Goal: Transaction & Acquisition: Purchase product/service

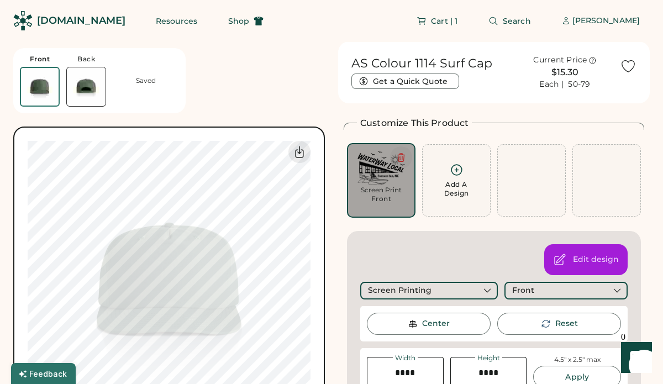
click at [403, 161] on icon at bounding box center [401, 158] width 7 height 8
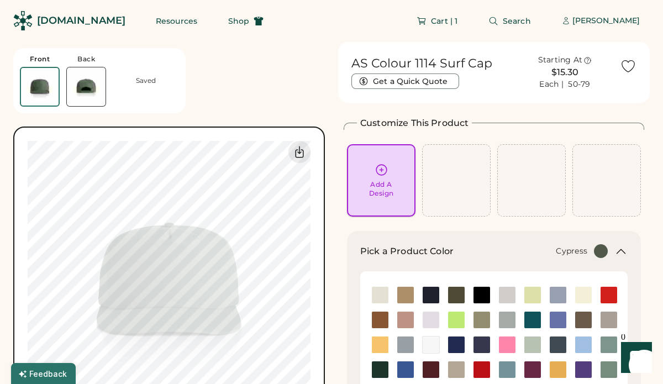
click at [385, 166] on icon at bounding box center [381, 170] width 14 height 14
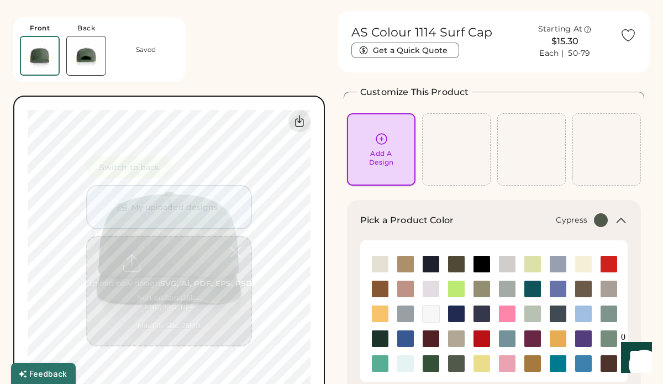
scroll to position [41, 0]
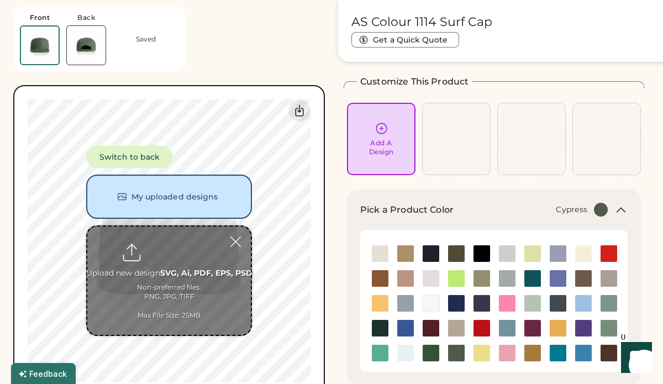
click at [175, 271] on input "file" at bounding box center [168, 280] width 163 height 108
type input "**********"
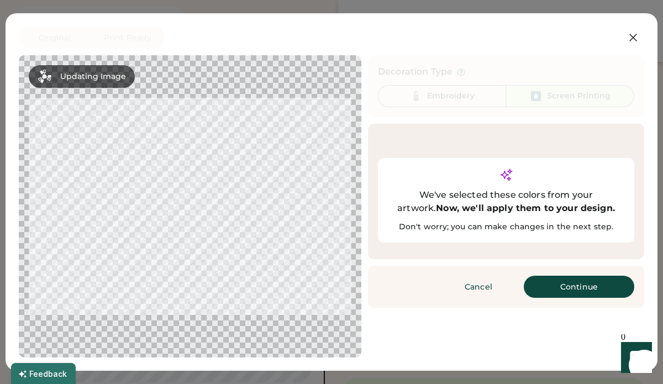
scroll to position [102, 0]
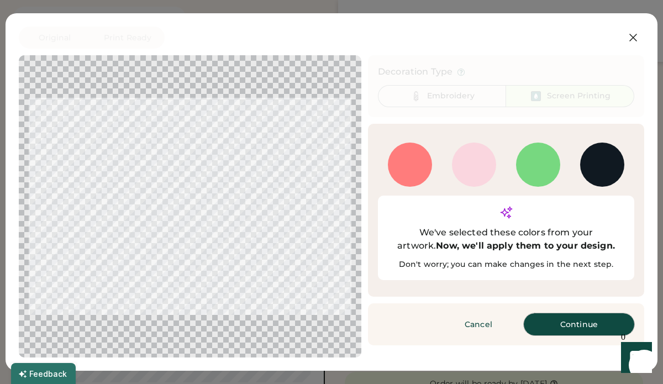
click at [594, 313] on button "Continue" at bounding box center [578, 324] width 110 height 22
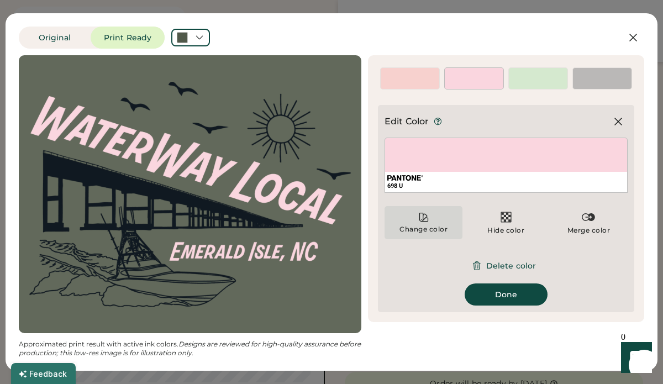
click at [429, 215] on icon at bounding box center [423, 216] width 11 height 11
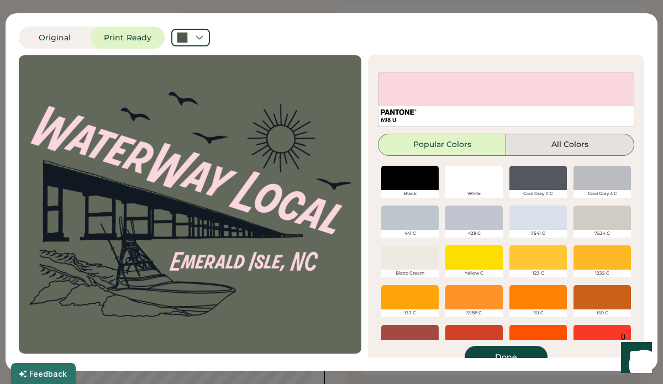
click at [572, 142] on button "All Colors" at bounding box center [570, 145] width 128 height 22
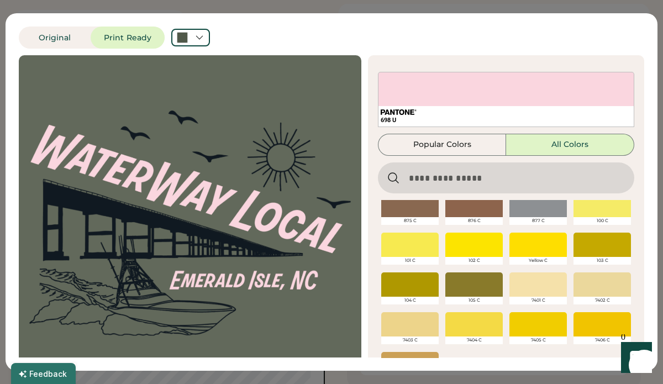
scroll to position [258, 0]
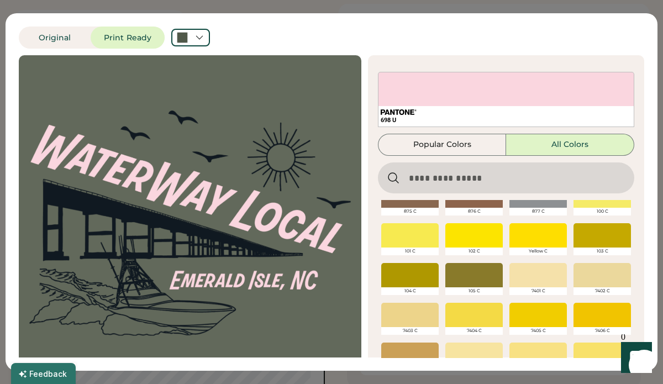
click at [538, 276] on div at bounding box center [537, 275] width 57 height 24
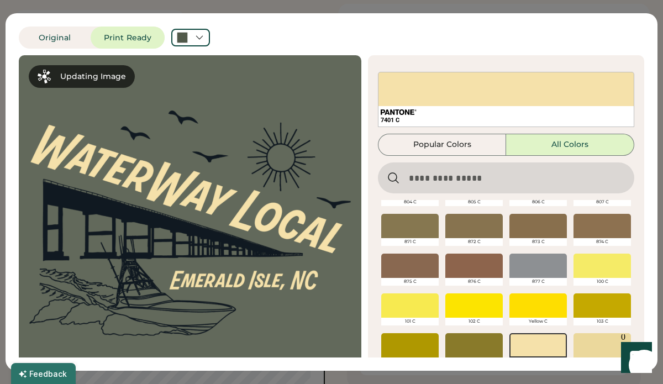
scroll to position [65, 0]
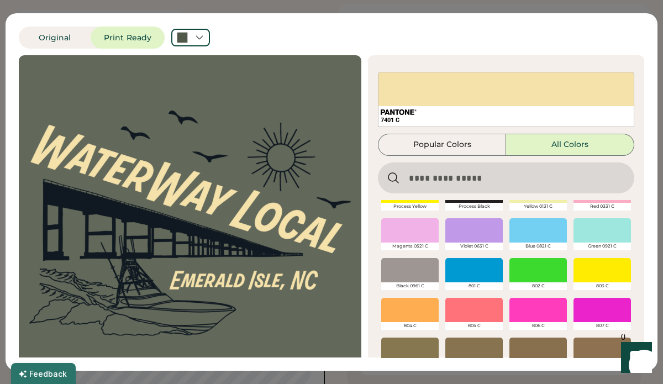
click at [436, 87] on div "7401 C" at bounding box center [506, 99] width 256 height 55
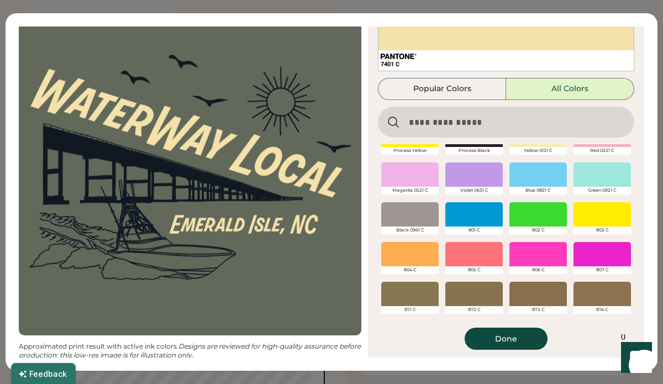
scroll to position [58, 0]
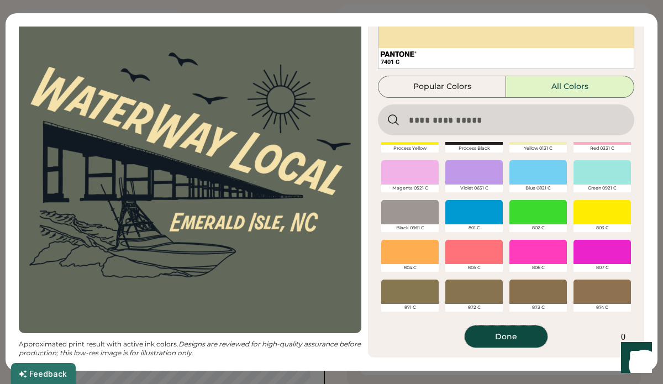
click at [513, 339] on button "Done" at bounding box center [505, 336] width 83 height 22
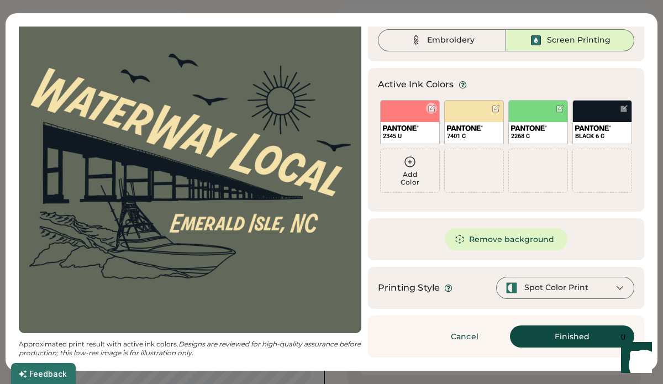
click at [405, 119] on div "2345 U" at bounding box center [410, 122] width 60 height 44
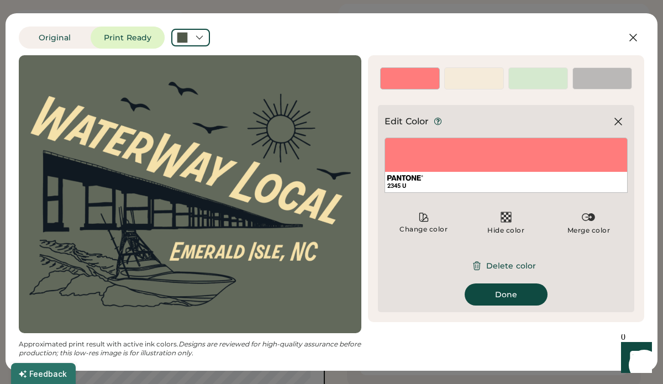
scroll to position [0, 0]
click at [512, 267] on button "Delete color" at bounding box center [506, 266] width 86 height 22
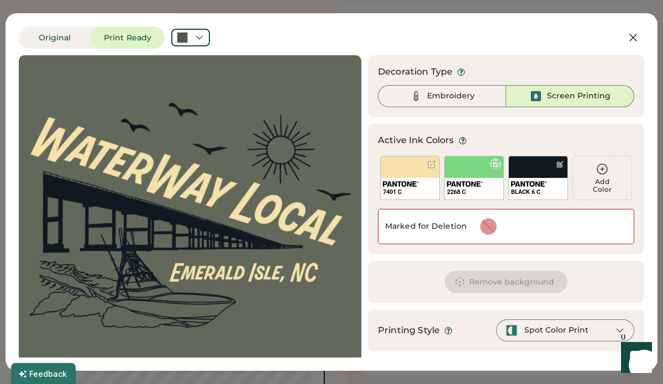
click at [482, 171] on div "2268 C" at bounding box center [474, 178] width 60 height 44
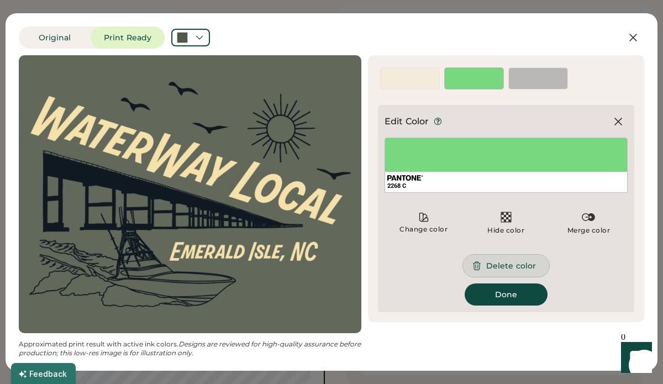
click at [503, 266] on button "Delete color" at bounding box center [506, 266] width 86 height 22
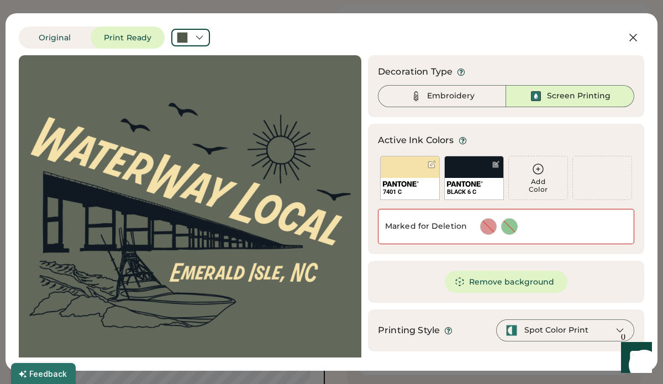
scroll to position [43, 0]
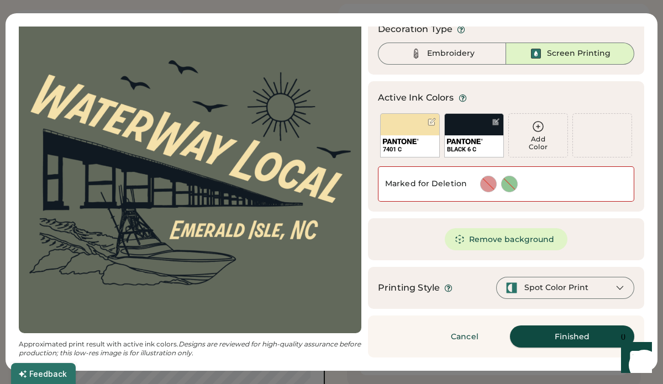
click at [579, 337] on button "Finished" at bounding box center [572, 336] width 124 height 22
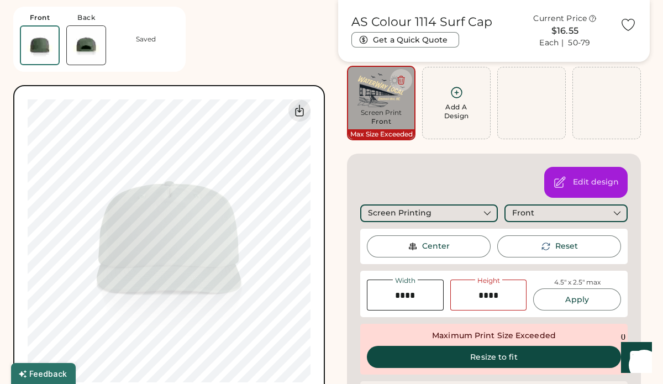
scroll to position [80, 0]
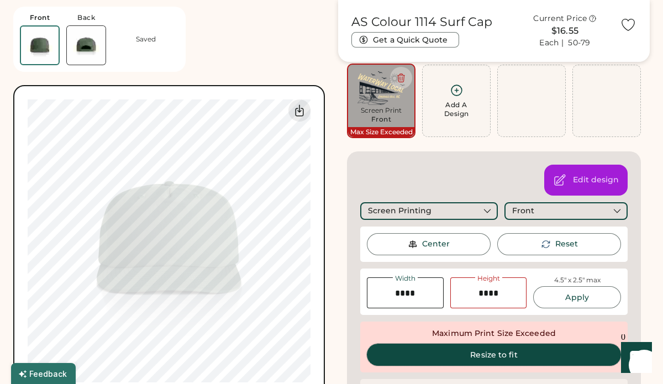
click at [500, 352] on button "Resize to fit" at bounding box center [494, 354] width 254 height 22
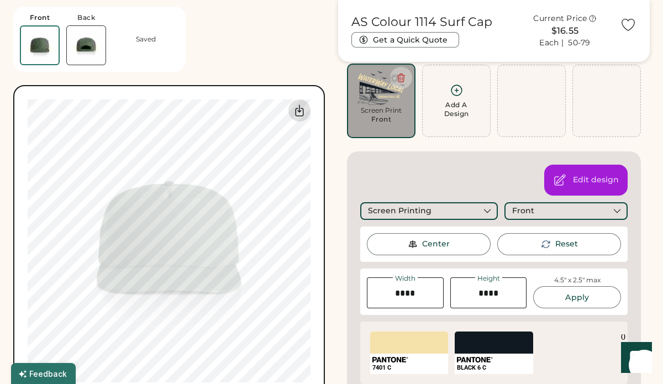
click at [302, 109] on icon at bounding box center [299, 110] width 13 height 13
click at [403, 77] on icon at bounding box center [401, 78] width 10 height 10
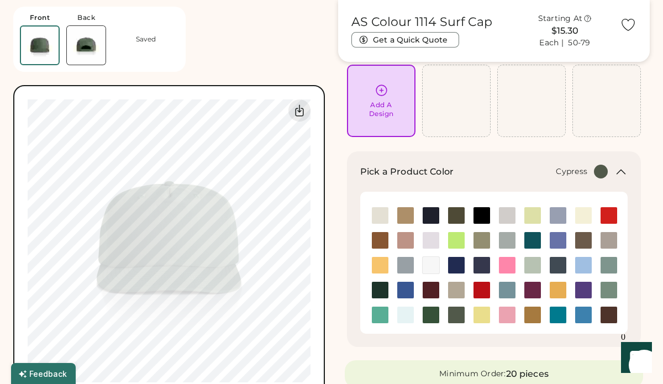
click at [380, 98] on div "Add A Design" at bounding box center [381, 100] width 53 height 35
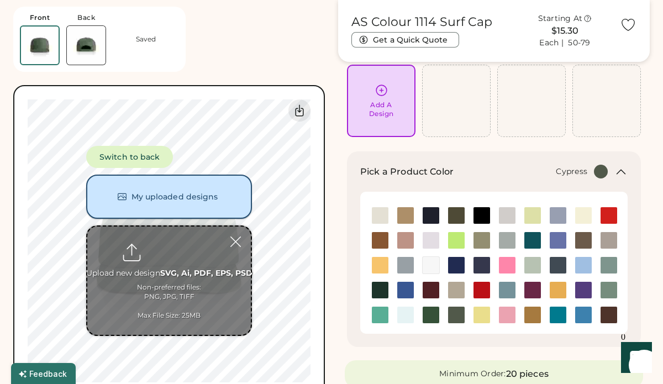
scroll to position [80, 0]
click at [170, 253] on input "file" at bounding box center [168, 280] width 163 height 108
type input "**********"
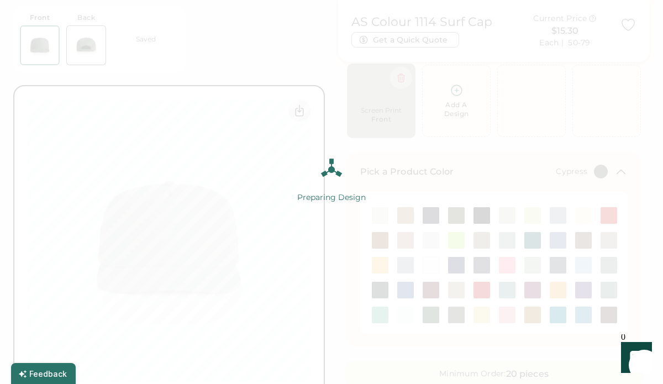
scroll to position [0, 0]
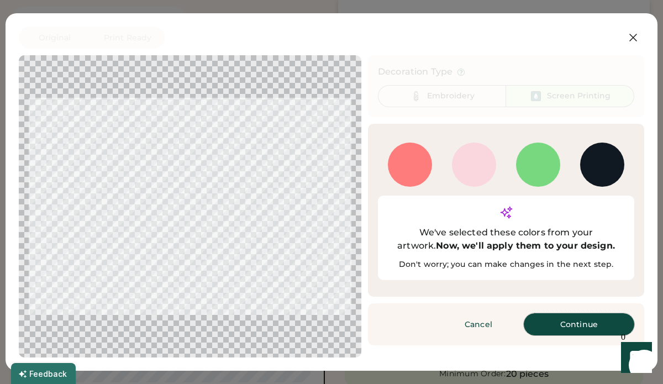
click at [578, 313] on button "Continue" at bounding box center [578, 324] width 110 height 22
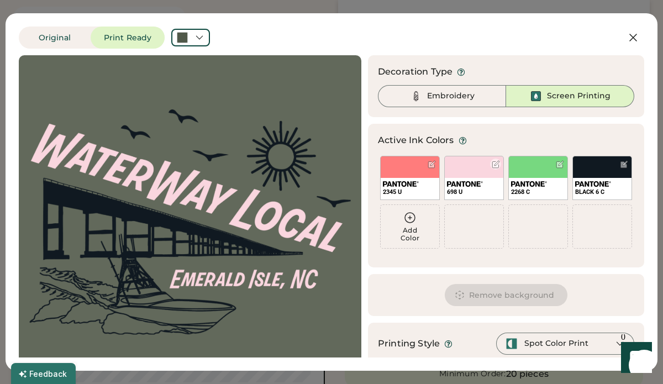
click at [494, 163] on div at bounding box center [495, 164] width 8 height 8
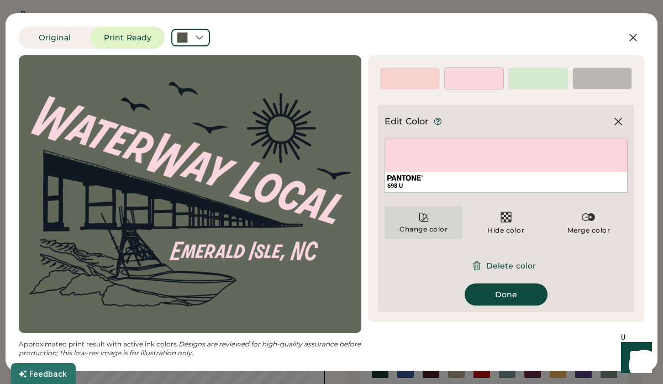
click at [415, 223] on div "Change color" at bounding box center [423, 222] width 78 height 33
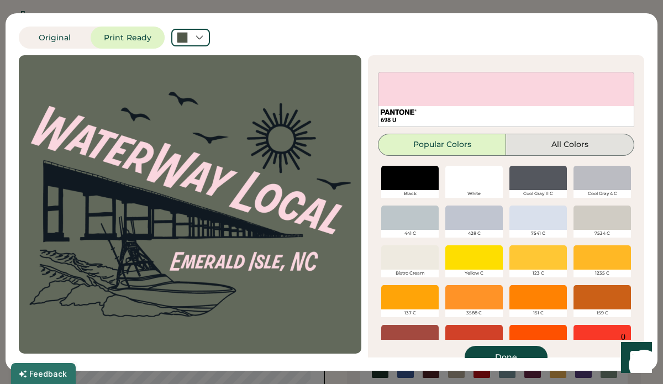
click at [554, 146] on button "All Colors" at bounding box center [570, 145] width 128 height 22
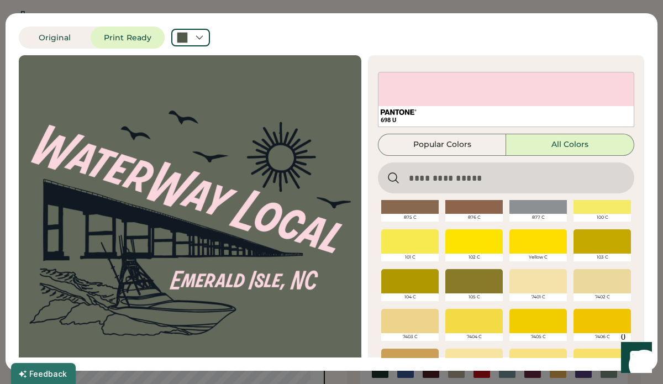
scroll to position [258, 0]
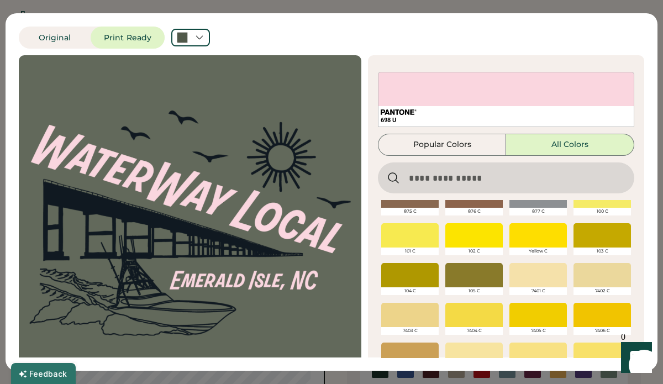
click at [611, 267] on div at bounding box center [601, 275] width 57 height 24
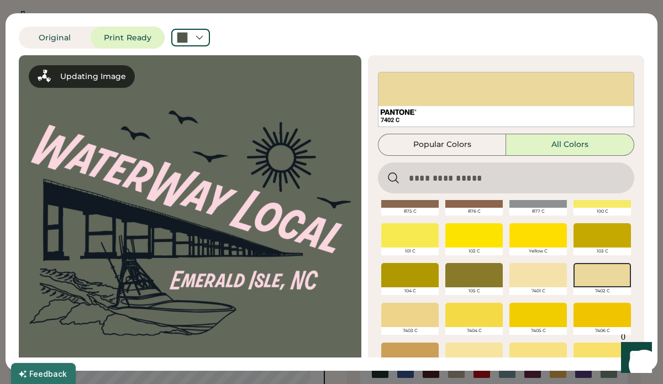
click at [410, 308] on div at bounding box center [409, 315] width 57 height 24
click at [414, 319] on div at bounding box center [409, 315] width 57 height 24
click at [405, 322] on div at bounding box center [409, 315] width 57 height 24
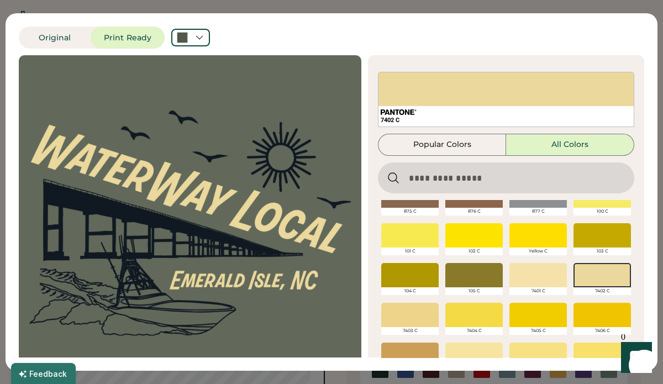
click at [416, 319] on div at bounding box center [409, 315] width 57 height 24
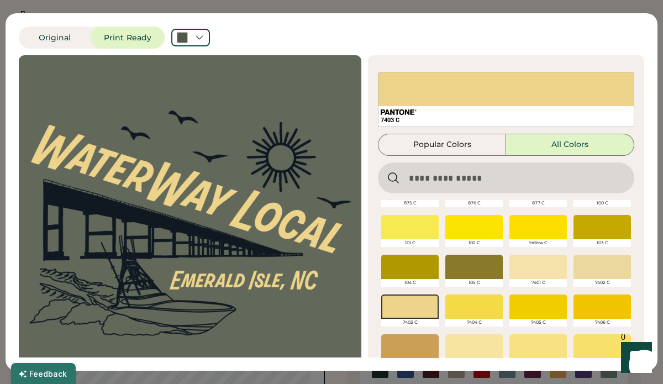
scroll to position [263, 0]
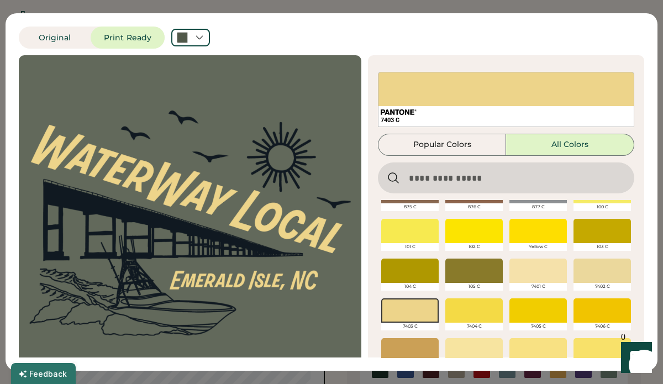
click at [539, 279] on div at bounding box center [537, 270] width 57 height 24
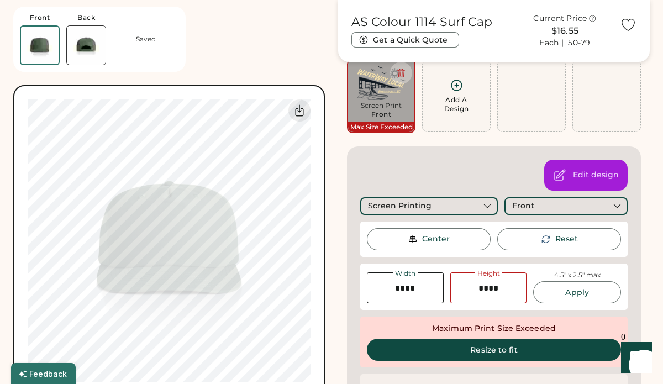
scroll to position [85, 0]
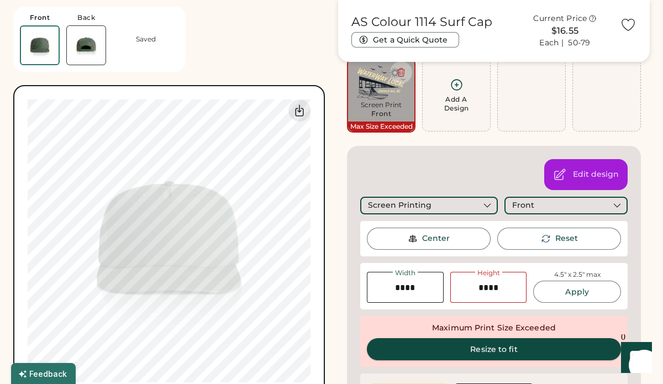
click at [500, 352] on button "Resize to fit" at bounding box center [494, 349] width 254 height 22
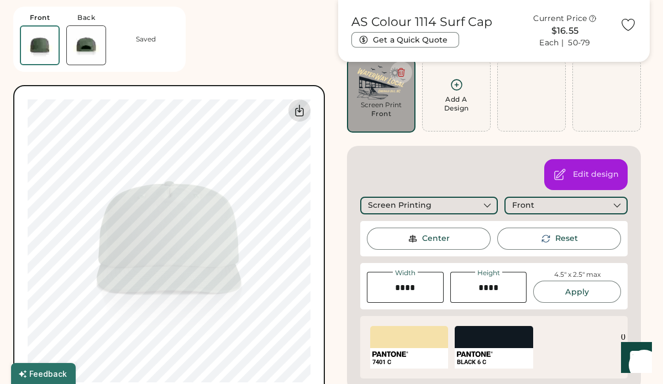
click at [300, 105] on icon at bounding box center [299, 110] width 13 height 13
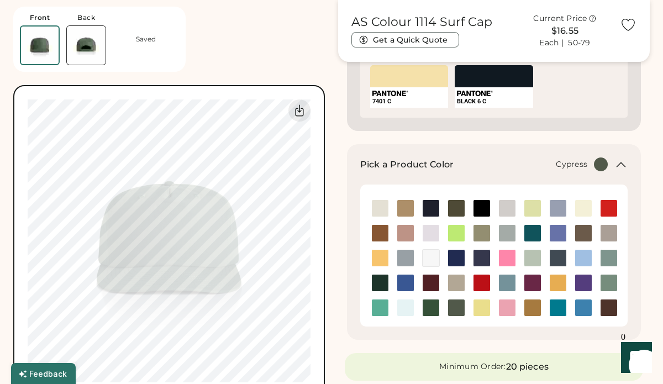
scroll to position [351, 0]
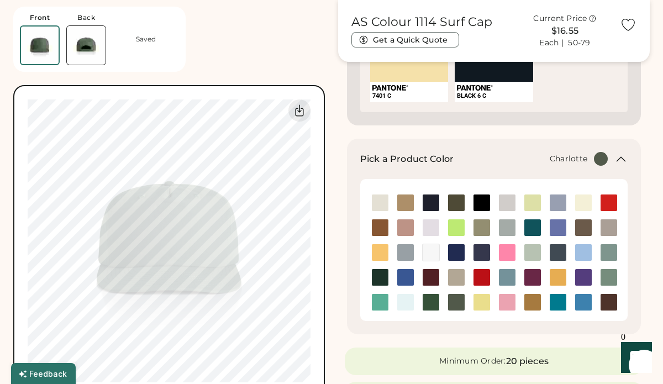
click at [561, 301] on img at bounding box center [557, 302] width 17 height 17
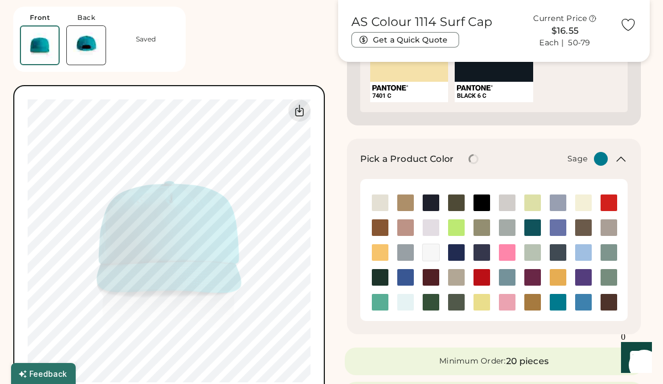
click at [611, 274] on img at bounding box center [608, 277] width 17 height 17
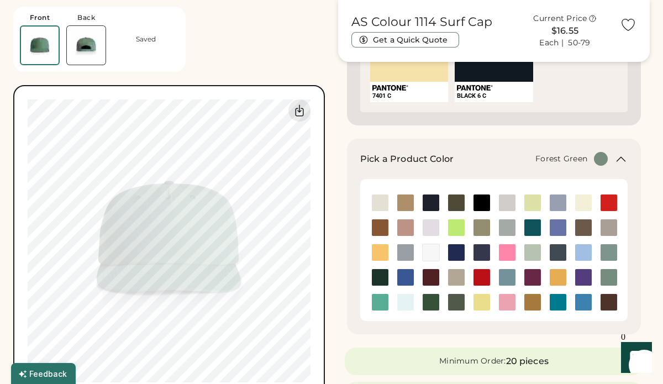
click at [430, 303] on img at bounding box center [430, 302] width 17 height 17
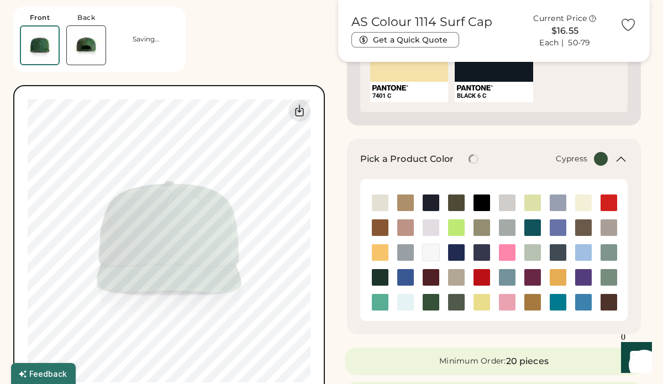
click at [458, 306] on img at bounding box center [456, 302] width 17 height 17
click at [488, 154] on div "Cypress" at bounding box center [537, 159] width 141 height 14
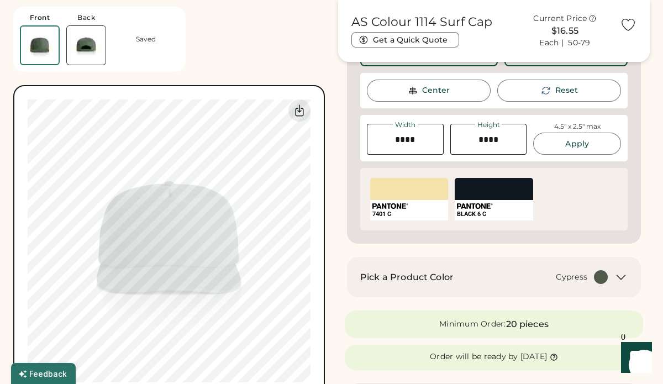
scroll to position [251, 0]
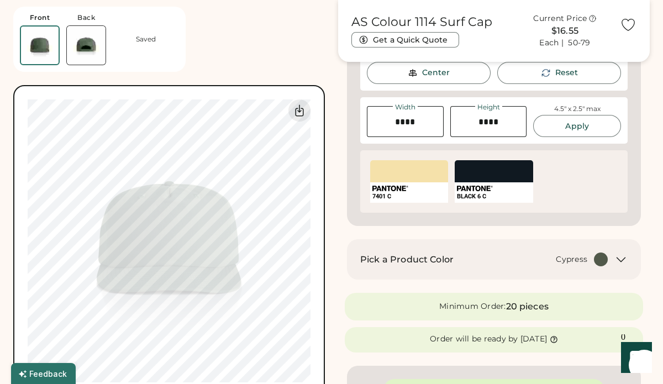
click at [574, 256] on div "Cypress" at bounding box center [571, 259] width 31 height 11
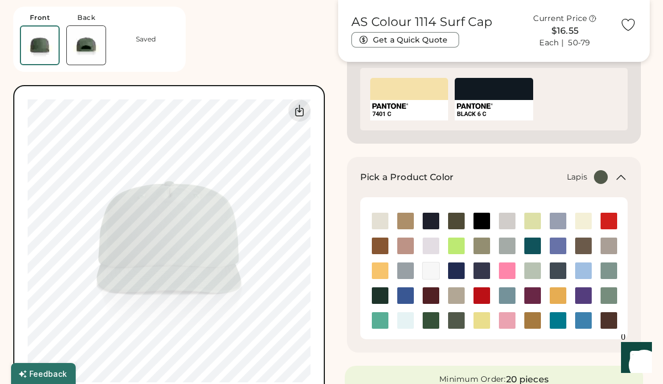
scroll to position [334, 0]
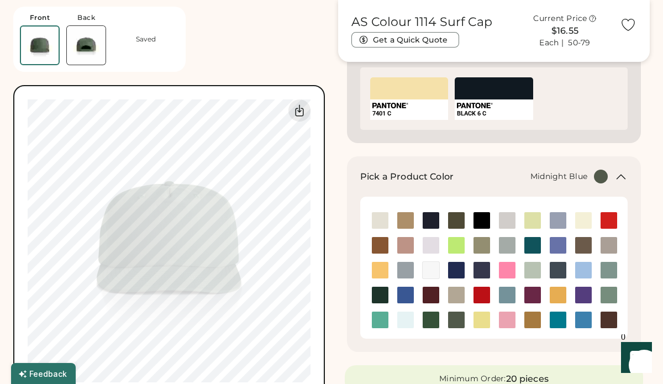
click at [481, 271] on img at bounding box center [481, 270] width 17 height 17
click at [559, 265] on img at bounding box center [557, 270] width 17 height 17
click at [584, 269] on img at bounding box center [583, 270] width 17 height 17
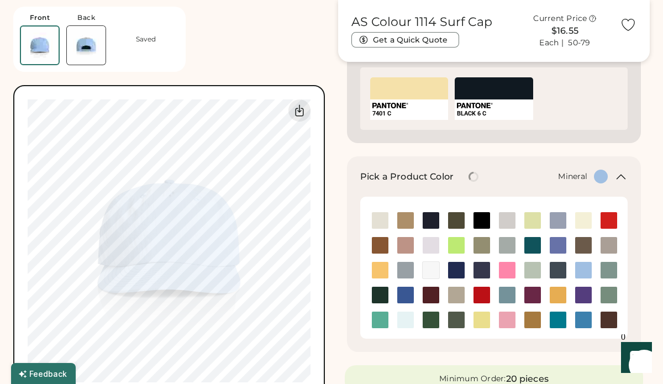
click at [605, 273] on img at bounding box center [608, 270] width 17 height 17
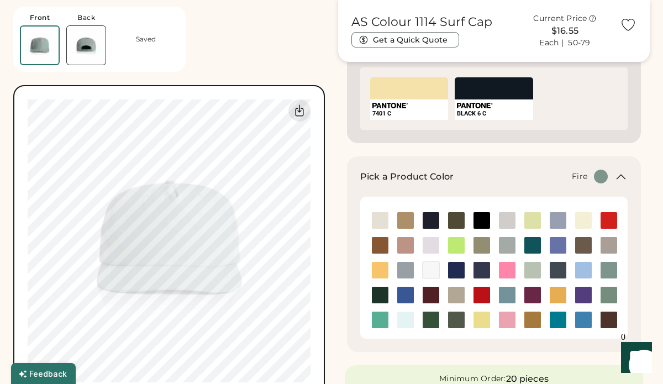
click at [608, 220] on img at bounding box center [608, 220] width 17 height 17
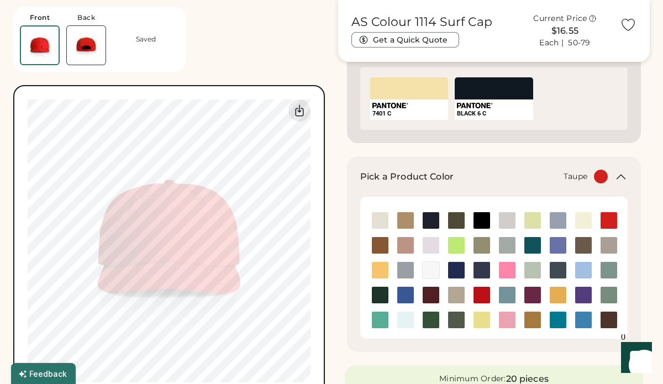
click at [609, 245] on img at bounding box center [608, 245] width 17 height 17
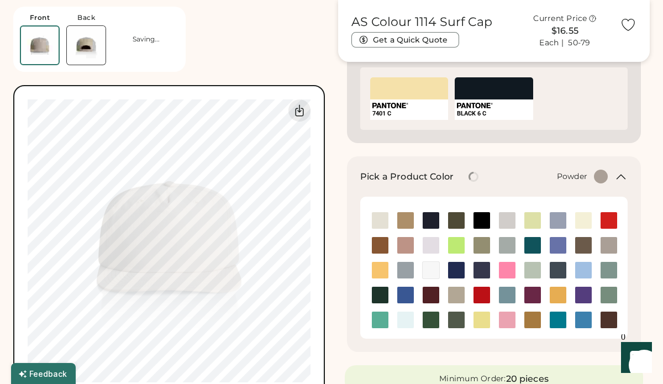
click at [557, 225] on img at bounding box center [557, 220] width 17 height 17
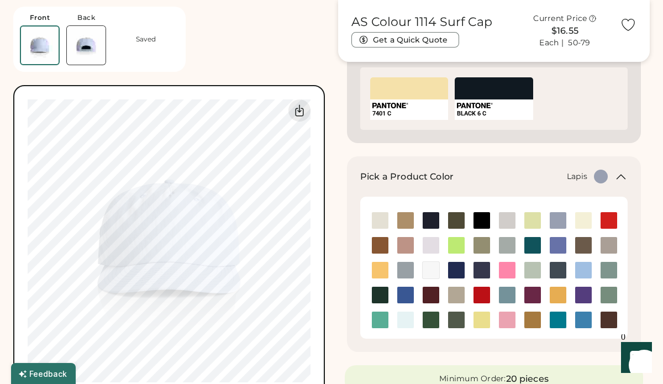
click at [561, 245] on img at bounding box center [557, 245] width 17 height 17
click at [526, 246] on img at bounding box center [532, 245] width 17 height 17
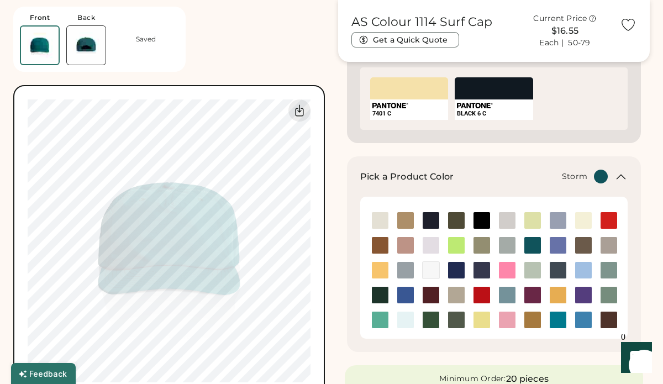
click at [506, 246] on img at bounding box center [507, 245] width 17 height 17
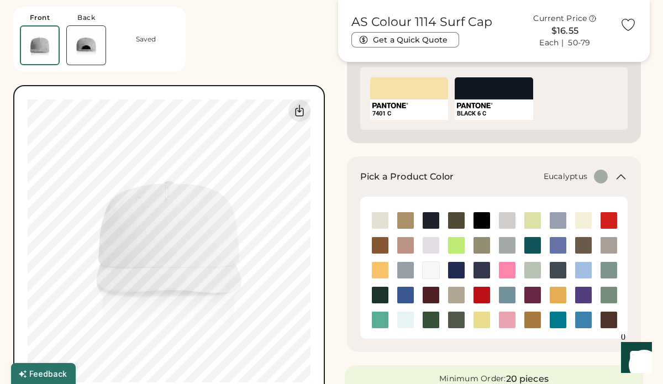
click at [482, 247] on img at bounding box center [481, 245] width 17 height 17
click at [454, 271] on img at bounding box center [456, 270] width 17 height 17
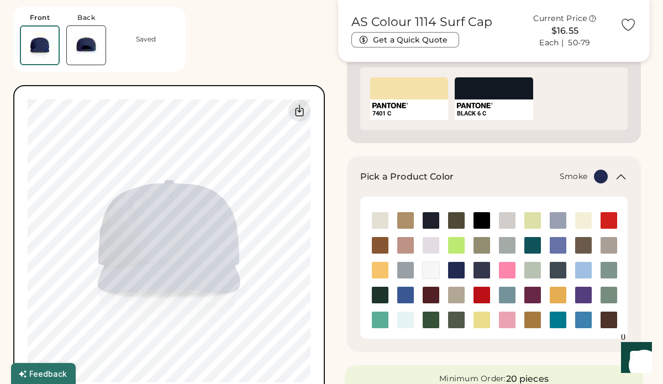
click at [404, 272] on img at bounding box center [405, 270] width 17 height 17
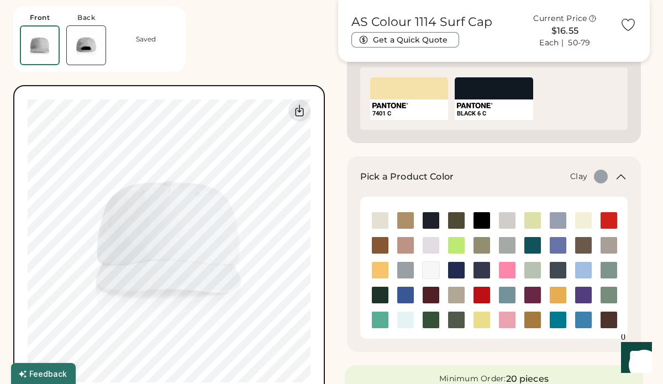
click at [382, 244] on img at bounding box center [380, 245] width 17 height 17
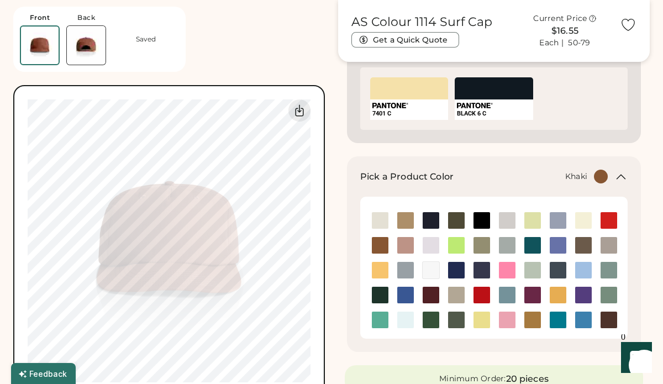
click at [403, 220] on img at bounding box center [405, 220] width 17 height 17
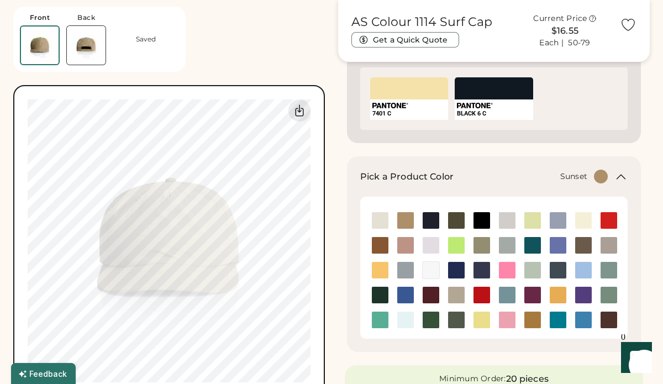
click at [378, 269] on img at bounding box center [380, 270] width 17 height 17
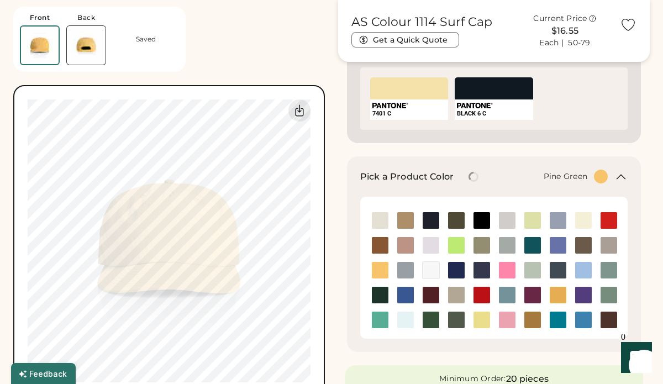
click at [378, 292] on img at bounding box center [380, 295] width 17 height 17
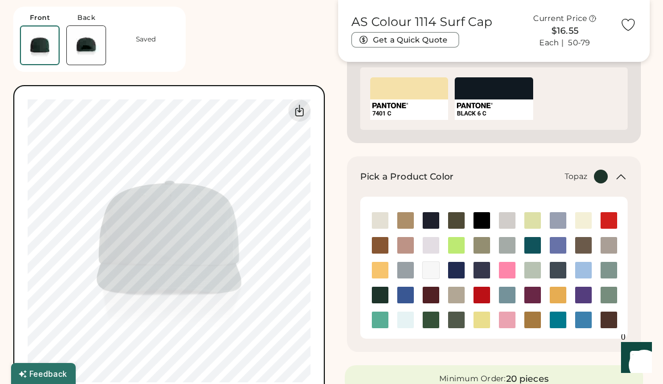
click at [379, 318] on img at bounding box center [380, 319] width 17 height 17
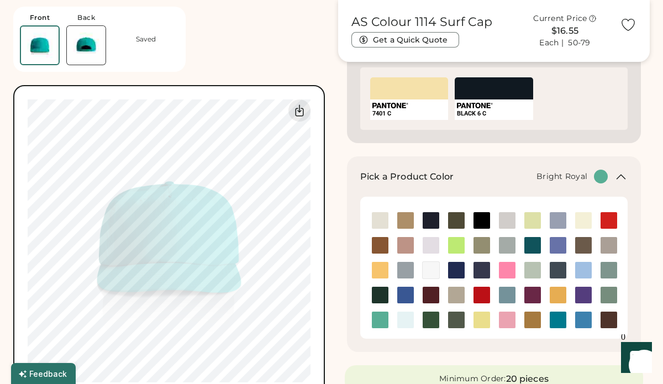
click at [403, 297] on img at bounding box center [405, 295] width 17 height 17
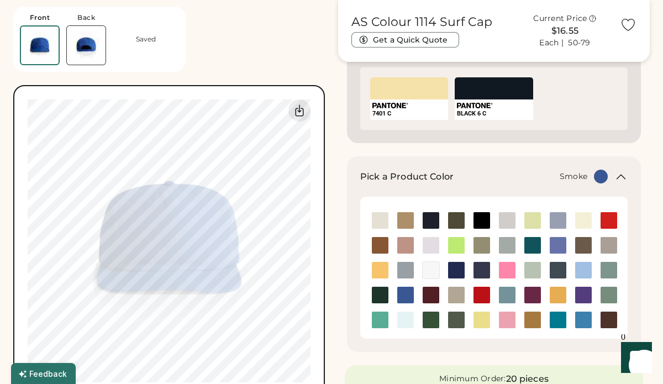
click at [405, 271] on img at bounding box center [405, 270] width 17 height 17
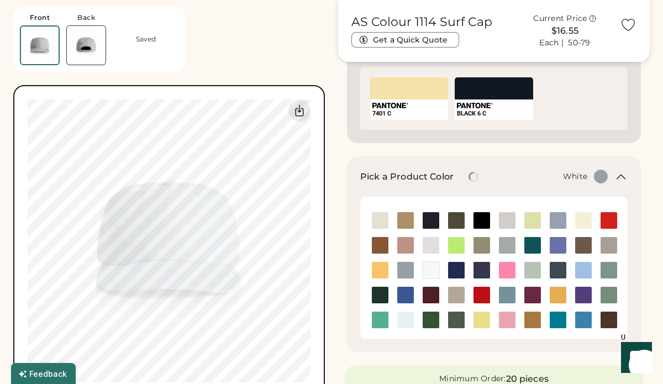
click at [430, 274] on img at bounding box center [430, 270] width 17 height 17
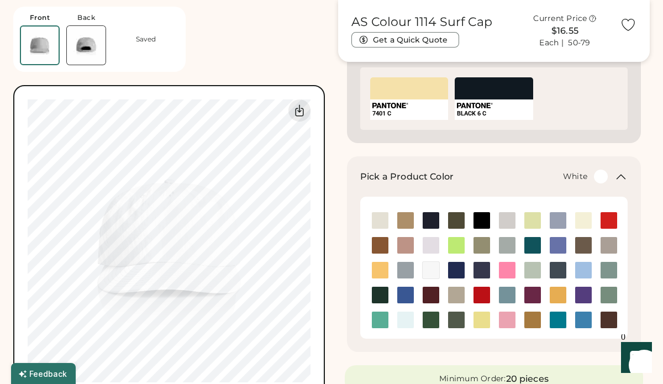
click at [431, 272] on img at bounding box center [430, 270] width 17 height 17
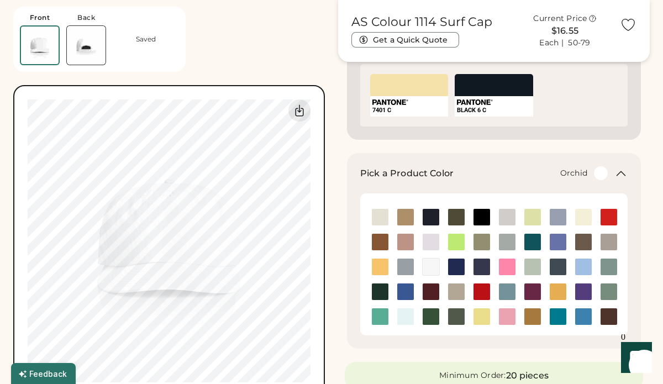
click at [430, 245] on img at bounding box center [430, 242] width 17 height 17
click at [477, 241] on img at bounding box center [481, 242] width 17 height 17
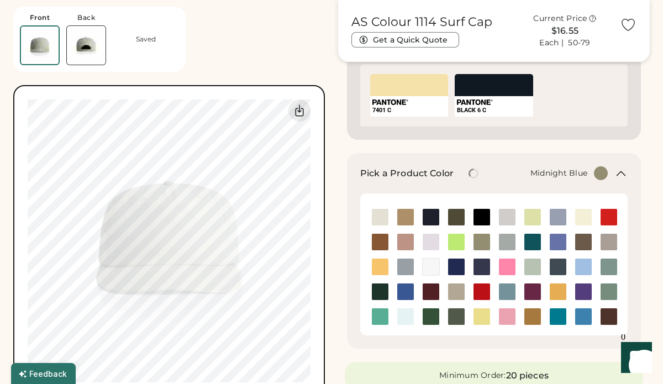
click at [479, 269] on img at bounding box center [481, 266] width 17 height 17
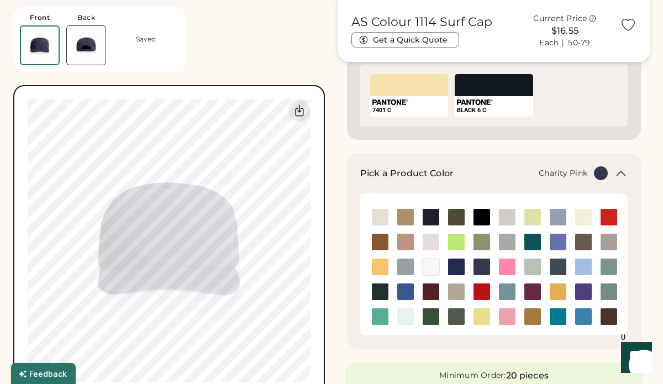
click at [509, 265] on img at bounding box center [507, 266] width 17 height 17
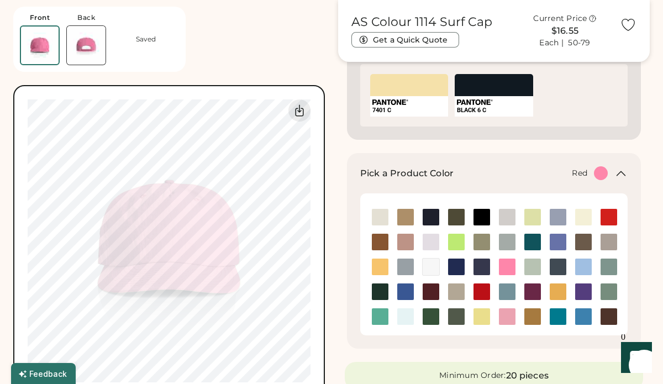
click at [480, 292] on img at bounding box center [481, 291] width 17 height 17
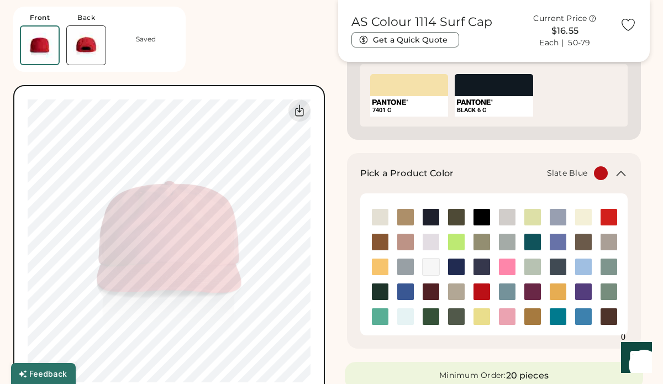
click at [505, 294] on img at bounding box center [507, 291] width 17 height 17
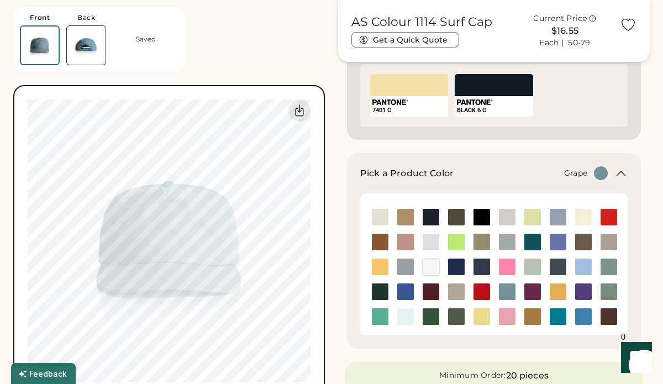
click at [530, 290] on img at bounding box center [532, 291] width 17 height 17
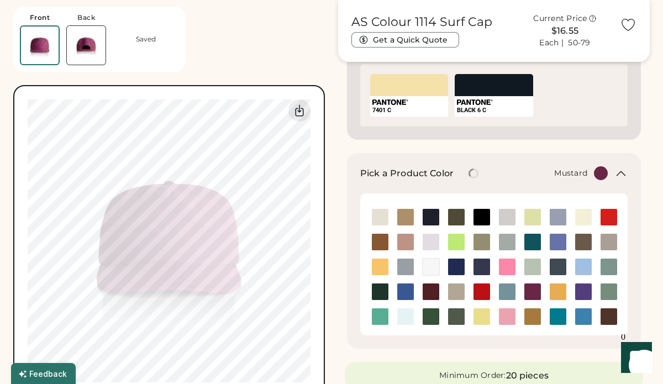
click at [557, 290] on img at bounding box center [557, 291] width 17 height 17
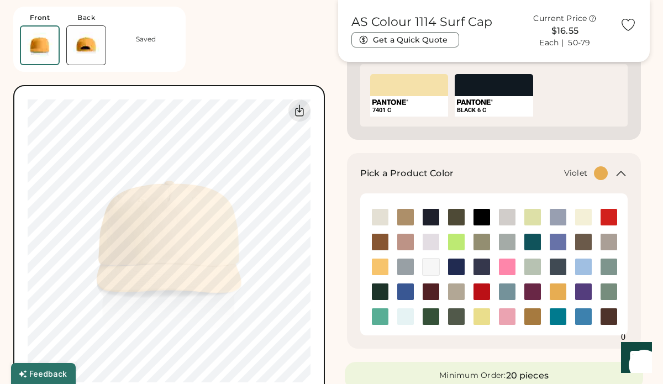
click at [581, 293] on img at bounding box center [583, 291] width 17 height 17
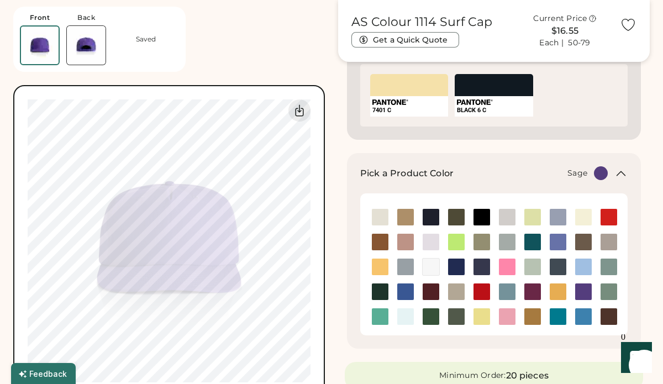
click at [604, 290] on img at bounding box center [608, 291] width 17 height 17
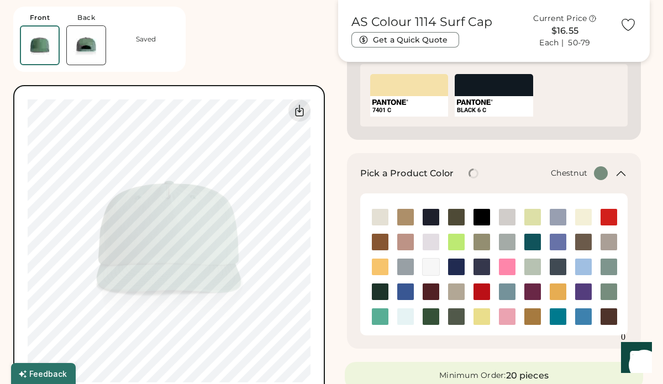
click at [605, 315] on img at bounding box center [608, 316] width 17 height 17
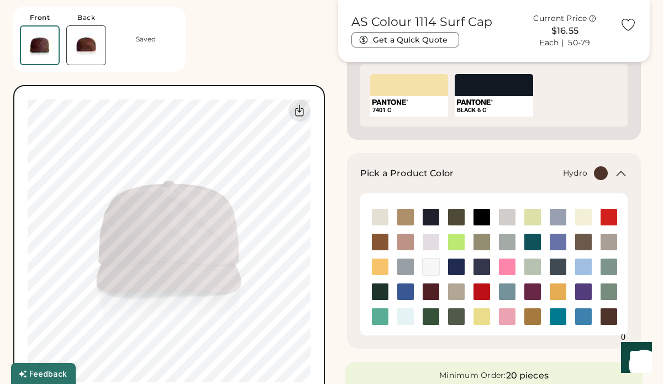
click at [578, 318] on img at bounding box center [583, 316] width 17 height 17
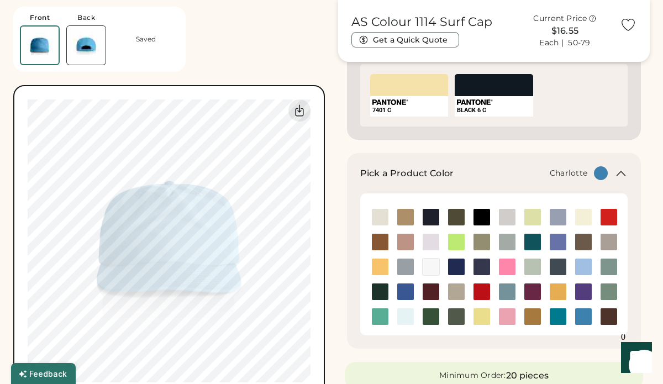
click at [556, 316] on img at bounding box center [557, 316] width 17 height 17
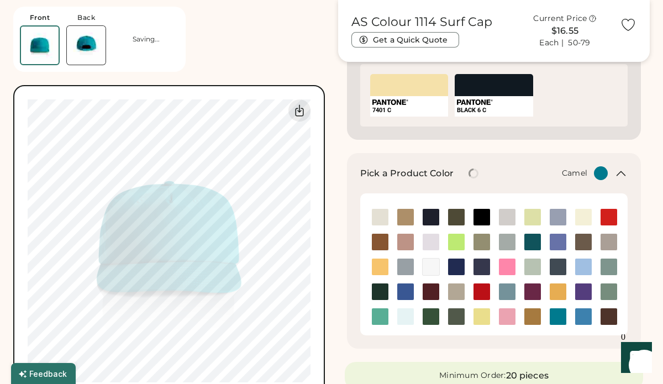
click at [528, 316] on img at bounding box center [532, 316] width 17 height 17
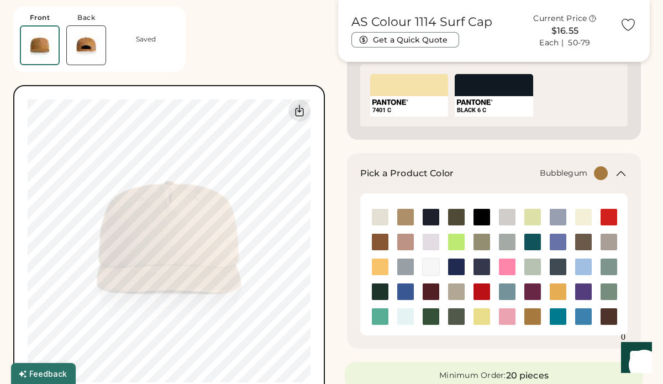
click at [509, 317] on img at bounding box center [507, 316] width 17 height 17
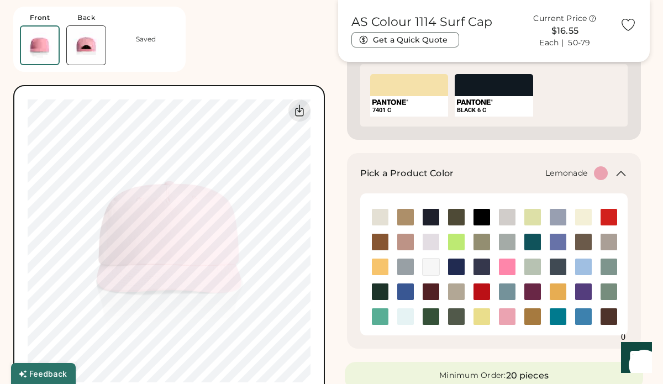
click at [484, 318] on img at bounding box center [481, 316] width 17 height 17
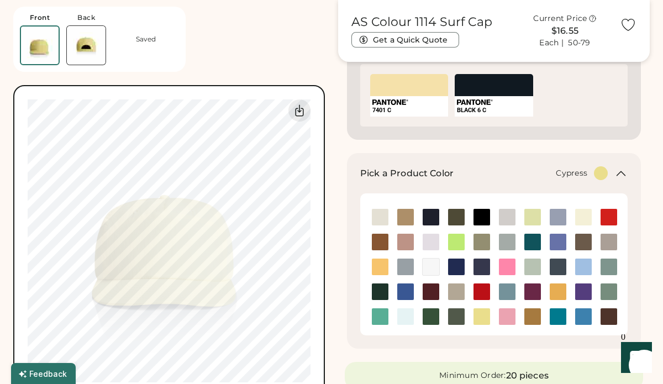
click at [456, 316] on img at bounding box center [456, 316] width 17 height 17
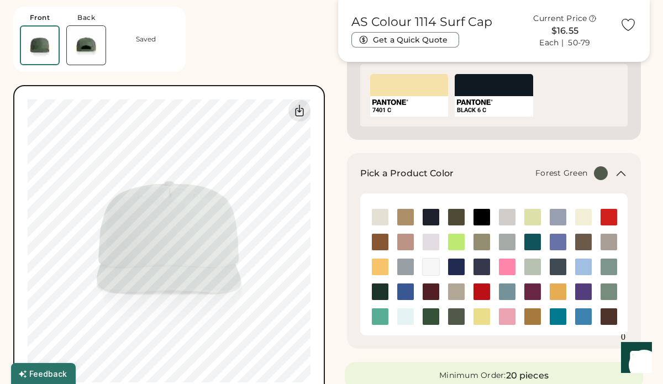
click at [433, 317] on img at bounding box center [430, 316] width 17 height 17
click at [401, 315] on img at bounding box center [405, 316] width 17 height 17
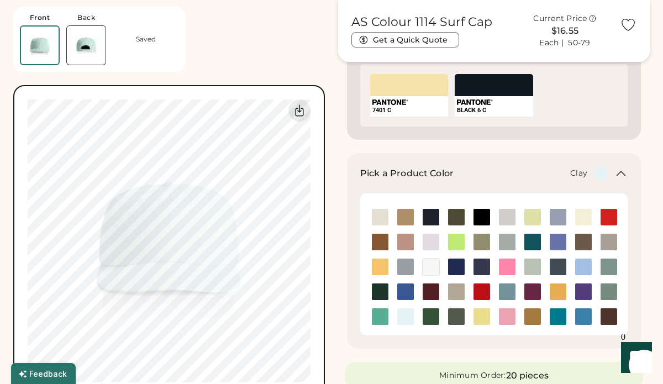
click at [380, 239] on img at bounding box center [380, 242] width 17 height 17
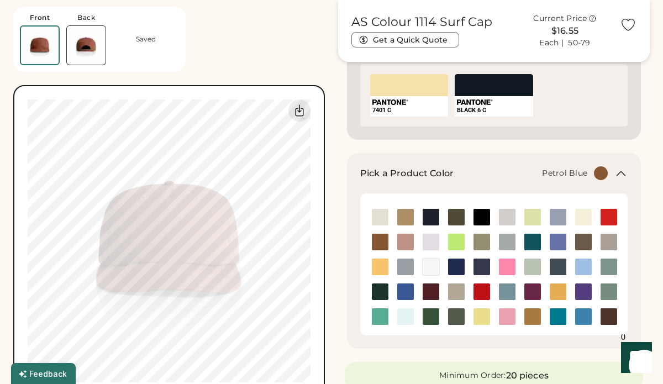
click at [559, 267] on img at bounding box center [557, 266] width 17 height 17
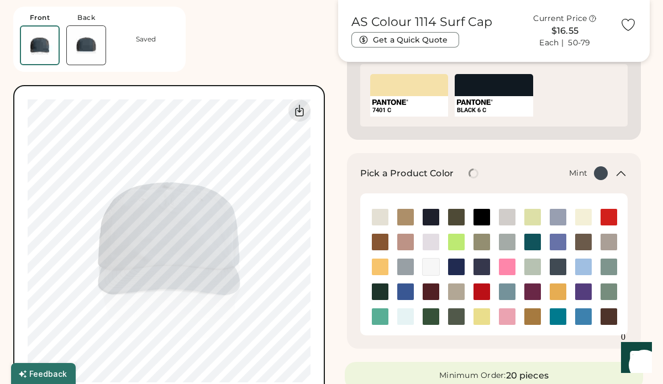
click at [533, 266] on img at bounding box center [532, 266] width 17 height 17
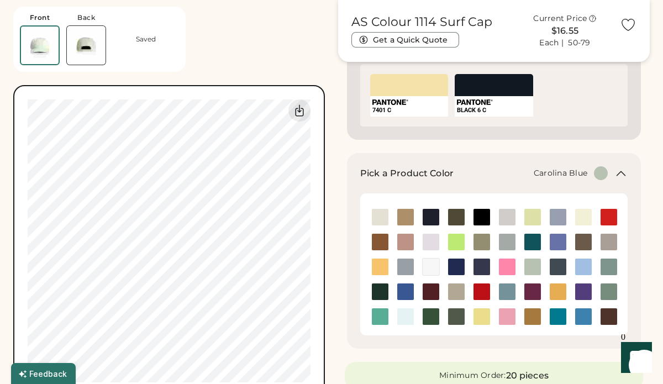
click at [584, 269] on img at bounding box center [583, 266] width 17 height 17
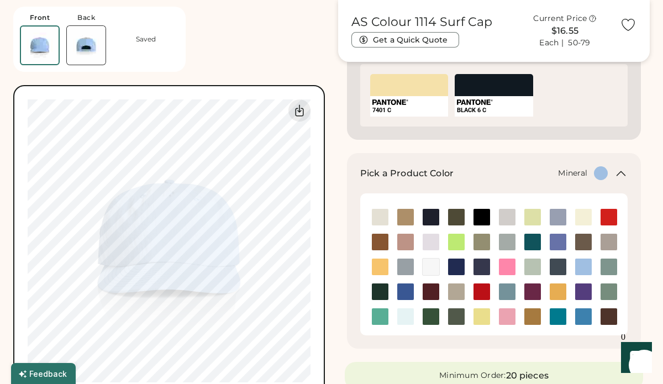
click at [604, 268] on img at bounding box center [608, 266] width 17 height 17
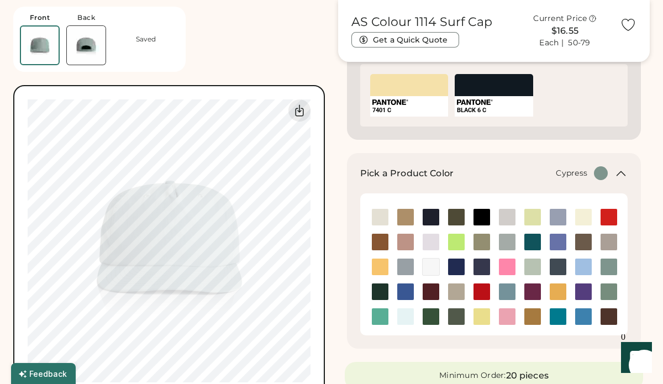
click at [453, 319] on img at bounding box center [456, 316] width 17 height 17
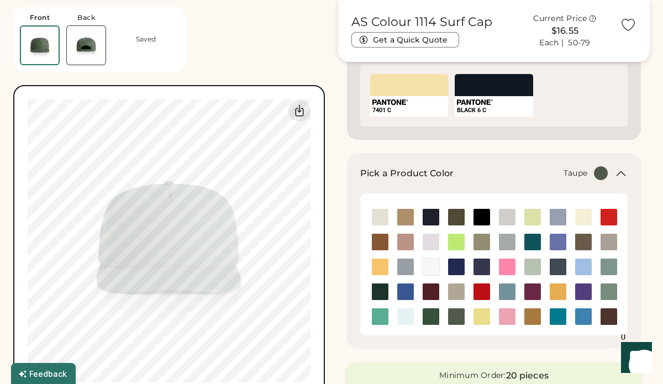
click at [602, 244] on img at bounding box center [608, 242] width 17 height 17
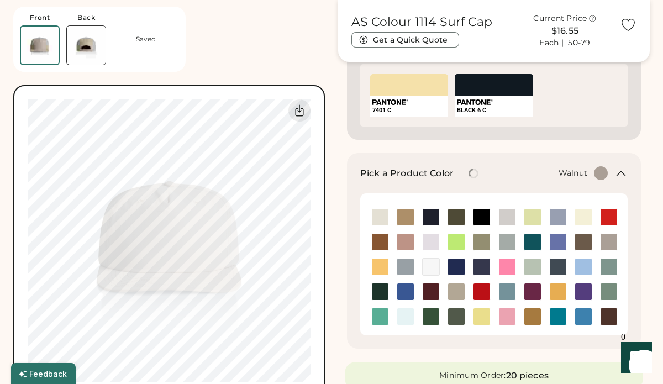
click at [583, 239] on img at bounding box center [583, 242] width 17 height 17
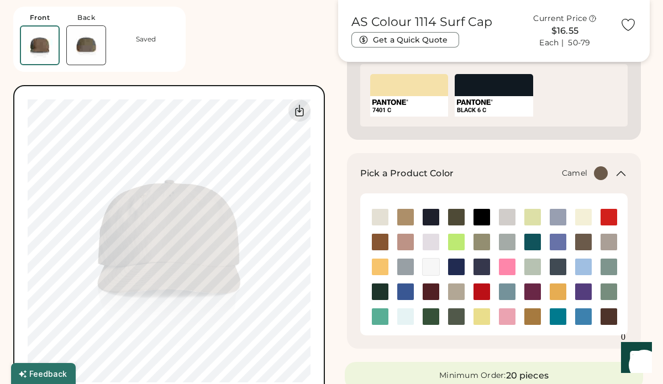
click at [530, 311] on img at bounding box center [532, 316] width 17 height 17
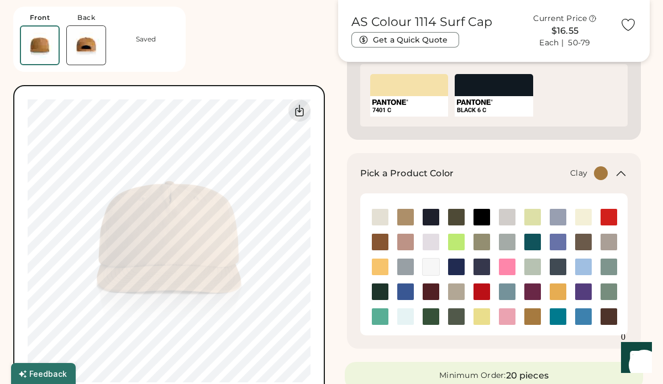
click at [379, 239] on img at bounding box center [380, 242] width 17 height 17
click at [403, 220] on img at bounding box center [405, 217] width 17 height 17
click at [457, 219] on img at bounding box center [456, 217] width 17 height 17
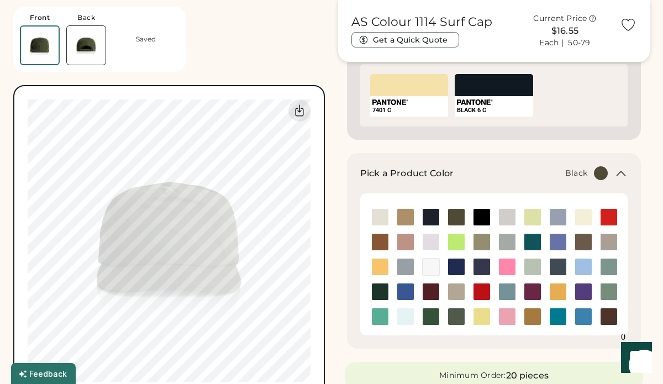
click at [477, 216] on img at bounding box center [481, 217] width 17 height 17
click at [509, 216] on img at bounding box center [507, 217] width 17 height 17
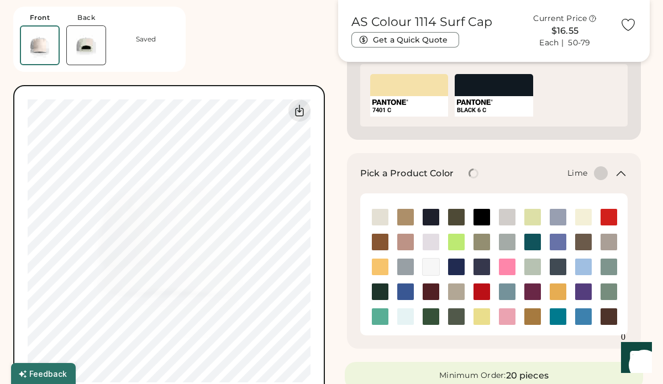
click at [529, 219] on img at bounding box center [532, 217] width 17 height 17
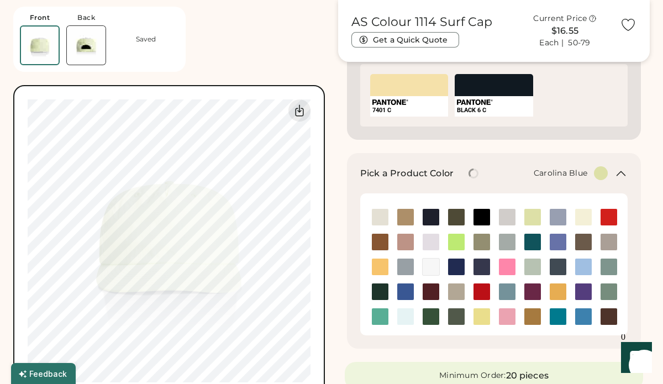
click at [578, 270] on img at bounding box center [583, 266] width 17 height 17
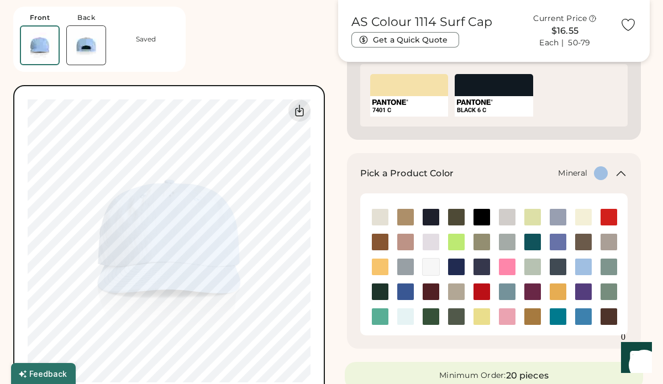
click at [607, 267] on img at bounding box center [608, 266] width 17 height 17
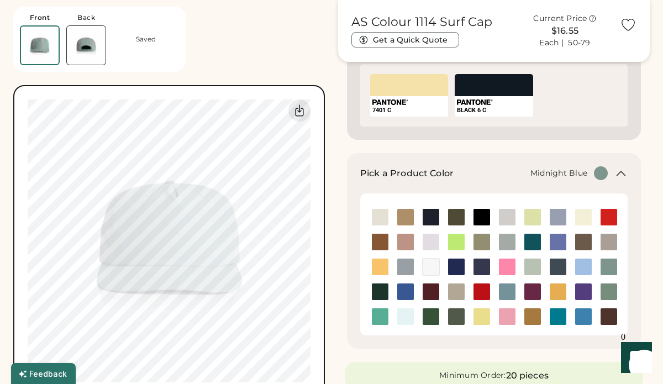
click at [479, 271] on img at bounding box center [481, 266] width 17 height 17
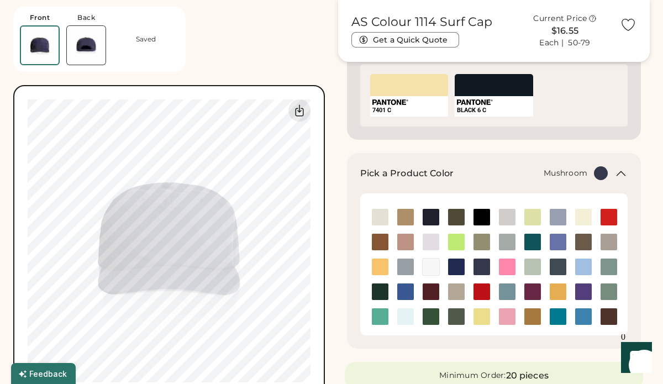
click at [454, 290] on img at bounding box center [456, 291] width 17 height 17
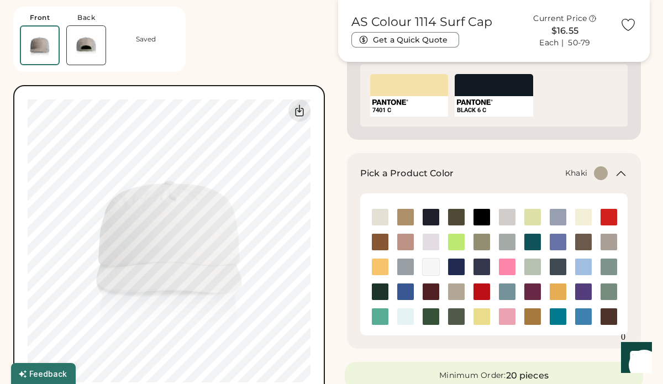
click at [403, 218] on img at bounding box center [405, 217] width 17 height 17
click at [509, 289] on img at bounding box center [507, 291] width 17 height 17
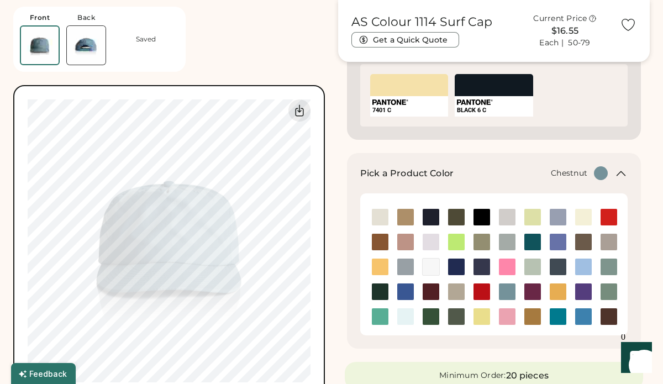
click at [612, 314] on img at bounding box center [608, 316] width 17 height 17
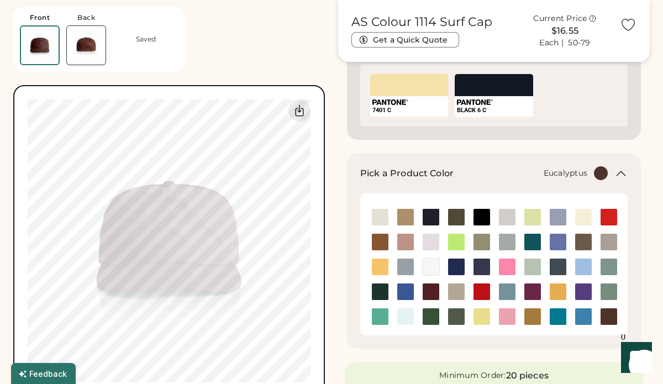
click at [479, 244] on img at bounding box center [481, 242] width 17 height 17
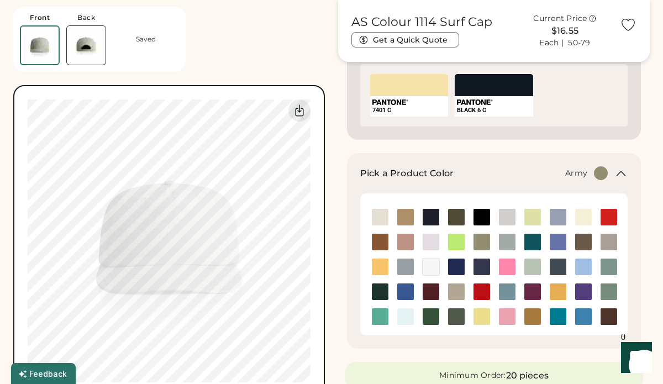
click at [454, 219] on img at bounding box center [456, 217] width 17 height 17
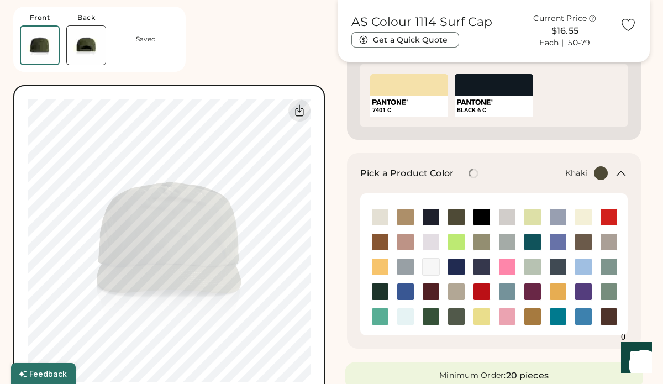
click at [406, 212] on img at bounding box center [405, 217] width 17 height 17
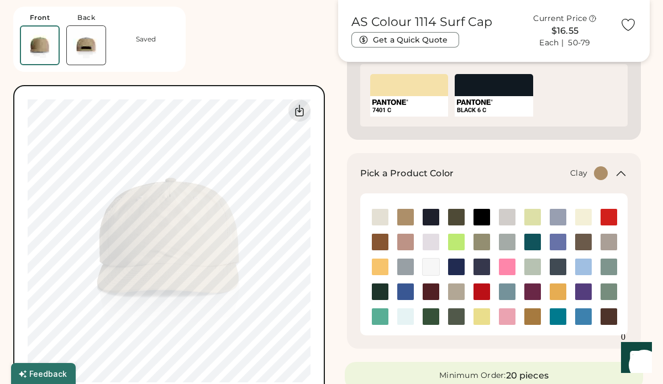
click at [379, 244] on img at bounding box center [380, 242] width 17 height 17
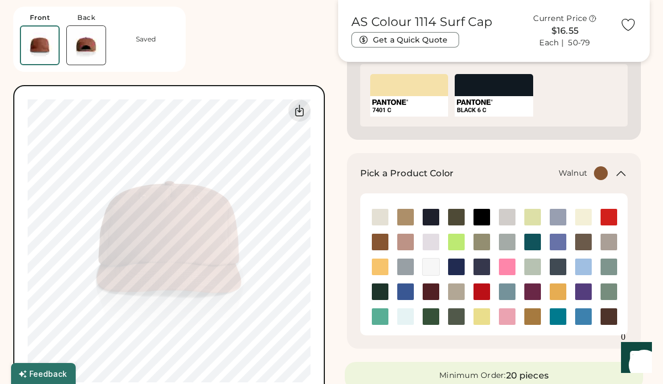
click at [586, 241] on img at bounding box center [583, 242] width 17 height 17
click at [609, 239] on img at bounding box center [608, 242] width 17 height 17
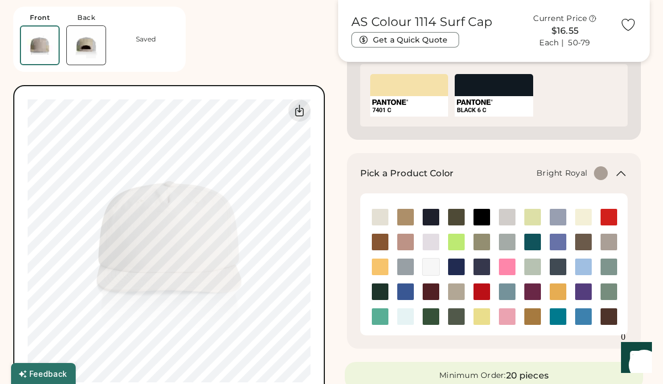
click at [399, 291] on img at bounding box center [405, 291] width 17 height 17
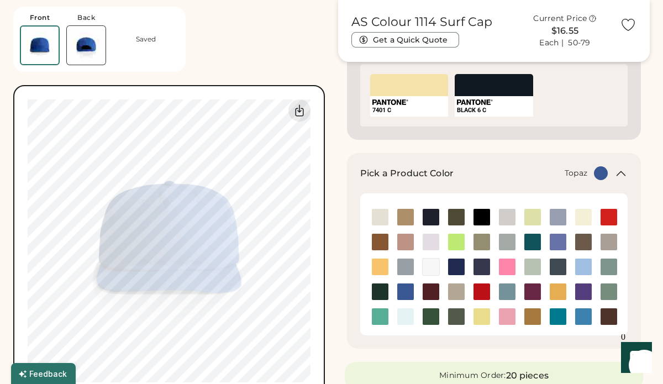
click at [381, 313] on img at bounding box center [380, 316] width 17 height 17
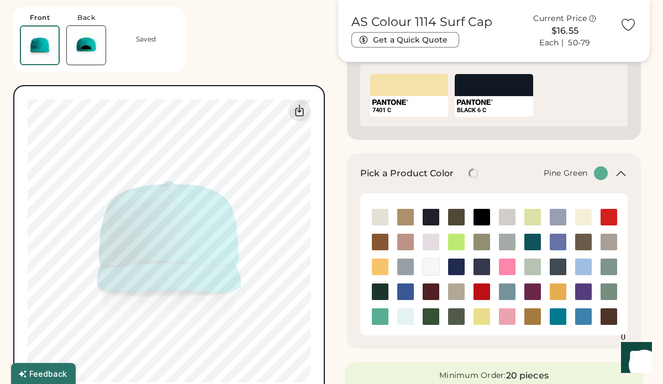
click at [377, 297] on img at bounding box center [380, 291] width 17 height 17
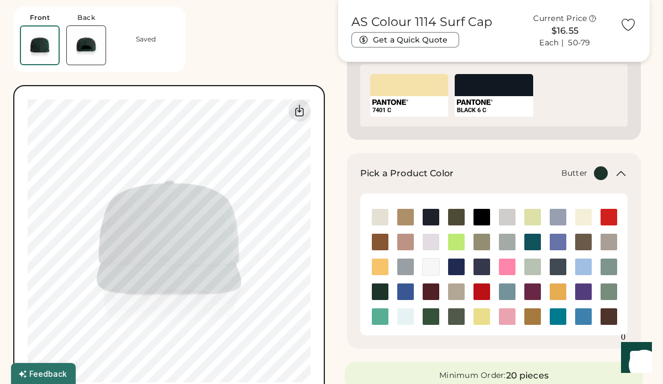
click at [580, 217] on img at bounding box center [583, 217] width 17 height 17
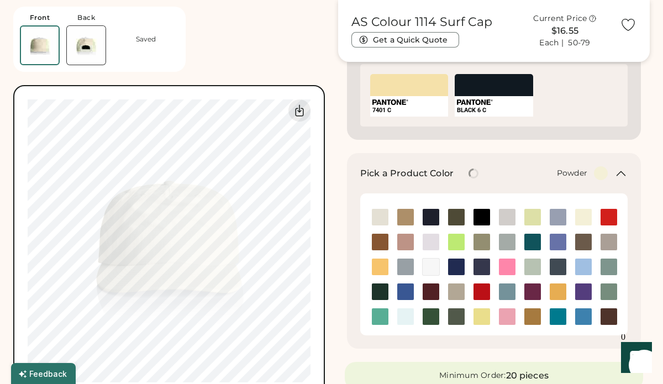
click at [562, 212] on img at bounding box center [557, 217] width 17 height 17
click at [511, 214] on img at bounding box center [507, 217] width 17 height 17
click at [482, 213] on img at bounding box center [481, 217] width 17 height 17
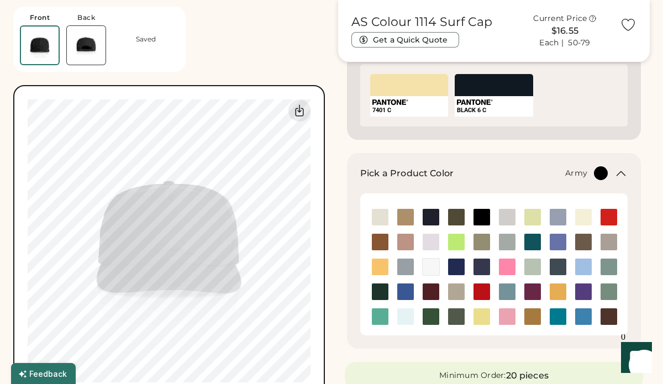
click at [456, 216] on img at bounding box center [456, 217] width 17 height 17
click at [607, 261] on img at bounding box center [608, 266] width 17 height 17
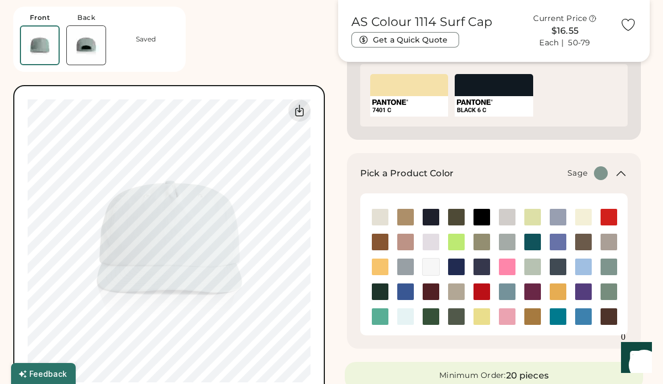
click at [611, 294] on img at bounding box center [608, 291] width 17 height 17
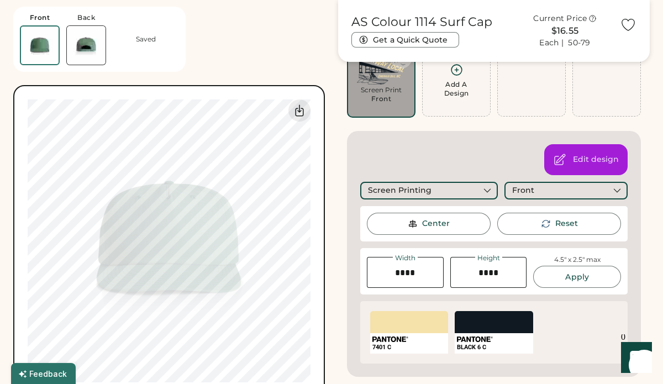
scroll to position [99, 0]
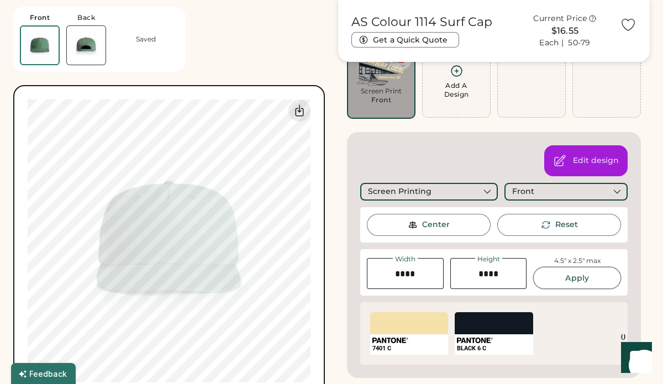
click at [585, 278] on button "Apply" at bounding box center [577, 278] width 88 height 22
click at [498, 273] on input "input" at bounding box center [488, 273] width 77 height 31
type input "****"
click at [577, 276] on button "Apply" at bounding box center [577, 278] width 88 height 22
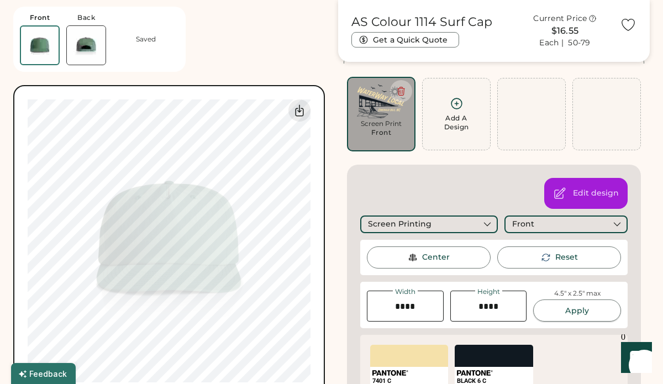
scroll to position [105, 0]
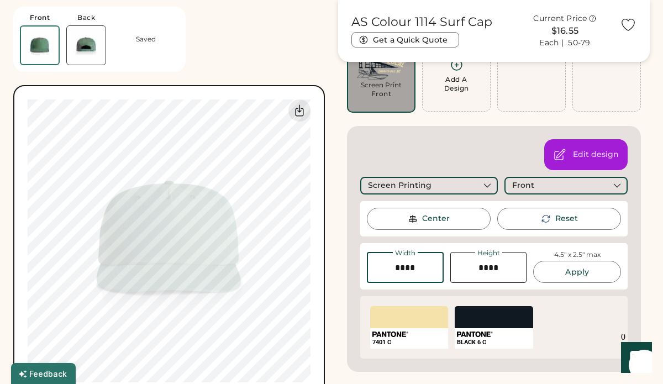
click at [415, 267] on input "input" at bounding box center [405, 267] width 77 height 31
type input "****"
click at [571, 267] on button "Apply" at bounding box center [577, 272] width 88 height 22
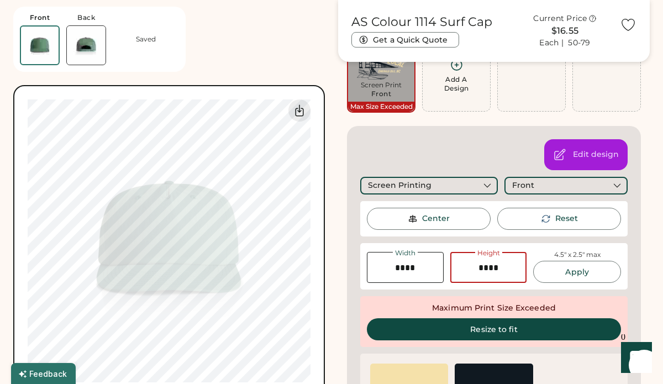
click at [500, 267] on input "input" at bounding box center [488, 267] width 77 height 31
click at [511, 326] on button "Resize to fit" at bounding box center [494, 329] width 254 height 22
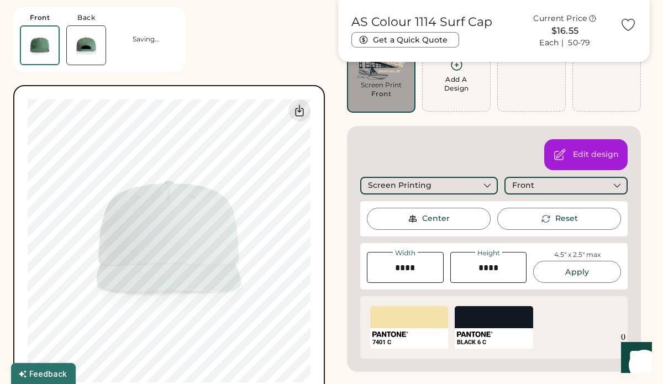
click at [501, 267] on input "input" at bounding box center [488, 267] width 77 height 31
type input "****"
click at [566, 277] on button "Apply" at bounding box center [577, 272] width 88 height 22
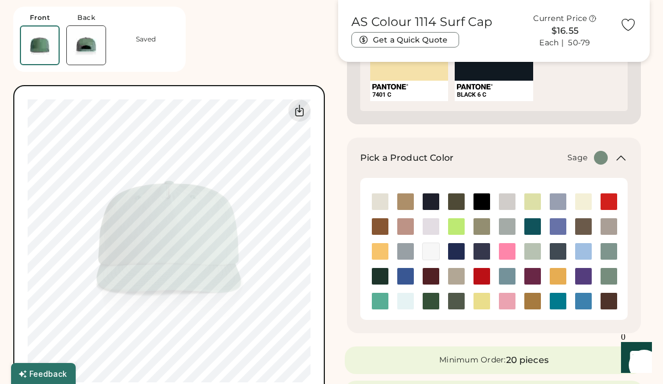
scroll to position [357, 0]
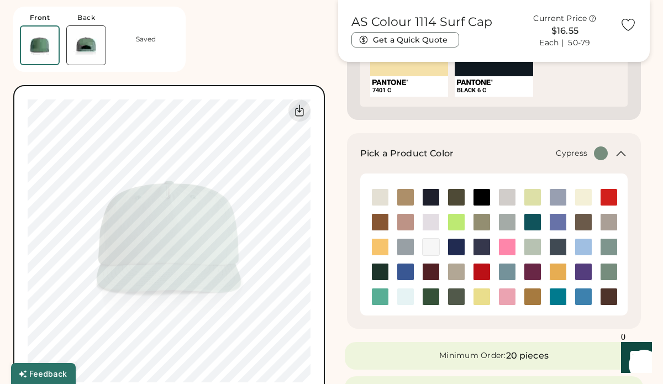
click at [454, 299] on img at bounding box center [456, 296] width 17 height 17
click at [535, 247] on img at bounding box center [532, 247] width 17 height 17
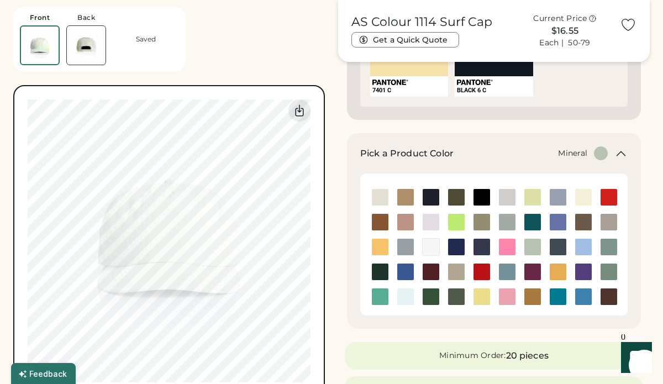
click at [608, 246] on img at bounding box center [608, 247] width 17 height 17
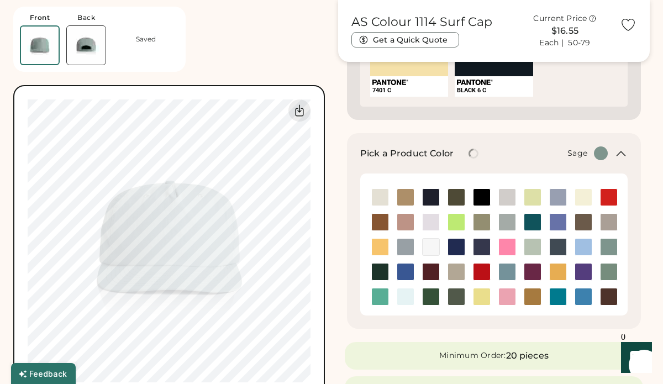
click at [607, 263] on img at bounding box center [608, 271] width 17 height 17
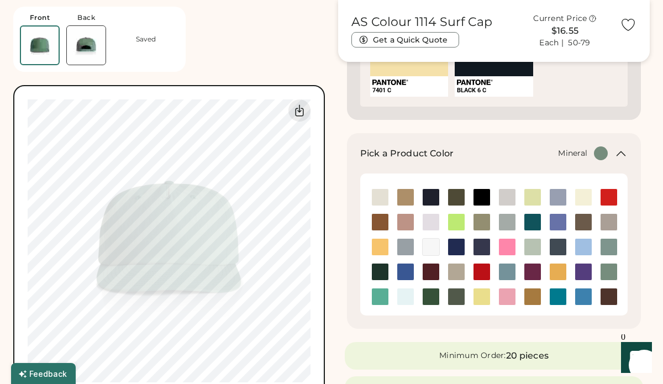
click at [605, 245] on img at bounding box center [608, 247] width 17 height 17
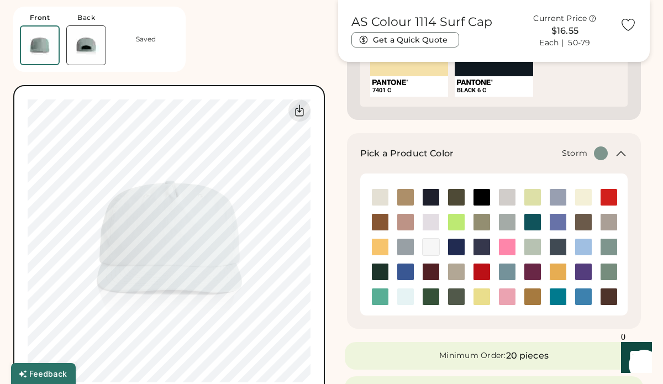
click at [503, 224] on img at bounding box center [507, 222] width 17 height 17
click at [475, 224] on img at bounding box center [481, 222] width 17 height 17
click at [481, 223] on img at bounding box center [481, 222] width 17 height 17
click at [478, 220] on img at bounding box center [481, 222] width 17 height 17
click at [503, 220] on img at bounding box center [507, 222] width 17 height 17
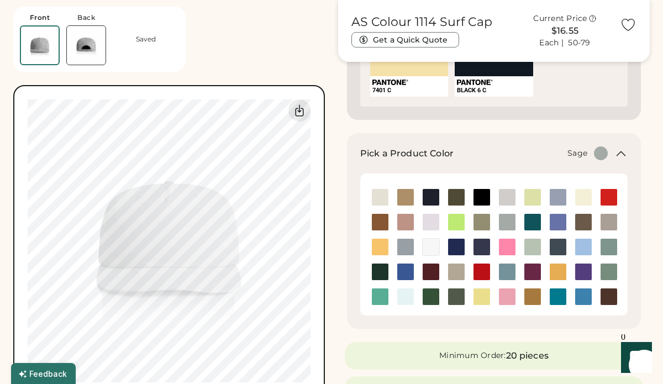
click at [605, 271] on img at bounding box center [608, 271] width 17 height 17
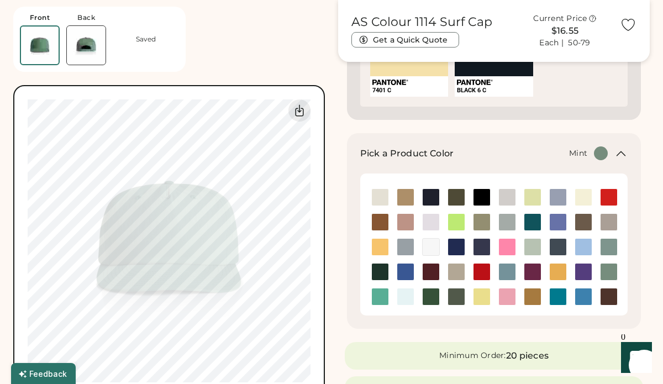
click at [536, 245] on img at bounding box center [532, 247] width 17 height 17
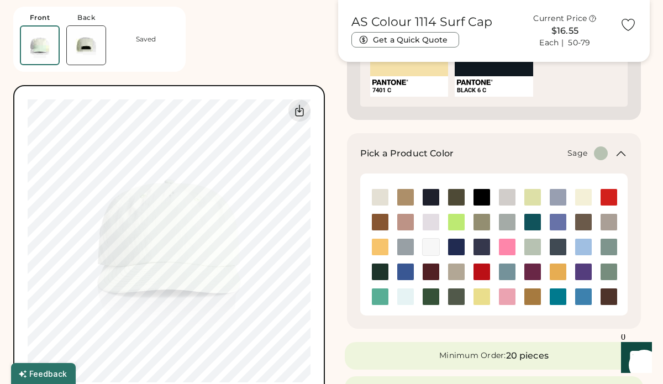
click at [608, 272] on img at bounding box center [608, 271] width 17 height 17
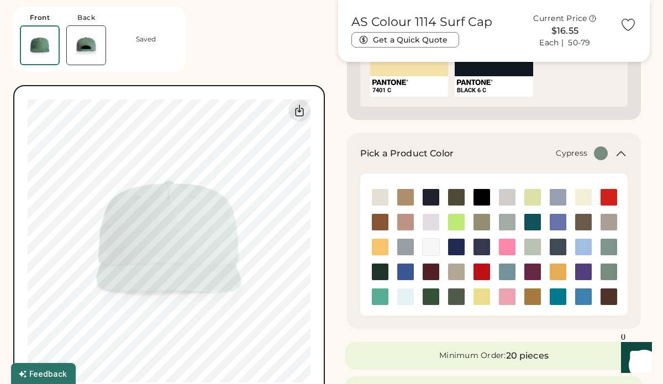
click at [452, 294] on img at bounding box center [456, 296] width 17 height 17
click at [608, 243] on img at bounding box center [608, 247] width 17 height 17
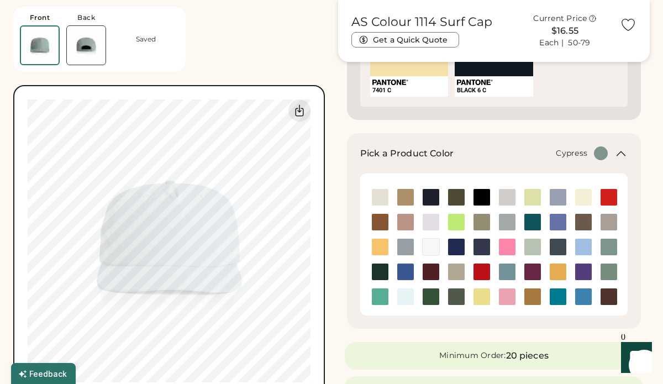
click at [451, 297] on img at bounding box center [456, 296] width 17 height 17
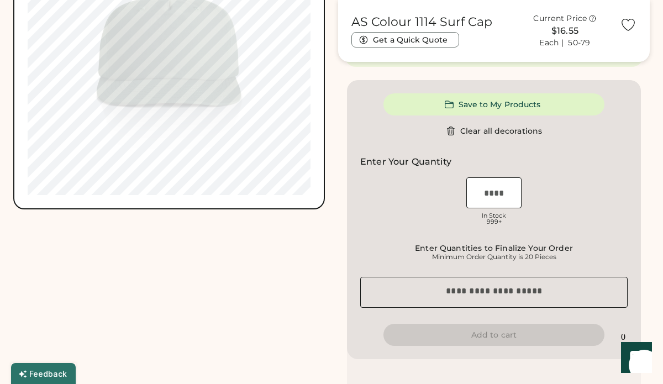
scroll to position [699, 0]
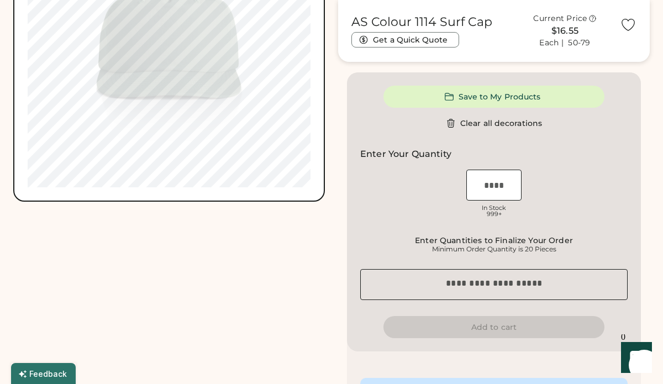
click at [501, 188] on input "input" at bounding box center [493, 185] width 55 height 31
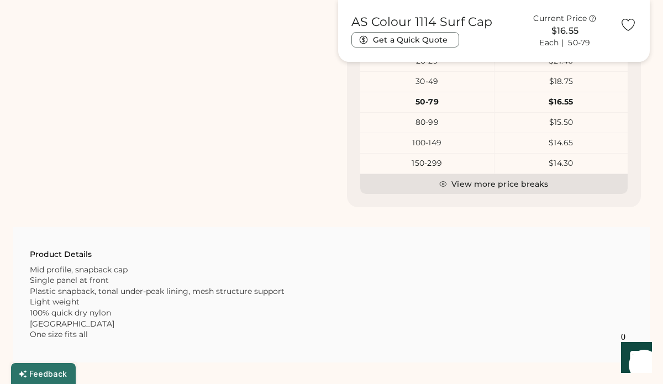
scroll to position [1136, 0]
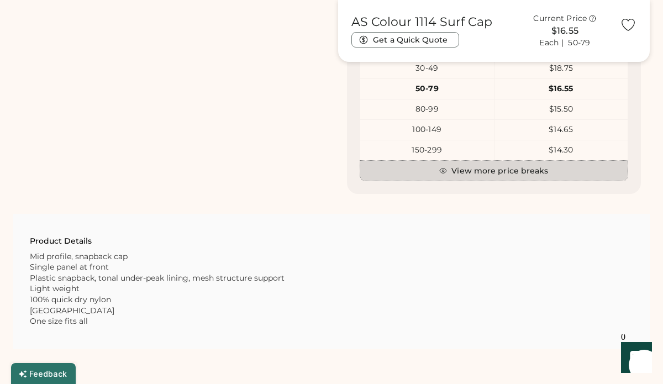
click at [501, 171] on button "View more price breaks" at bounding box center [493, 171] width 267 height 20
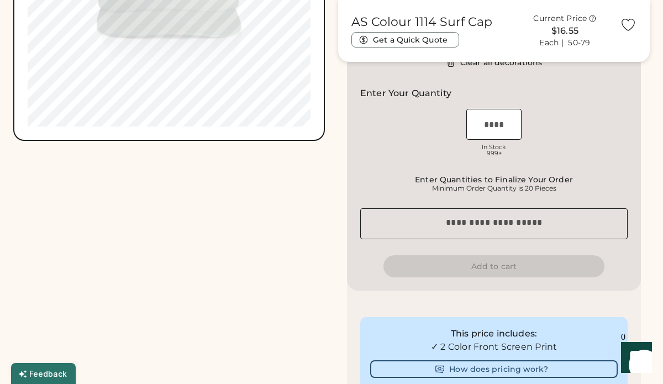
scroll to position [748, 0]
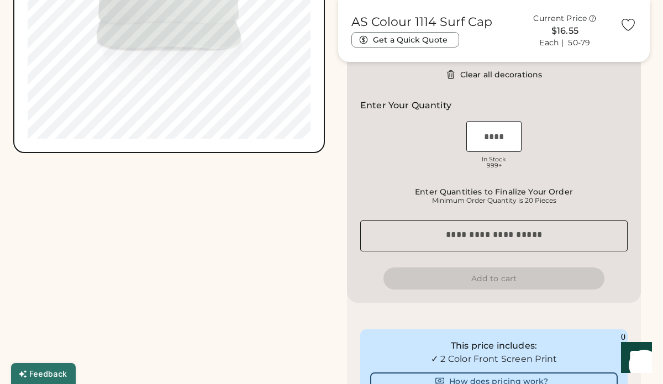
click at [494, 140] on input "input" at bounding box center [493, 136] width 55 height 31
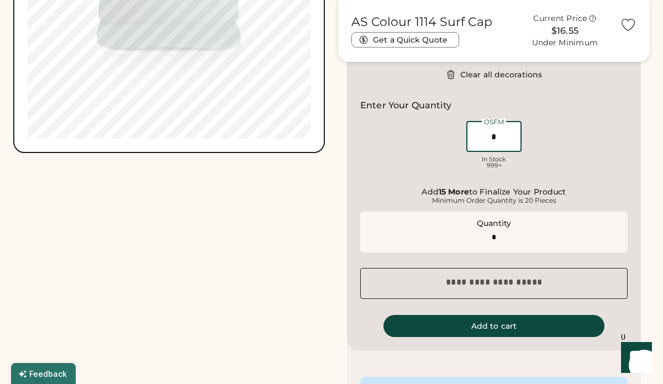
type input "**"
type input "******"
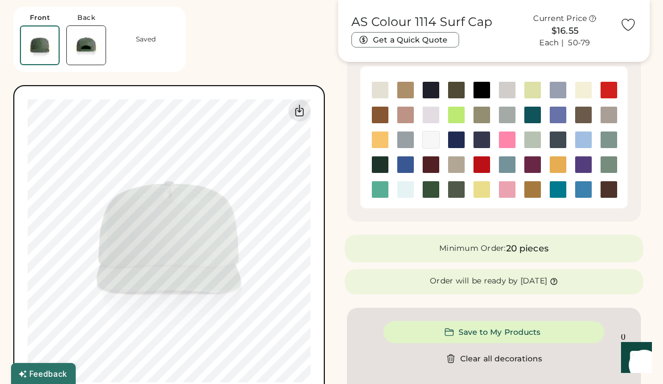
scroll to position [461, 0]
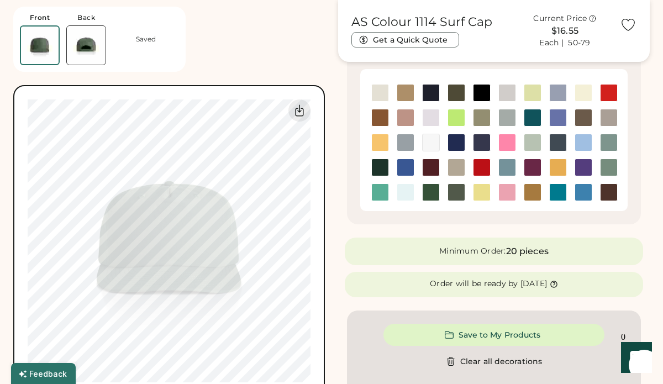
type input "**"
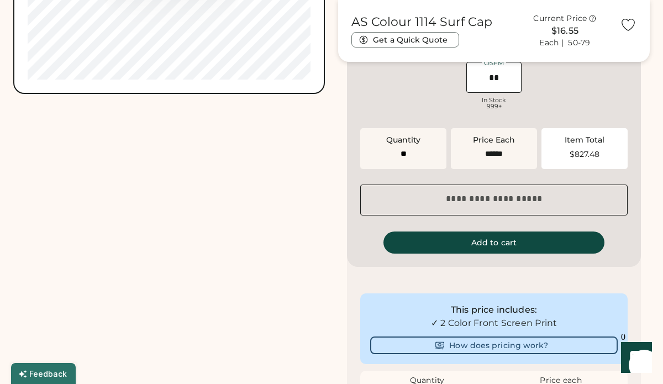
scroll to position [806, 0]
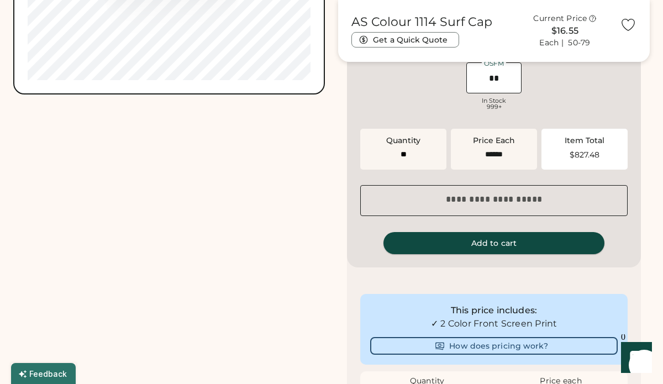
click at [479, 245] on button "Add to cart" at bounding box center [493, 243] width 221 height 22
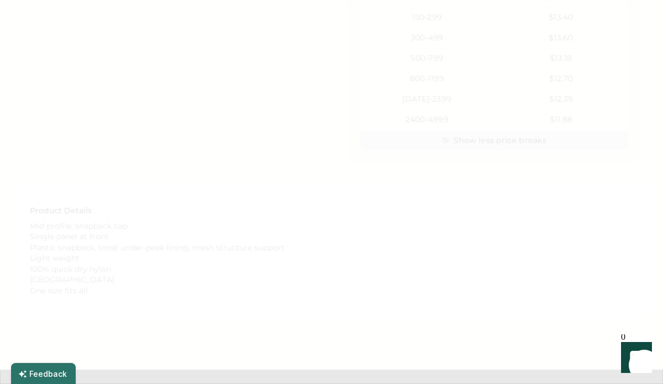
scroll to position [0, 0]
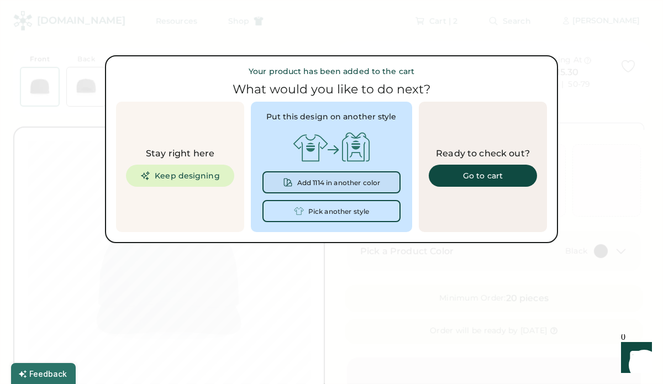
click at [359, 180] on div "Add 1114 in another color" at bounding box center [338, 183] width 83 height 8
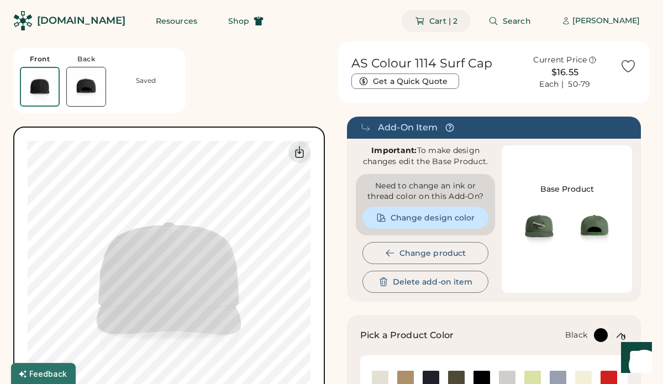
click at [457, 22] on span "Cart | 2" at bounding box center [443, 21] width 28 height 8
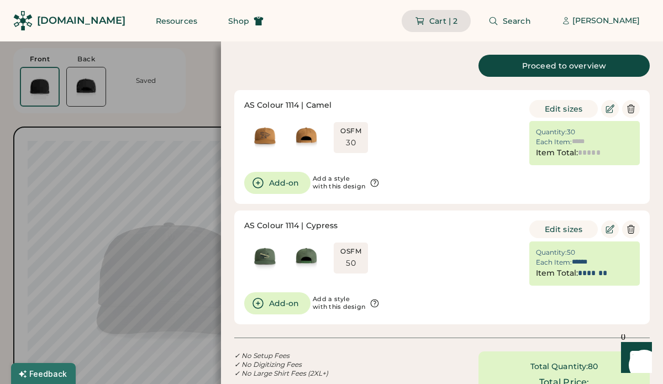
type input "******"
type input "*******"
click at [630, 112] on icon at bounding box center [631, 109] width 10 height 10
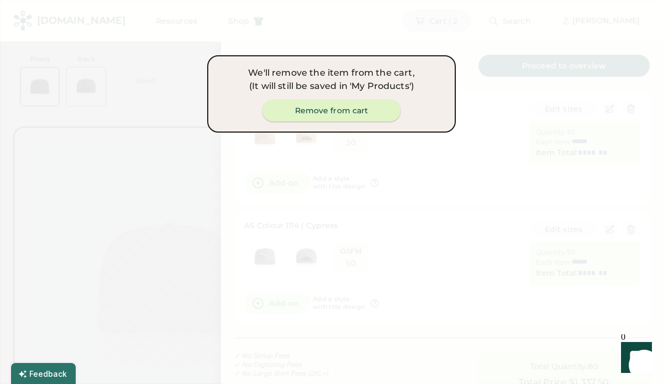
click at [364, 108] on button "Remove from cart" at bounding box center [331, 110] width 138 height 22
type input "*****"
type input "*******"
type input "******"
type input "*******"
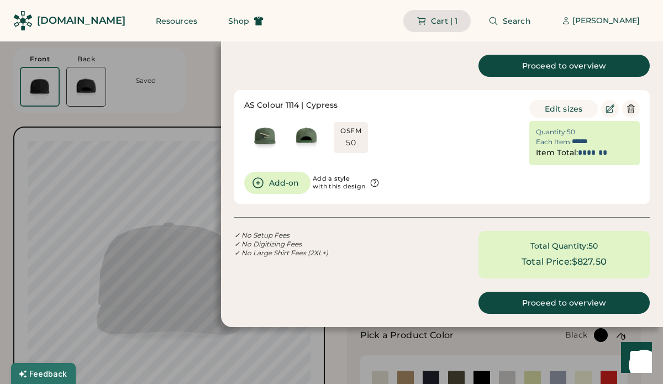
click at [210, 94] on div at bounding box center [331, 192] width 663 height 384
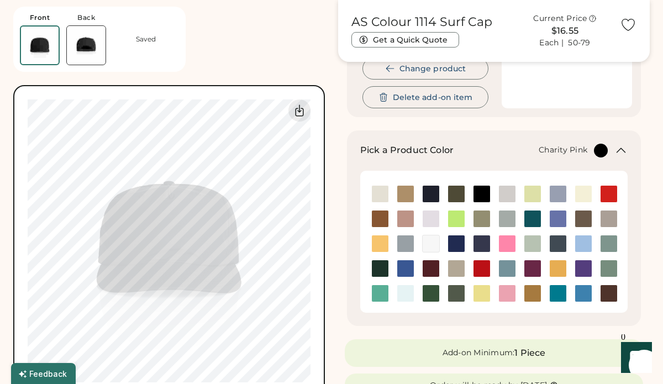
scroll to position [189, 0]
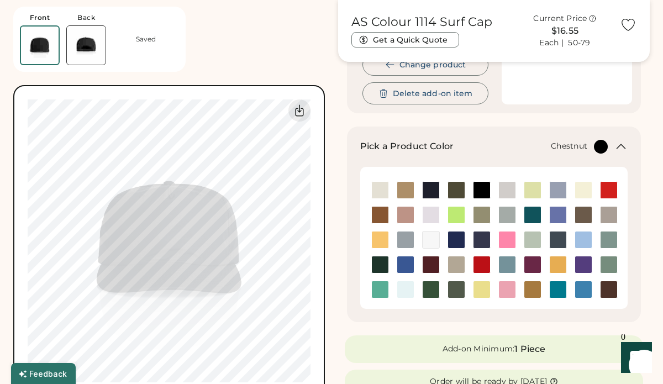
click at [605, 284] on img at bounding box center [608, 289] width 17 height 17
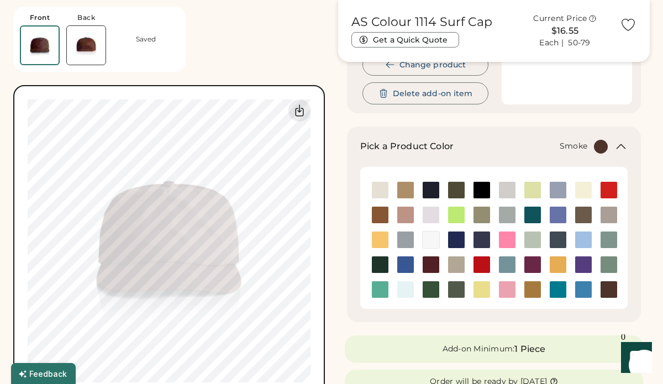
click at [400, 242] on img at bounding box center [405, 239] width 17 height 17
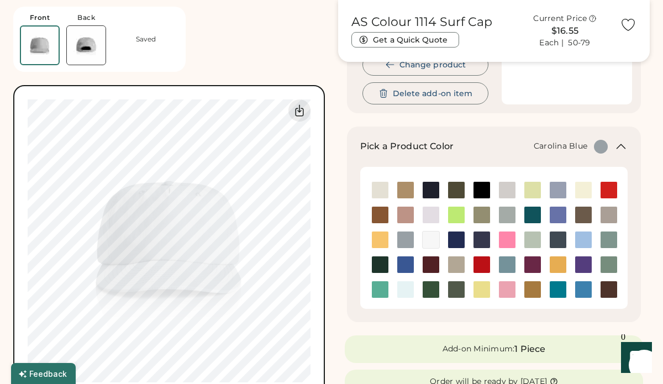
click at [584, 242] on img at bounding box center [583, 239] width 17 height 17
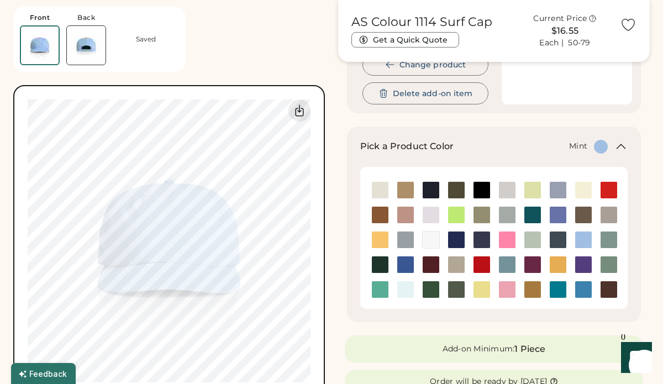
click at [533, 237] on img at bounding box center [532, 239] width 17 height 17
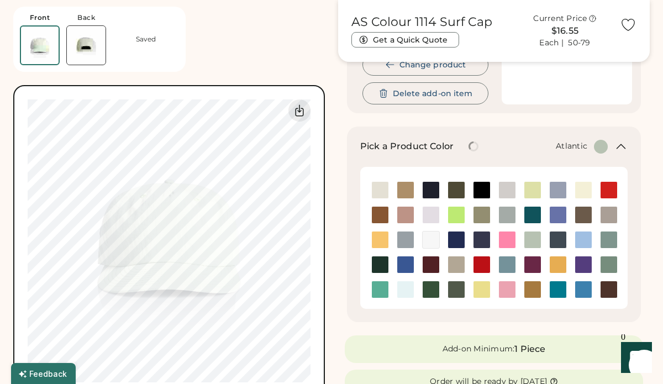
click at [532, 215] on img at bounding box center [532, 215] width 17 height 17
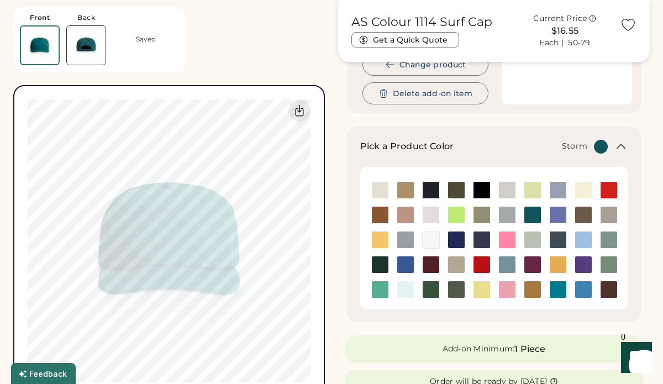
click at [505, 214] on img at bounding box center [507, 215] width 17 height 17
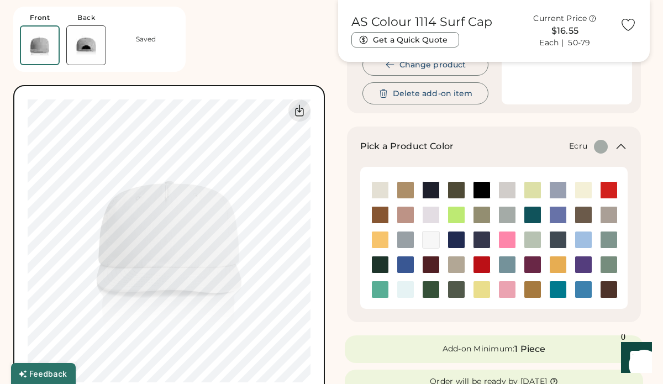
click at [379, 192] on img at bounding box center [380, 190] width 17 height 17
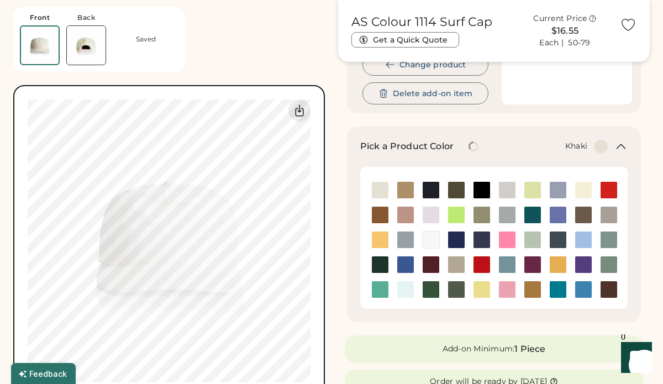
click at [410, 192] on img at bounding box center [405, 190] width 17 height 17
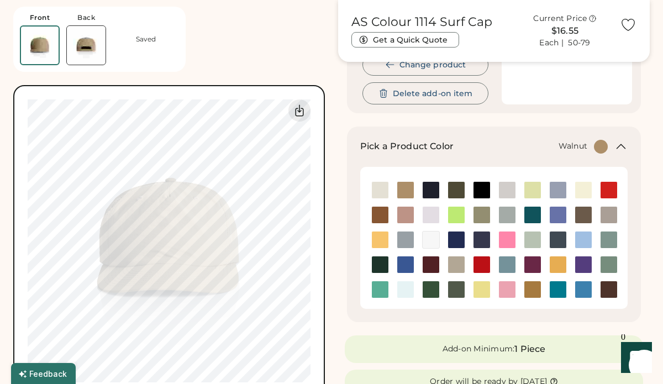
click at [582, 214] on img at bounding box center [583, 215] width 17 height 17
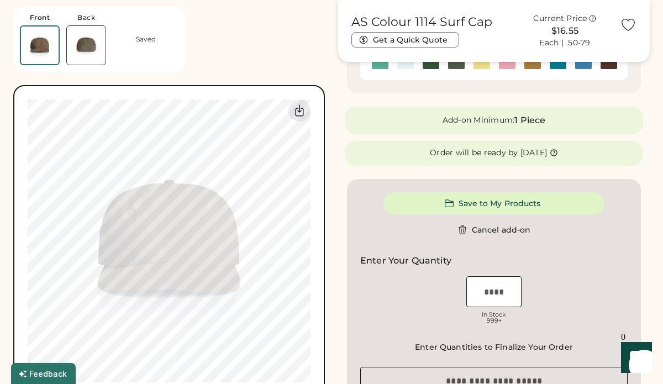
scroll to position [429, 0]
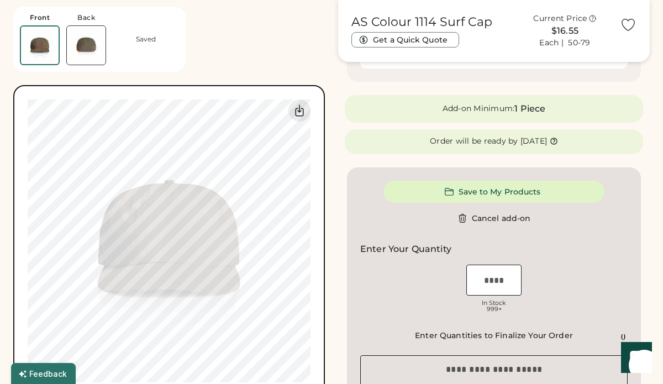
click at [499, 279] on input "input" at bounding box center [493, 280] width 55 height 31
type input "**"
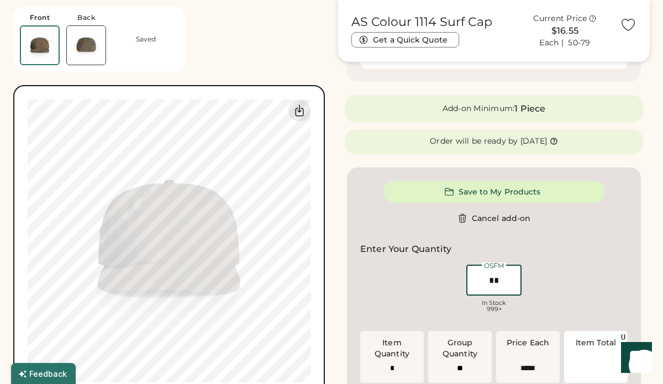
type input "******"
type input "**"
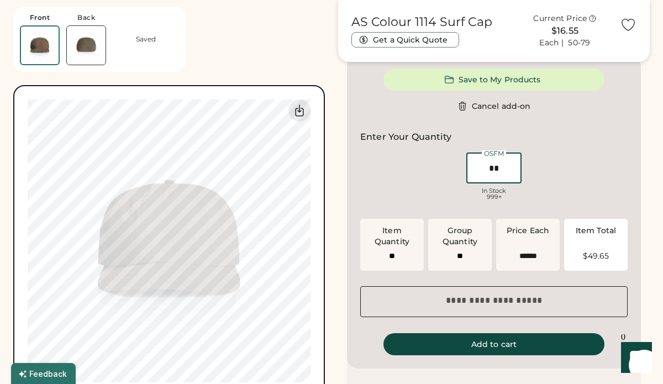
type input "******"
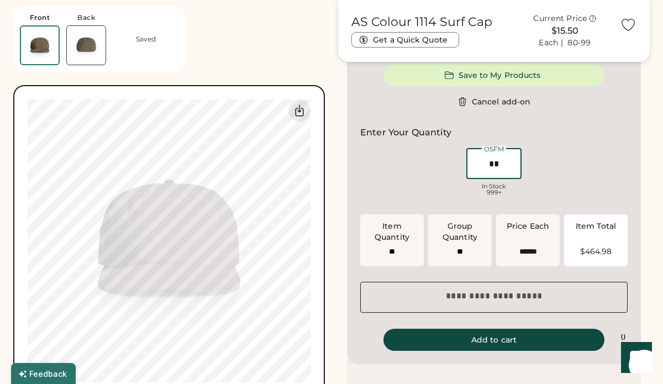
scroll to position [545, 0]
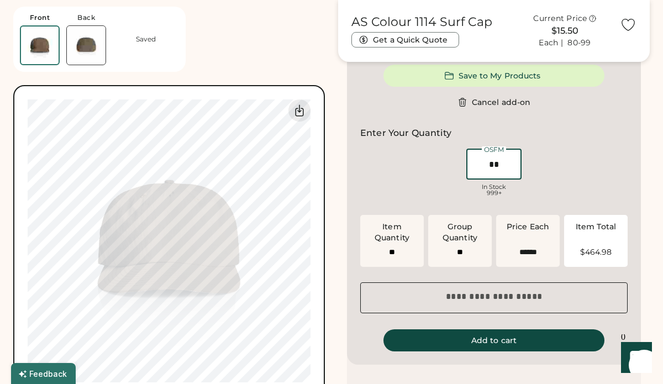
type input "*"
type input "**"
type input "******"
type input "*"
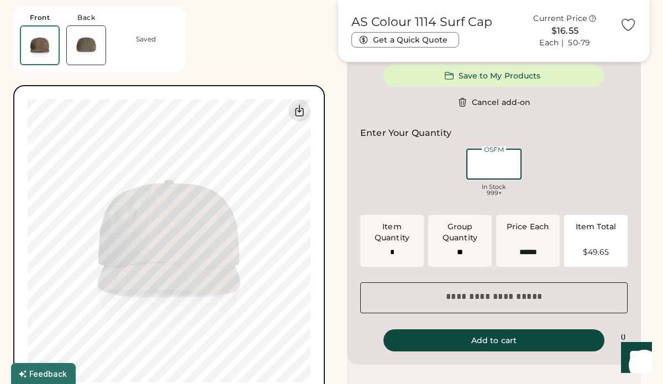
type input "**"
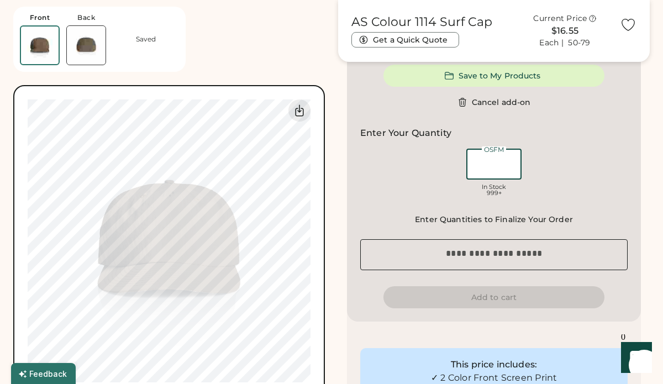
type input "*"
type input "**"
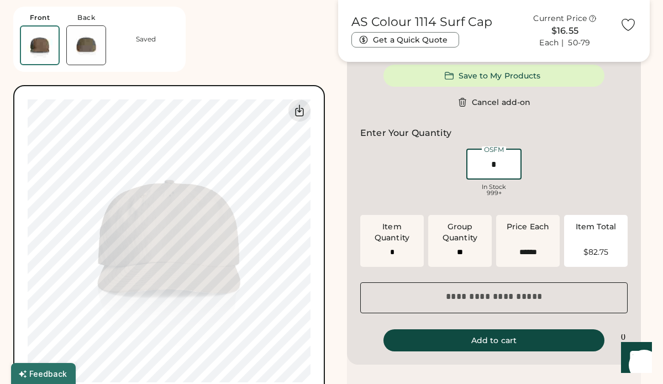
type input "**"
type input "***"
type input "******"
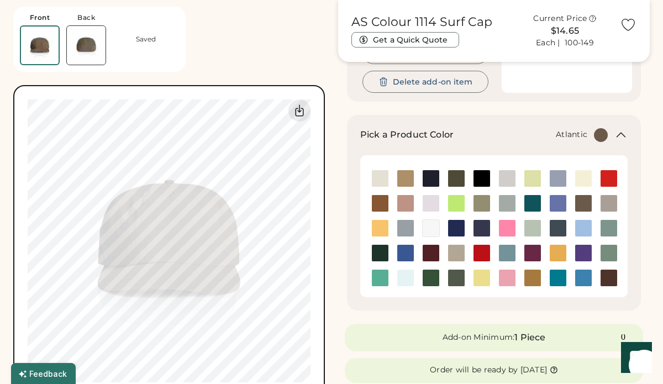
scroll to position [200, 0]
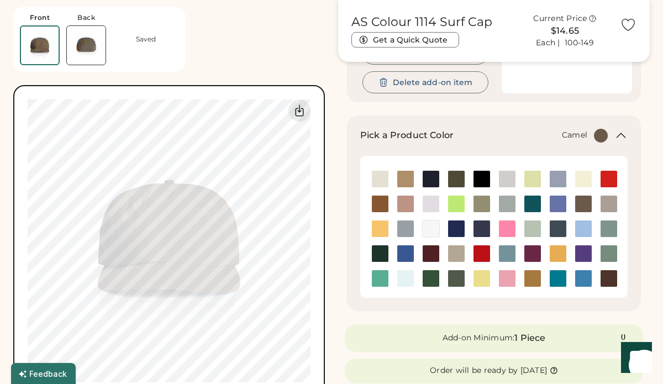
type input "**"
click at [535, 279] on img at bounding box center [532, 278] width 17 height 17
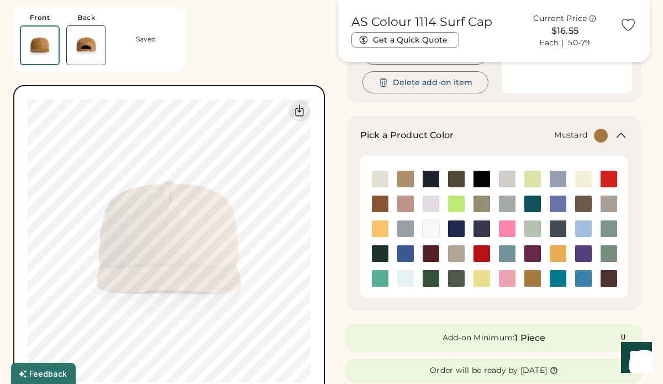
click at [557, 256] on img at bounding box center [557, 253] width 17 height 17
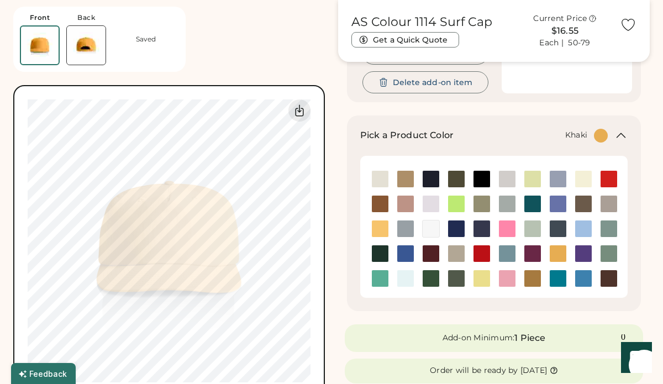
click at [399, 183] on img at bounding box center [405, 179] width 17 height 17
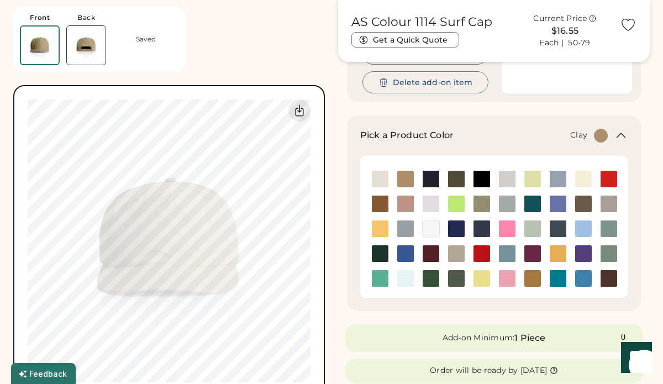
click at [383, 203] on img at bounding box center [380, 203] width 17 height 17
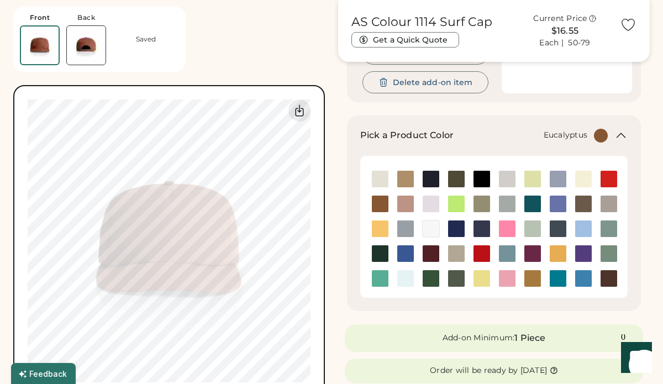
click at [481, 209] on img at bounding box center [481, 203] width 17 height 17
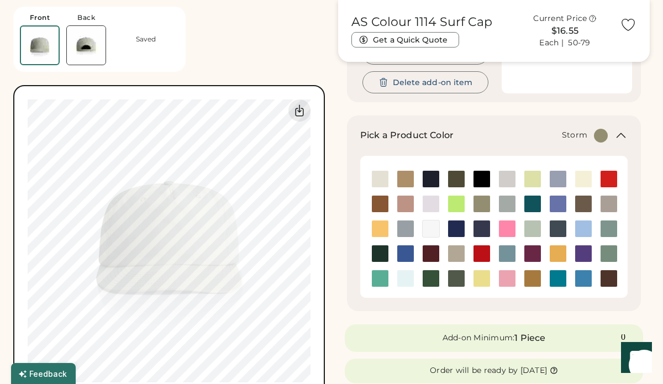
click at [506, 206] on img at bounding box center [507, 203] width 17 height 17
click at [532, 204] on img at bounding box center [532, 203] width 17 height 17
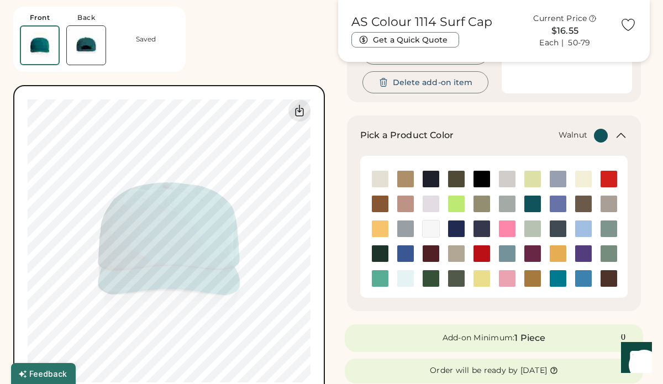
click at [583, 203] on img at bounding box center [583, 203] width 17 height 17
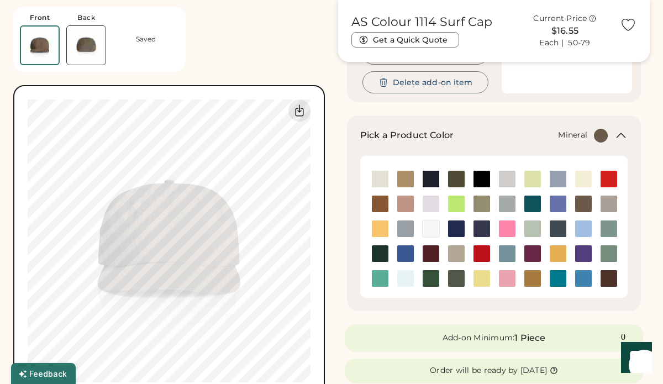
click at [605, 229] on img at bounding box center [608, 228] width 17 height 17
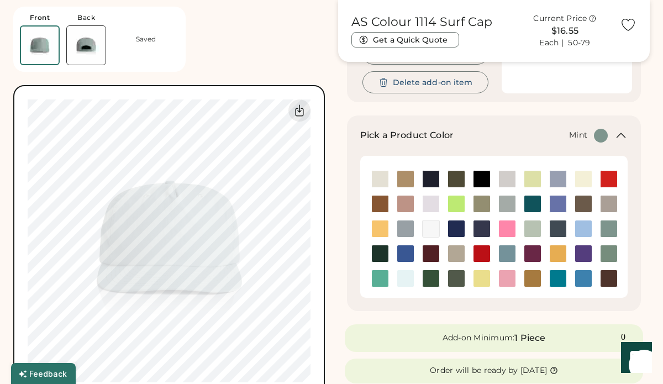
click at [531, 227] on img at bounding box center [532, 228] width 17 height 17
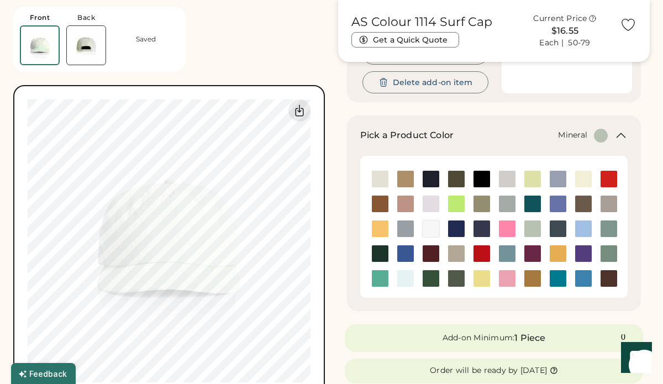
click at [611, 226] on img at bounding box center [608, 228] width 17 height 17
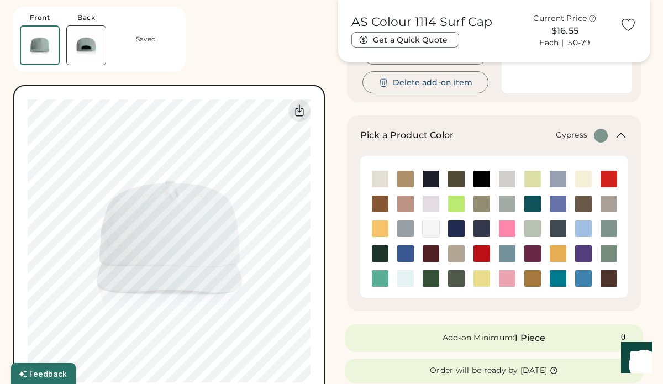
click at [458, 278] on img at bounding box center [456, 278] width 17 height 17
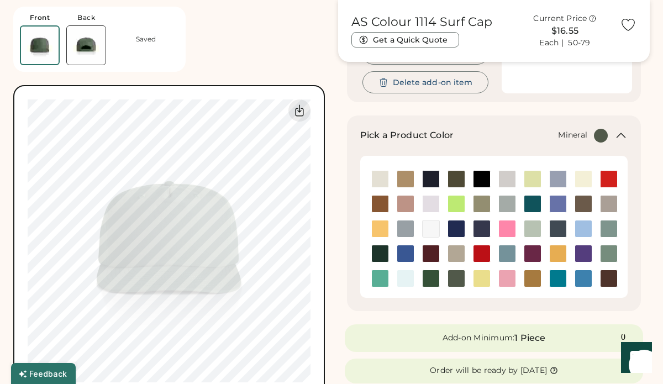
click at [610, 225] on img at bounding box center [608, 228] width 17 height 17
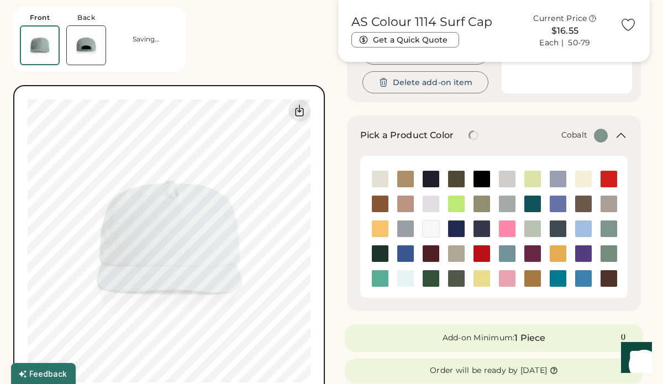
click at [459, 229] on img at bounding box center [456, 228] width 17 height 17
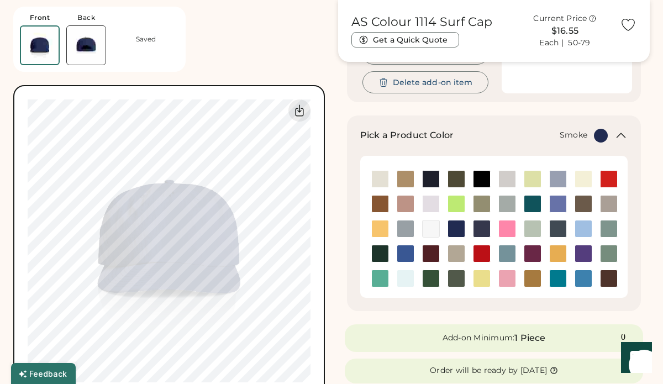
click at [407, 227] on img at bounding box center [405, 228] width 17 height 17
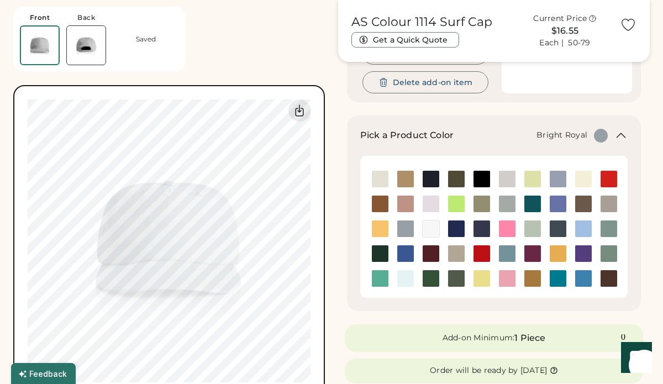
click at [408, 252] on img at bounding box center [405, 253] width 17 height 17
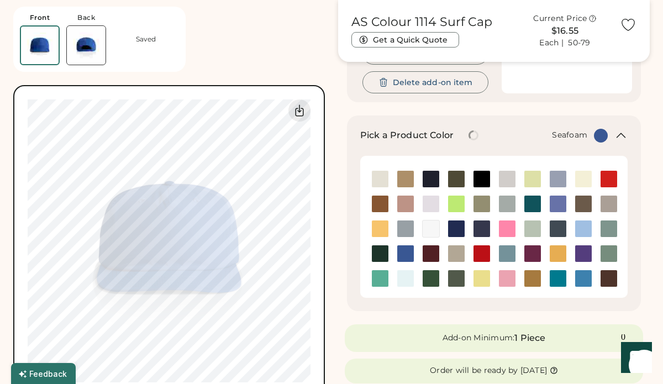
click at [406, 276] on img at bounding box center [405, 278] width 17 height 17
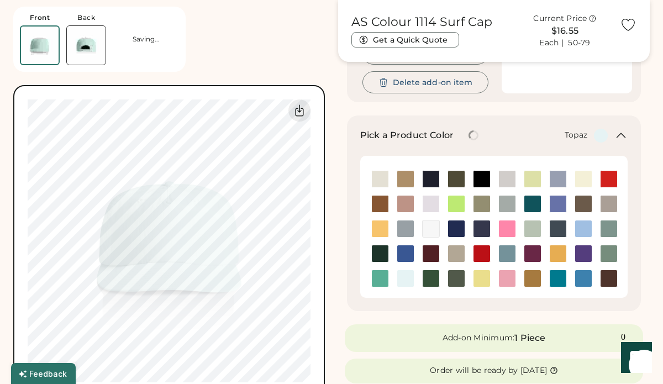
click at [379, 278] on img at bounding box center [380, 278] width 17 height 17
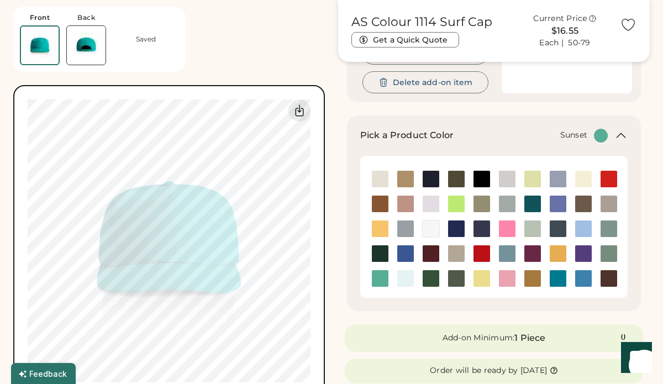
click at [380, 225] on img at bounding box center [380, 228] width 17 height 17
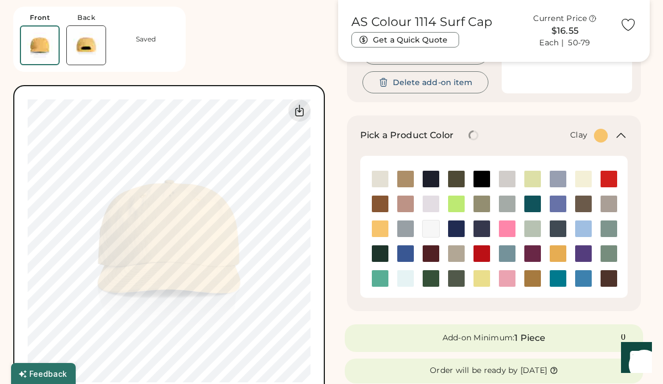
click at [381, 207] on img at bounding box center [380, 203] width 17 height 17
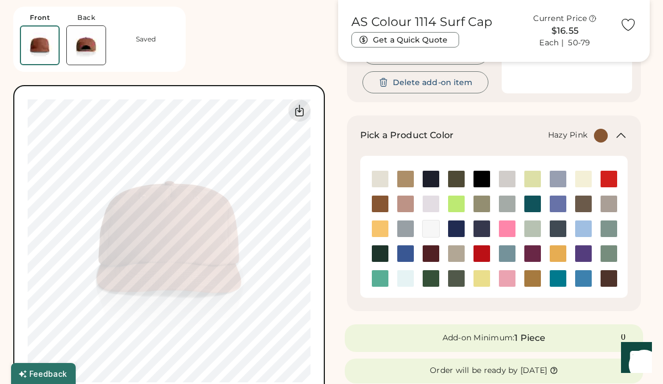
click at [405, 205] on img at bounding box center [405, 203] width 17 height 17
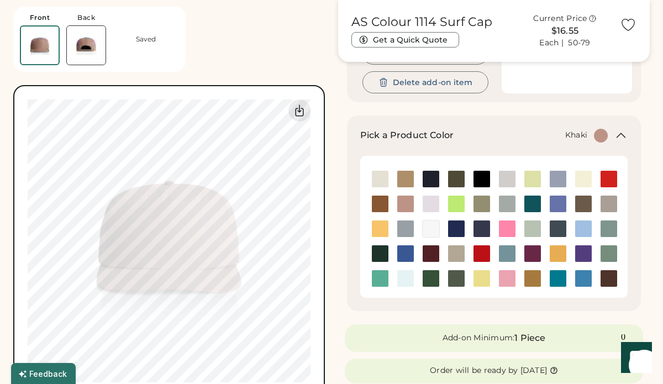
click at [410, 176] on img at bounding box center [405, 179] width 17 height 17
click at [435, 206] on img at bounding box center [430, 203] width 17 height 17
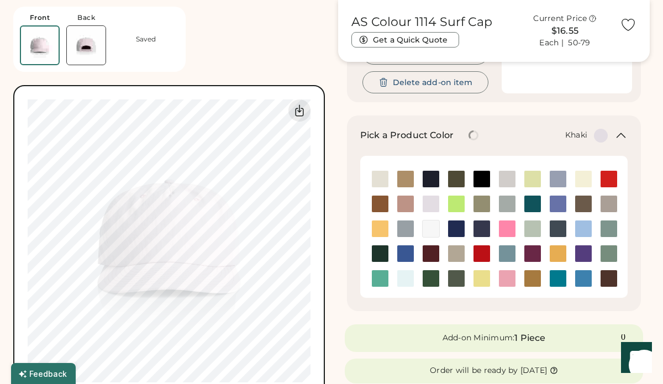
click at [408, 175] on img at bounding box center [405, 179] width 17 height 17
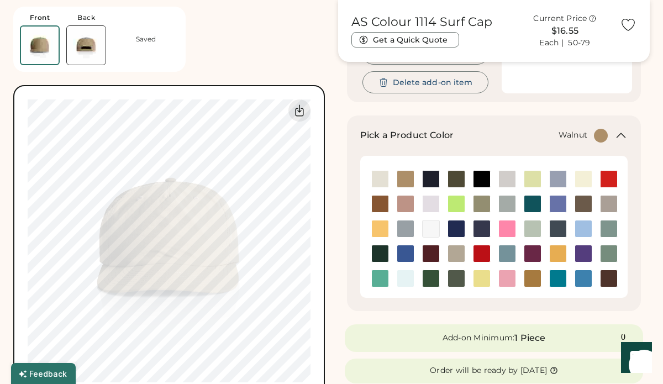
click at [580, 202] on img at bounding box center [583, 203] width 17 height 17
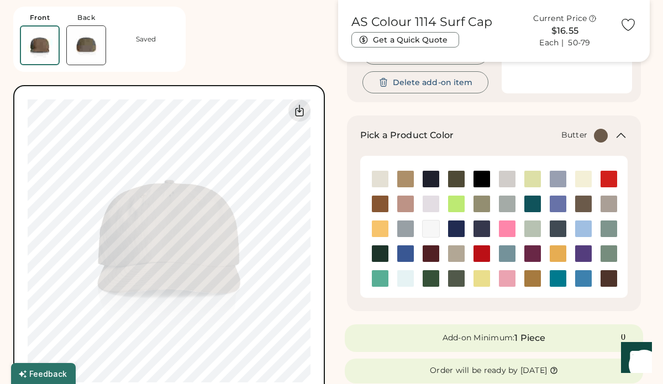
click at [584, 183] on img at bounding box center [583, 179] width 17 height 17
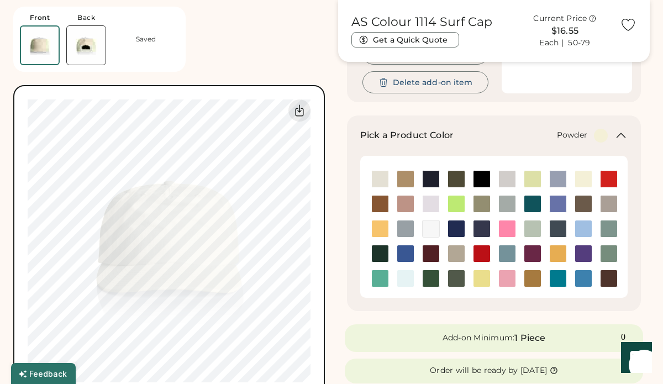
click at [554, 182] on img at bounding box center [557, 179] width 17 height 17
click at [607, 181] on img at bounding box center [608, 179] width 17 height 17
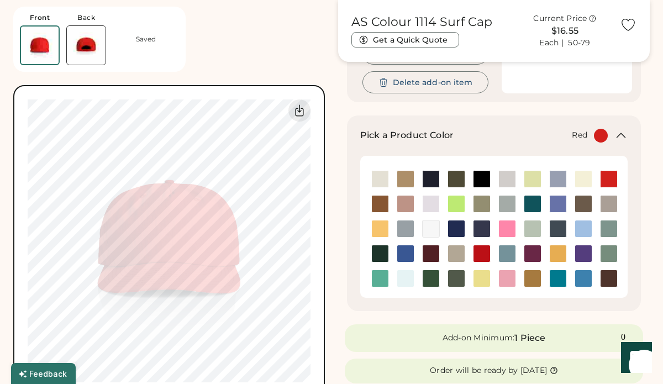
click at [479, 251] on img at bounding box center [481, 253] width 17 height 17
click at [478, 231] on img at bounding box center [481, 228] width 17 height 17
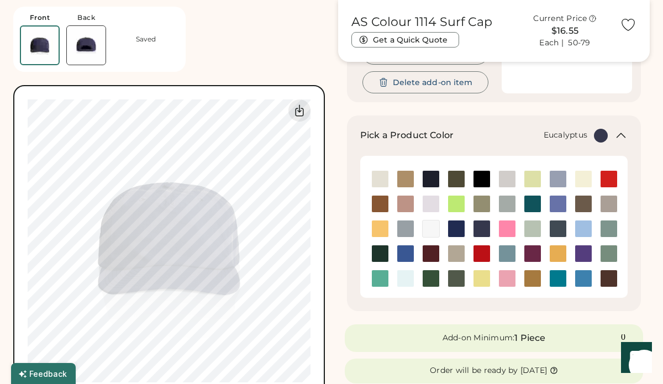
click at [480, 207] on img at bounding box center [481, 203] width 17 height 17
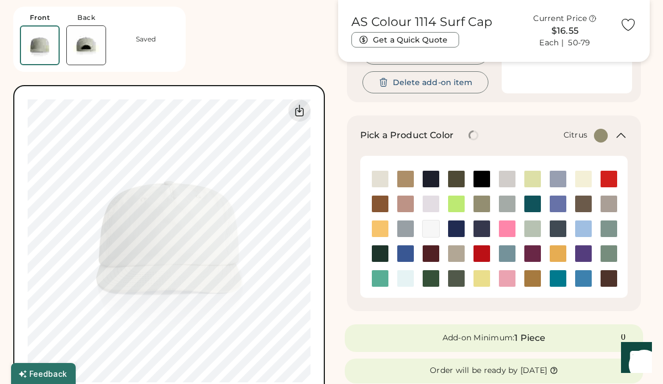
click at [456, 206] on img at bounding box center [456, 203] width 17 height 17
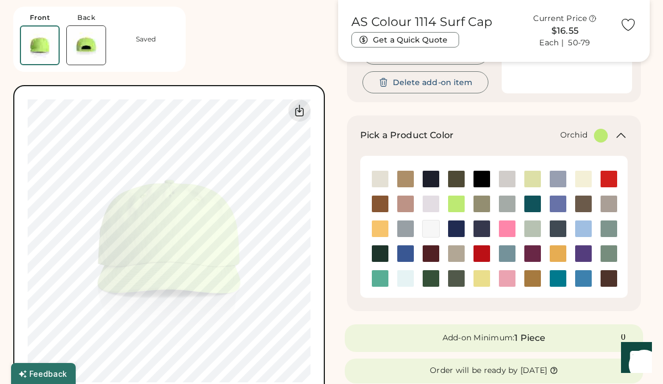
click at [432, 203] on img at bounding box center [430, 203] width 17 height 17
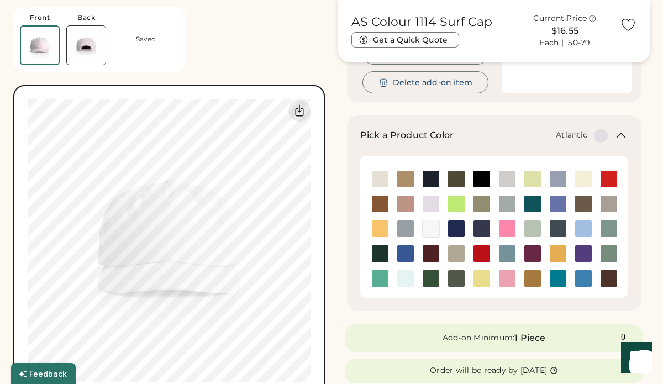
click at [533, 203] on img at bounding box center [532, 203] width 17 height 17
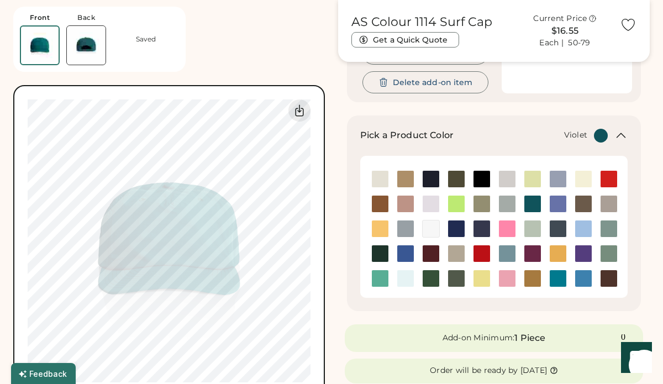
click at [585, 255] on img at bounding box center [583, 253] width 17 height 17
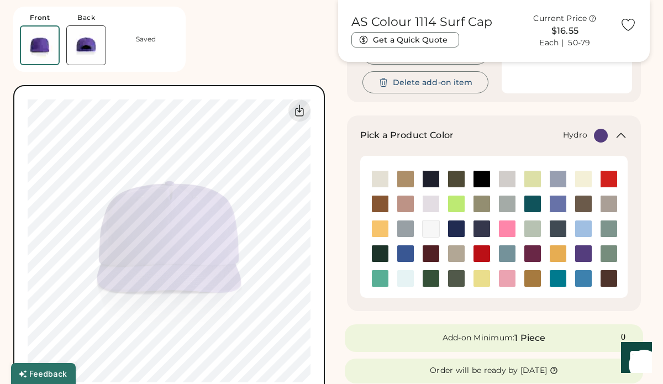
click at [586, 276] on img at bounding box center [583, 278] width 17 height 17
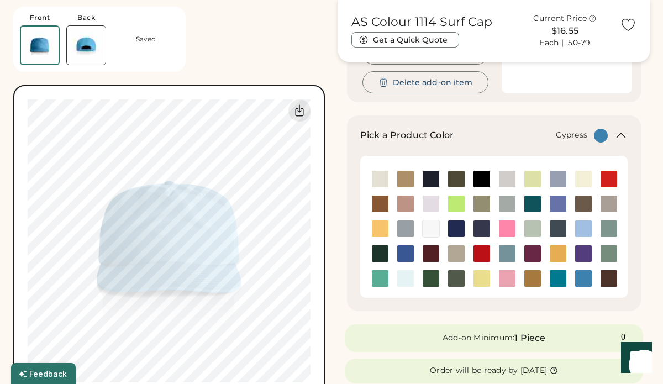
click at [454, 276] on img at bounding box center [456, 278] width 17 height 17
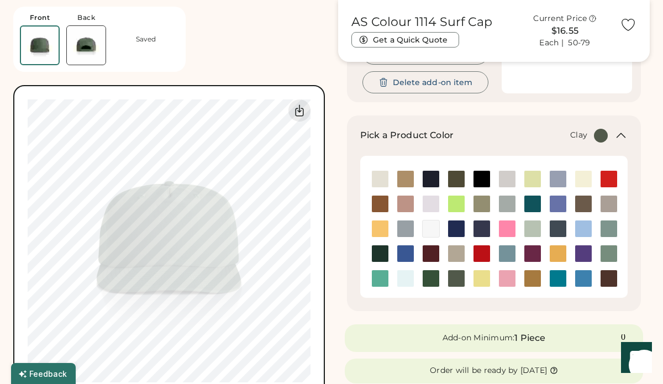
click at [383, 202] on img at bounding box center [380, 203] width 17 height 17
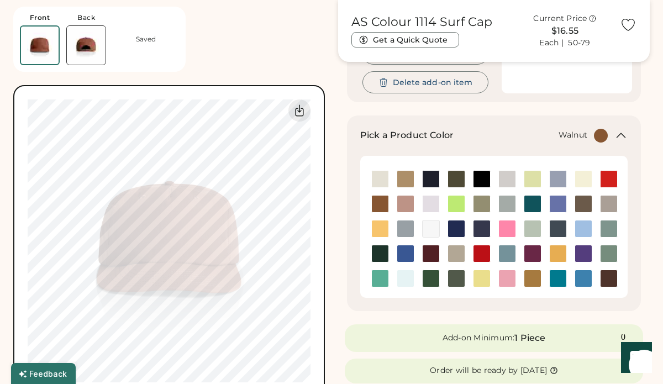
click at [583, 198] on img at bounding box center [583, 203] width 17 height 17
click at [377, 198] on img at bounding box center [380, 203] width 17 height 17
click at [401, 228] on img at bounding box center [405, 228] width 17 height 17
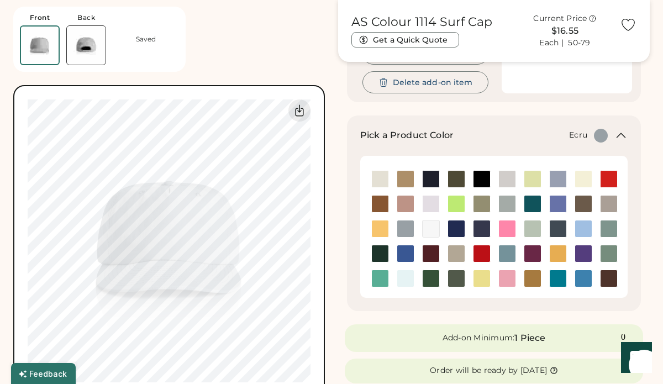
click at [383, 178] on img at bounding box center [380, 179] width 17 height 17
click at [410, 179] on img at bounding box center [405, 179] width 17 height 17
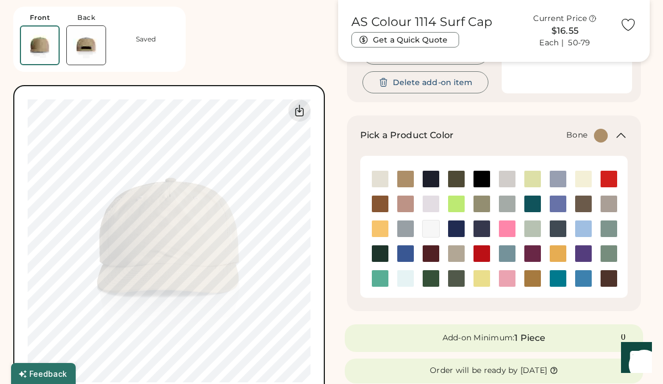
click at [505, 179] on img at bounding box center [507, 179] width 17 height 17
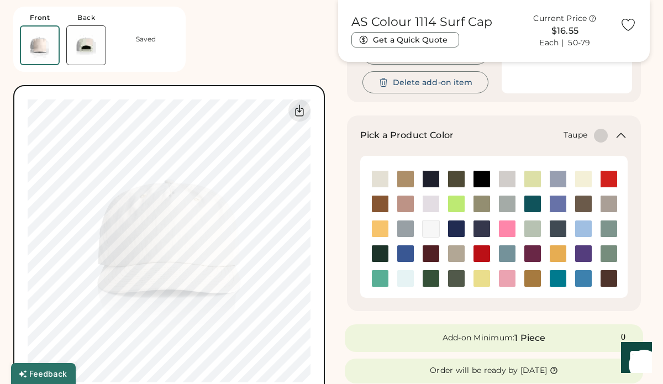
click at [609, 202] on img at bounding box center [608, 203] width 17 height 17
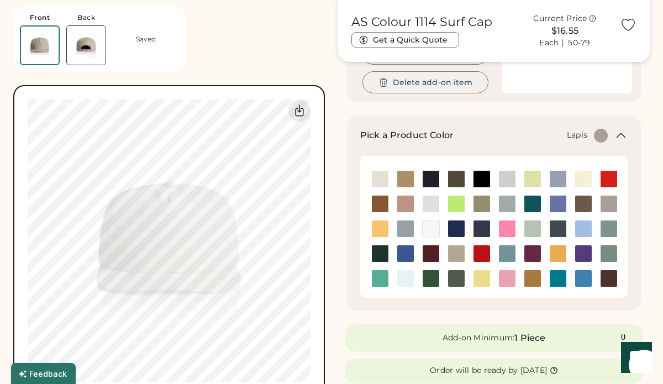
click at [554, 204] on img at bounding box center [557, 203] width 17 height 17
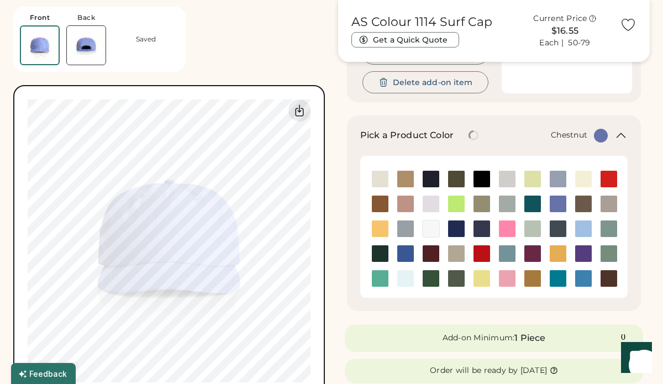
click at [606, 278] on img at bounding box center [608, 278] width 17 height 17
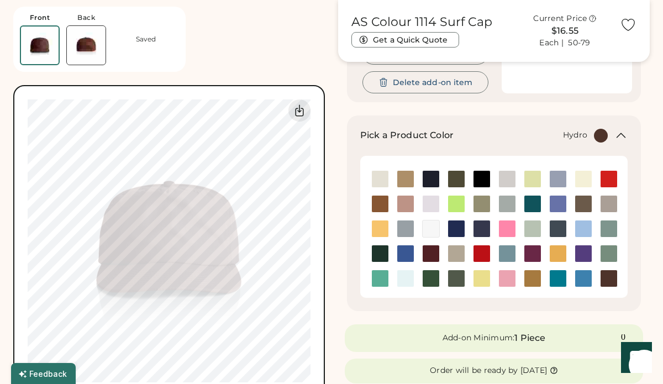
click at [586, 278] on img at bounding box center [583, 278] width 17 height 17
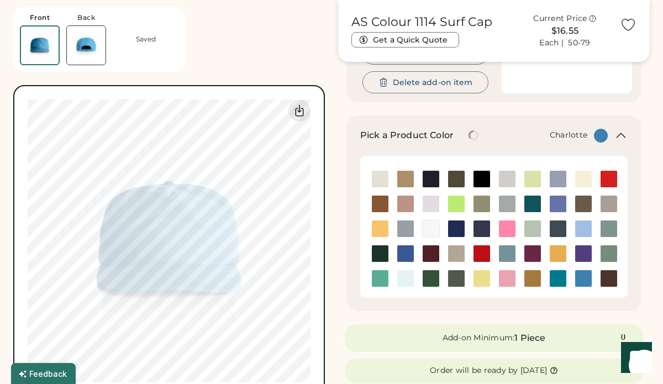
click at [554, 280] on img at bounding box center [557, 278] width 17 height 17
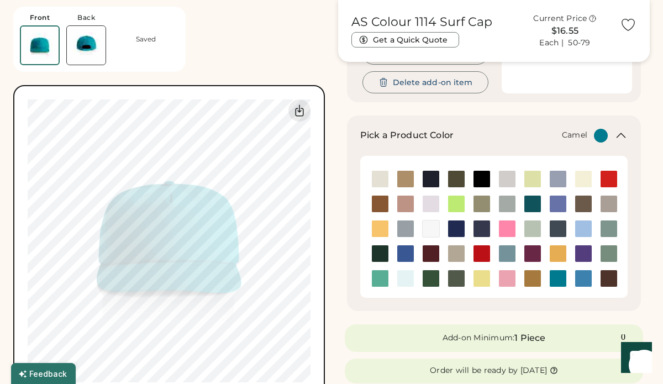
click at [528, 279] on img at bounding box center [532, 278] width 17 height 17
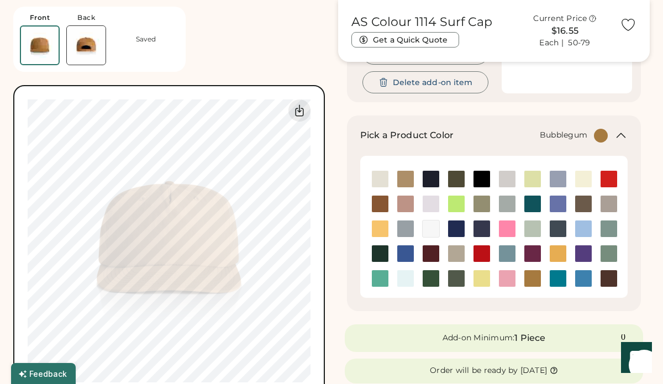
click at [509, 279] on img at bounding box center [507, 278] width 17 height 17
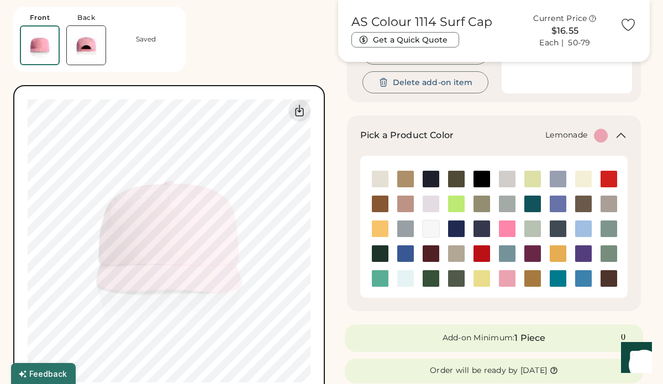
click at [482, 276] on img at bounding box center [481, 278] width 17 height 17
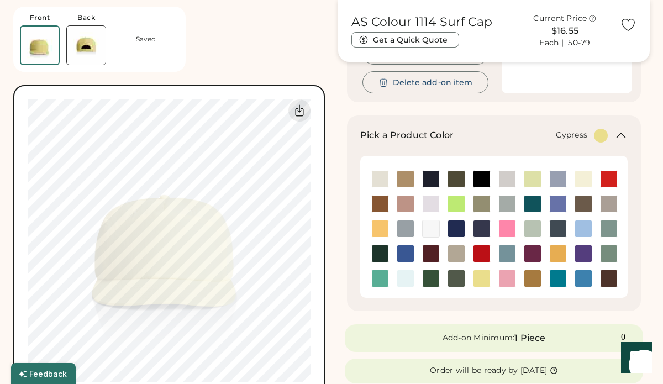
click at [457, 281] on img at bounding box center [456, 278] width 17 height 17
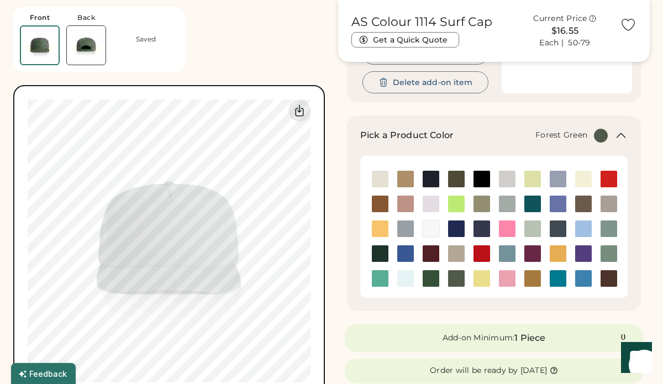
click at [429, 279] on img at bounding box center [430, 278] width 17 height 17
click at [406, 278] on img at bounding box center [405, 278] width 17 height 17
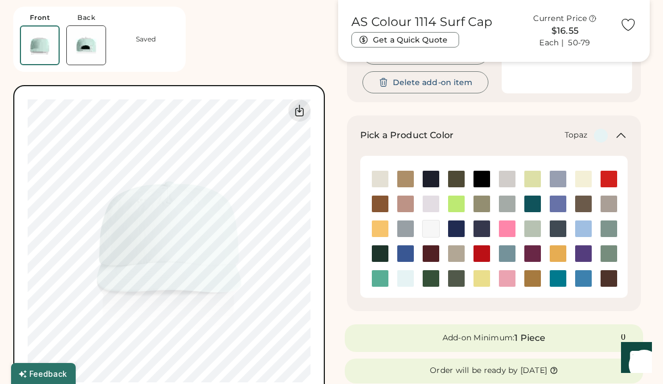
click at [382, 277] on img at bounding box center [380, 278] width 17 height 17
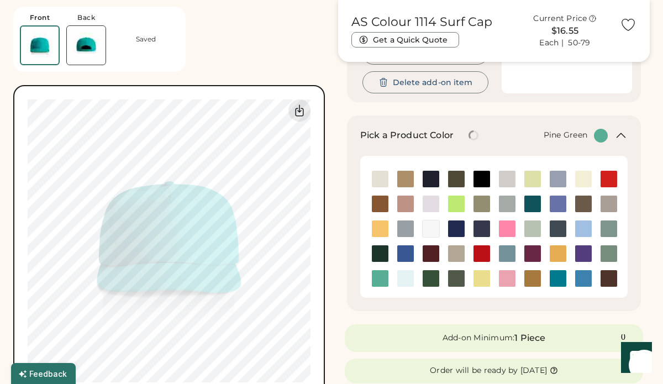
click at [382, 256] on img at bounding box center [380, 253] width 17 height 17
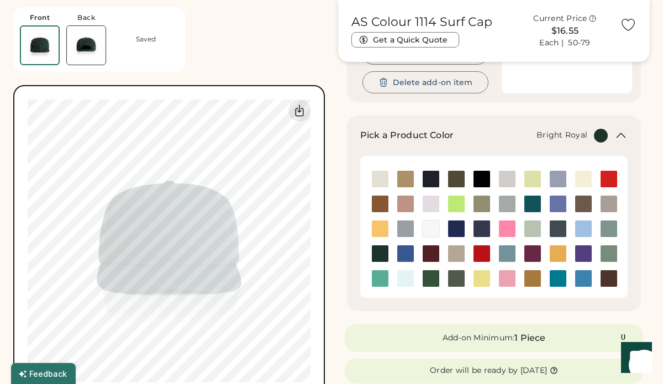
click at [404, 255] on img at bounding box center [405, 253] width 17 height 17
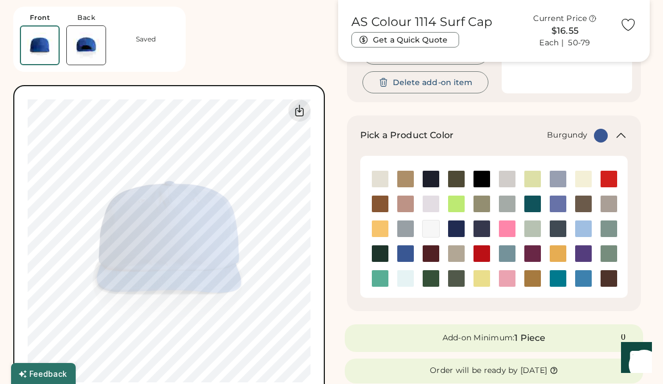
click at [433, 255] on img at bounding box center [430, 253] width 17 height 17
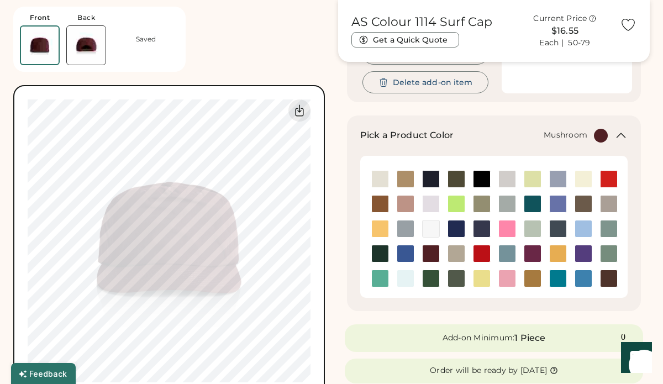
click at [452, 255] on img at bounding box center [456, 253] width 17 height 17
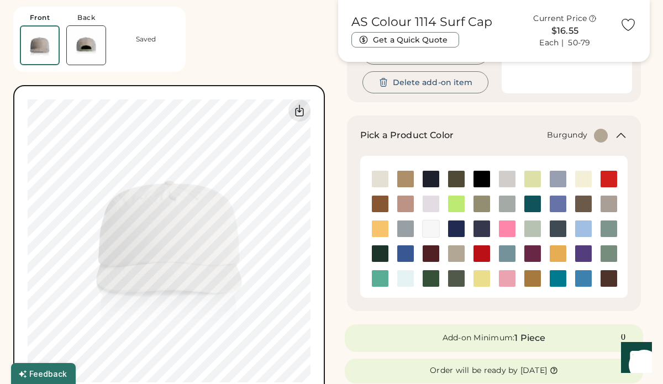
click at [430, 252] on img at bounding box center [430, 253] width 17 height 17
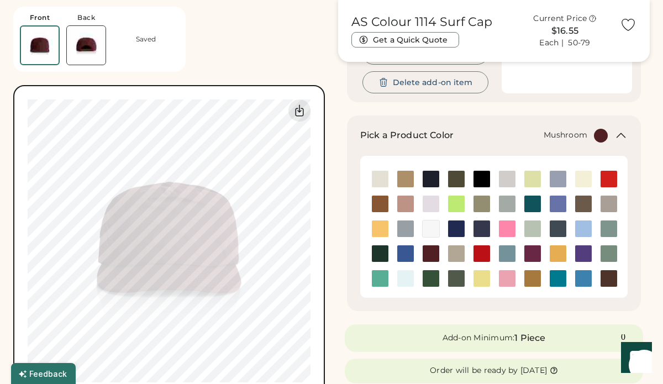
click at [457, 251] on img at bounding box center [456, 253] width 17 height 17
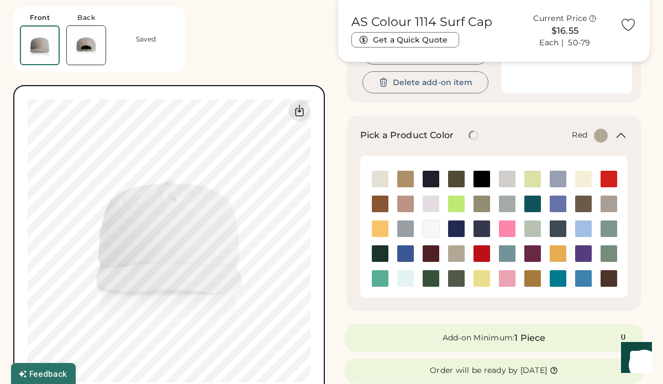
click at [482, 256] on img at bounding box center [481, 253] width 17 height 17
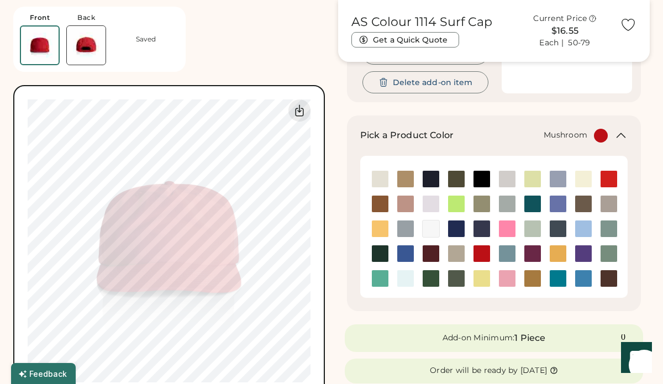
click at [456, 253] on img at bounding box center [456, 253] width 17 height 17
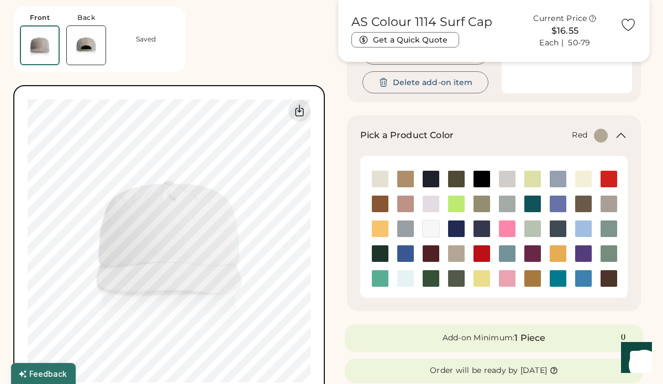
click at [481, 255] on img at bounding box center [481, 253] width 17 height 17
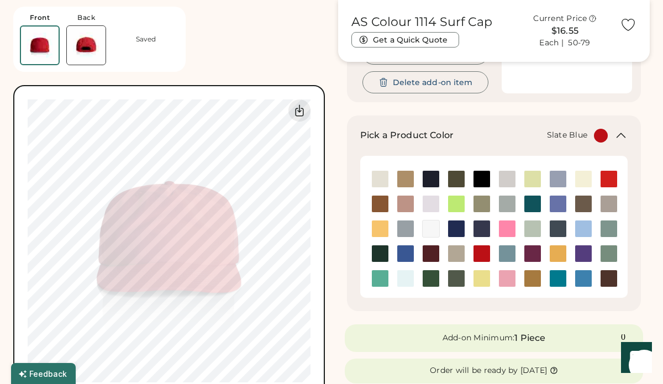
click at [505, 255] on img at bounding box center [507, 253] width 17 height 17
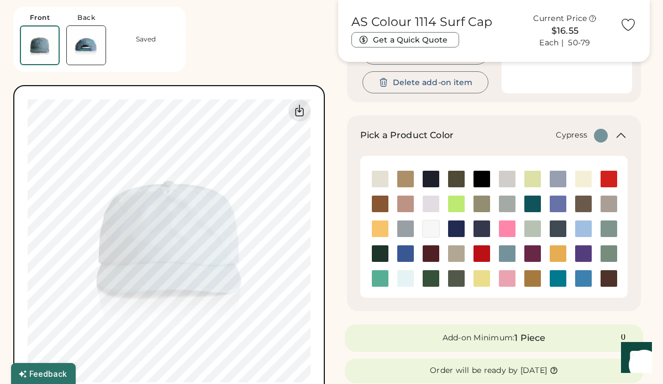
click at [457, 280] on img at bounding box center [456, 278] width 17 height 17
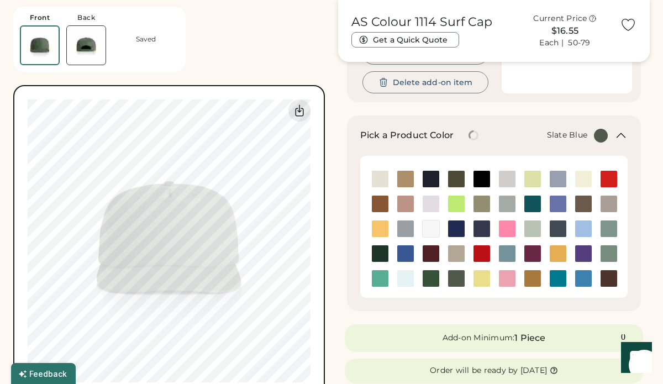
click at [506, 253] on img at bounding box center [507, 253] width 17 height 17
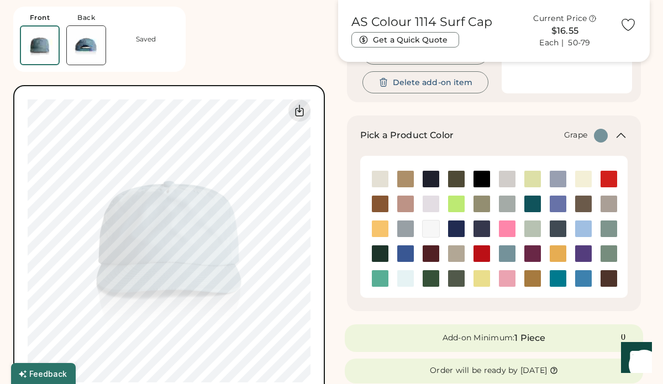
click at [528, 256] on img at bounding box center [532, 253] width 17 height 17
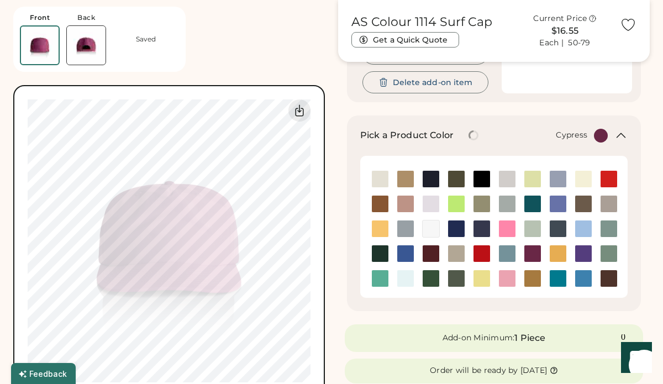
click at [455, 277] on img at bounding box center [456, 278] width 17 height 17
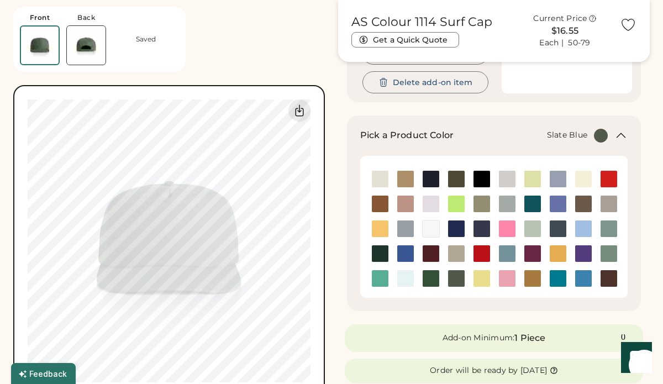
click at [503, 255] on img at bounding box center [507, 253] width 17 height 17
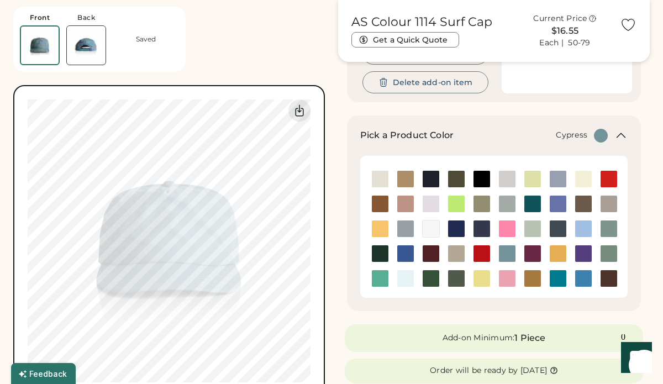
click at [459, 276] on img at bounding box center [456, 278] width 17 height 17
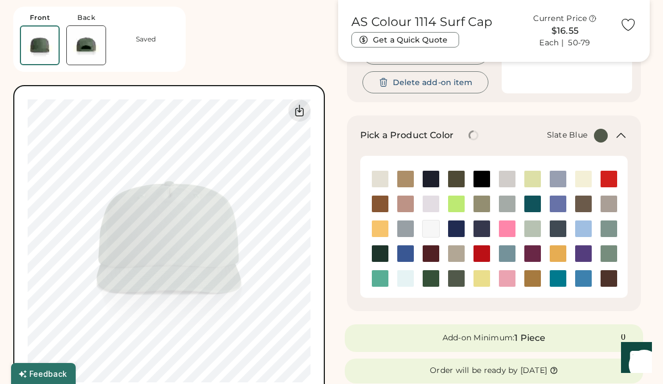
click at [509, 256] on img at bounding box center [507, 253] width 17 height 17
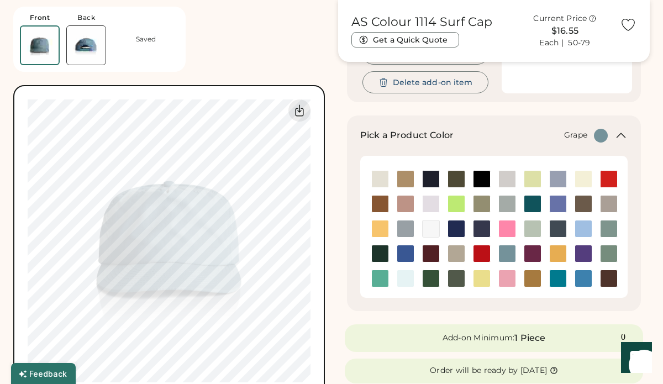
click at [528, 253] on img at bounding box center [532, 253] width 17 height 17
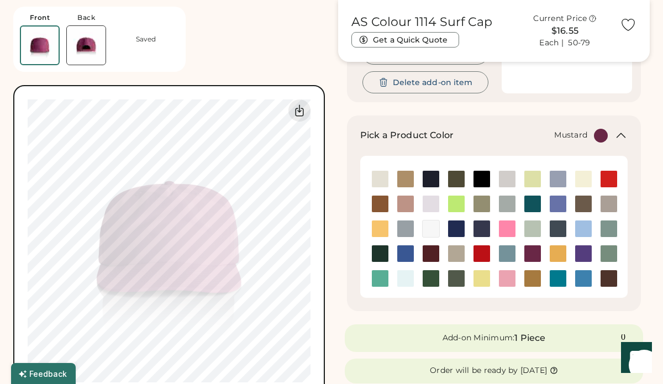
click at [555, 255] on img at bounding box center [557, 253] width 17 height 17
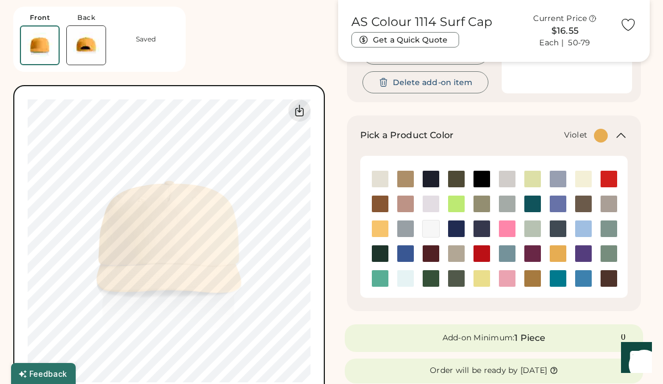
click at [579, 255] on img at bounding box center [583, 253] width 17 height 17
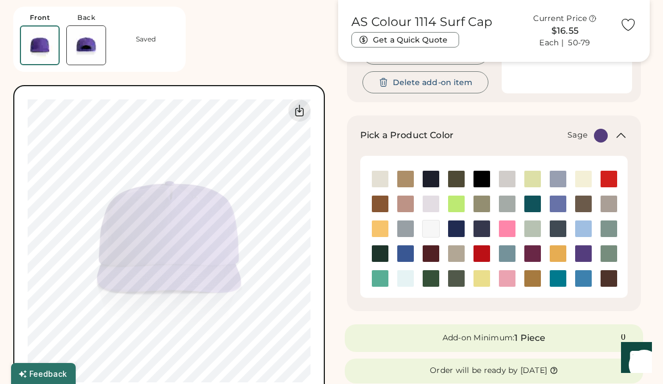
click at [605, 253] on img at bounding box center [608, 253] width 17 height 17
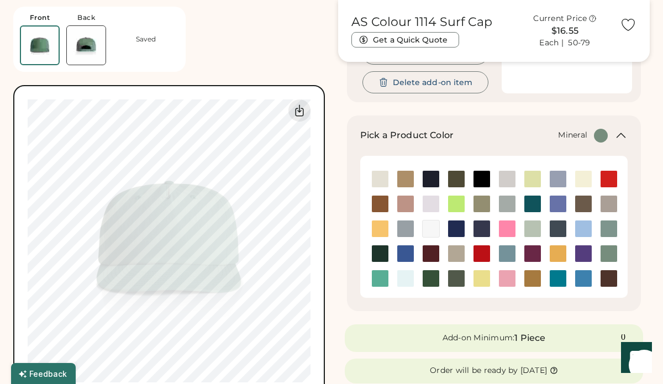
click at [607, 229] on img at bounding box center [608, 228] width 17 height 17
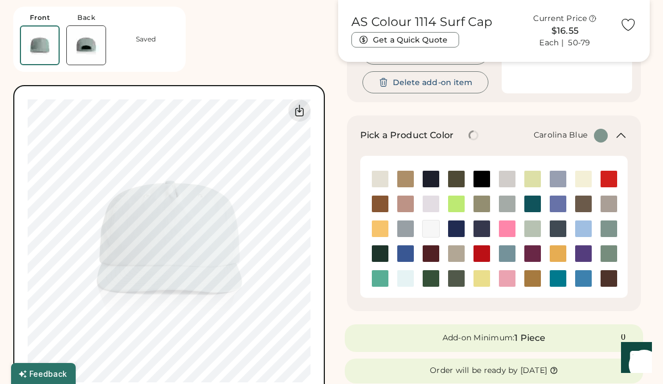
click at [586, 228] on img at bounding box center [583, 228] width 17 height 17
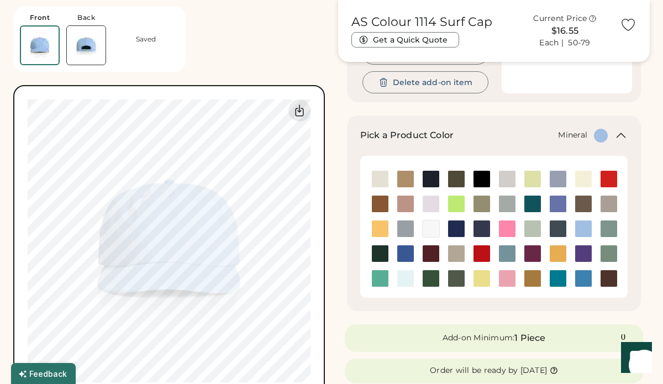
click at [611, 229] on img at bounding box center [608, 228] width 17 height 17
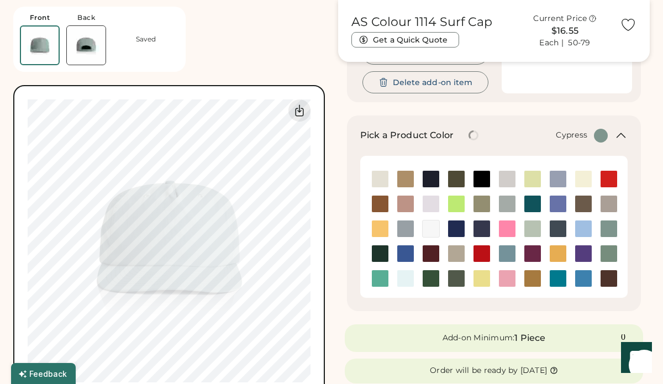
click at [455, 276] on img at bounding box center [456, 278] width 17 height 17
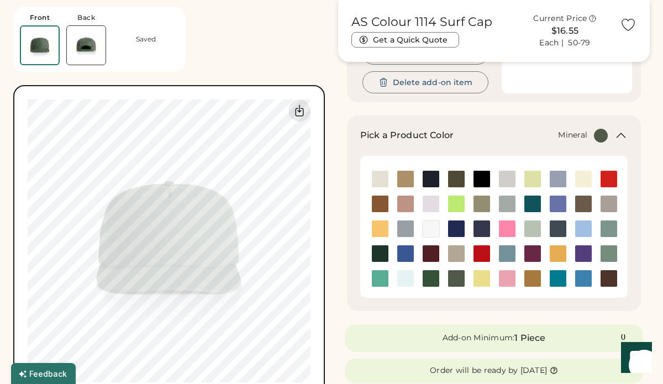
click at [613, 229] on img at bounding box center [608, 228] width 17 height 17
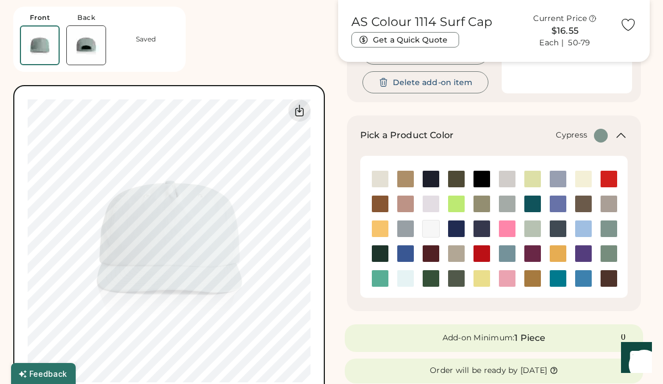
click at [443, 280] on div at bounding box center [455, 278] width 25 height 18
click at [509, 251] on img at bounding box center [507, 253] width 17 height 17
click at [615, 228] on img at bounding box center [608, 228] width 17 height 17
click at [456, 279] on img at bounding box center [456, 278] width 17 height 17
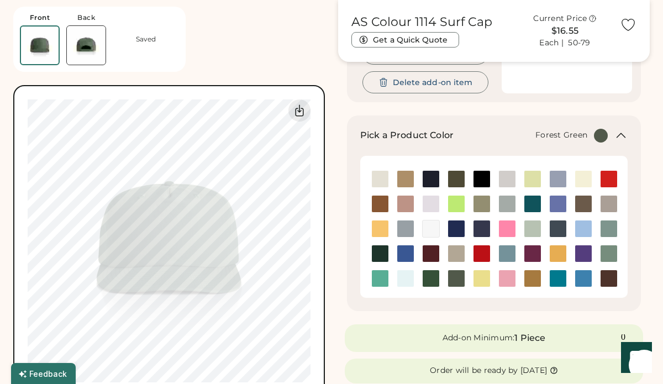
click at [434, 279] on img at bounding box center [430, 278] width 17 height 17
click at [454, 279] on img at bounding box center [456, 278] width 17 height 17
click at [610, 216] on div at bounding box center [607, 228] width 25 height 25
click at [608, 228] on img at bounding box center [608, 228] width 17 height 17
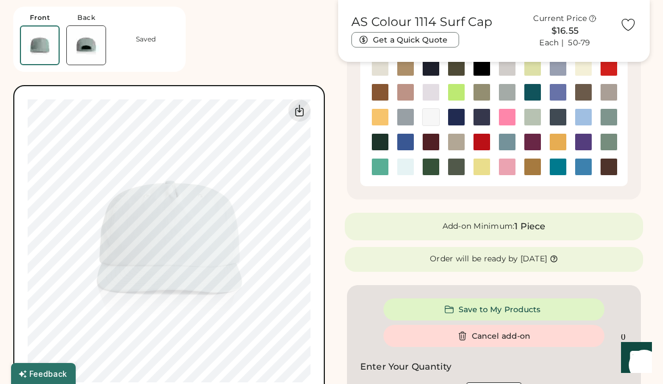
scroll to position [274, 0]
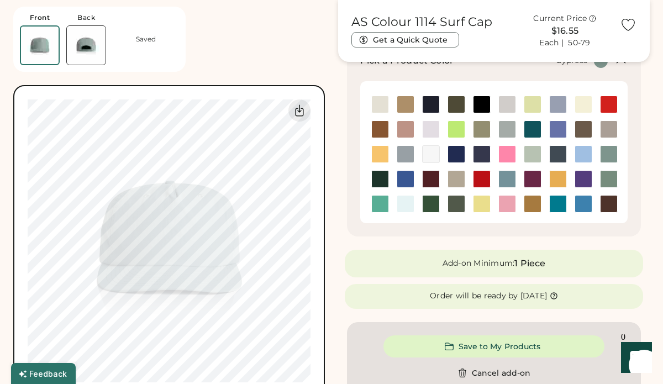
click at [453, 208] on img at bounding box center [456, 203] width 17 height 17
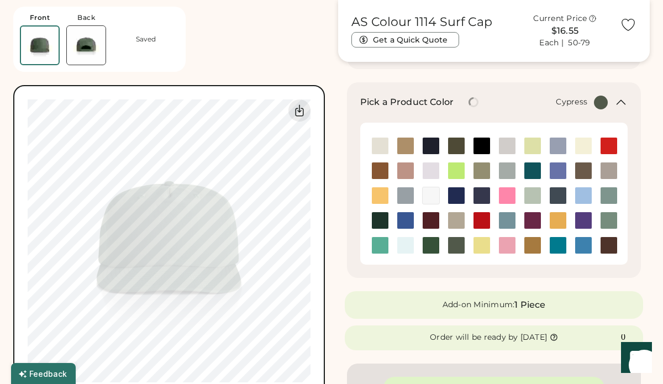
scroll to position [208, 0]
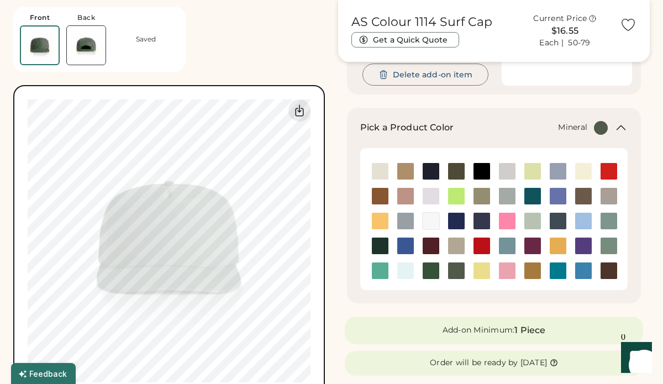
click at [609, 218] on img at bounding box center [608, 221] width 17 height 17
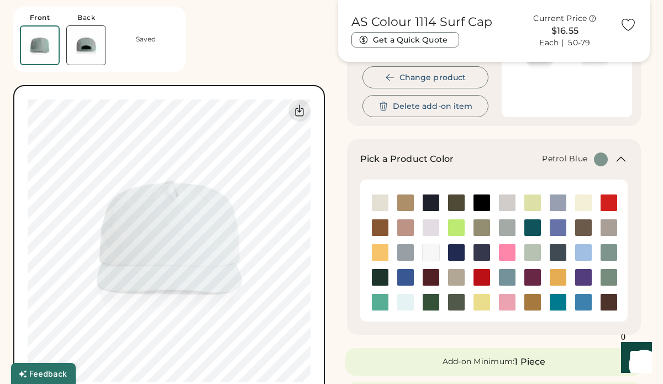
scroll to position [175, 0]
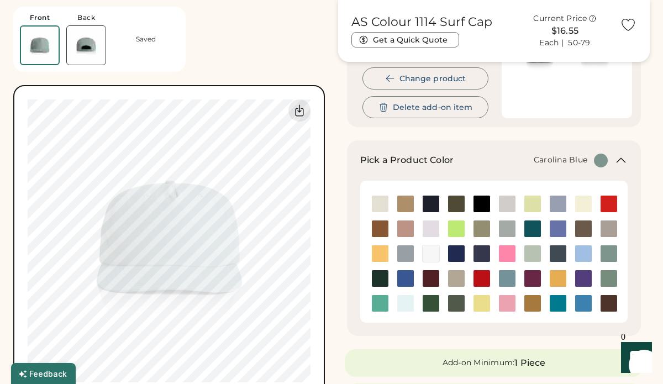
click at [584, 257] on img at bounding box center [583, 253] width 17 height 17
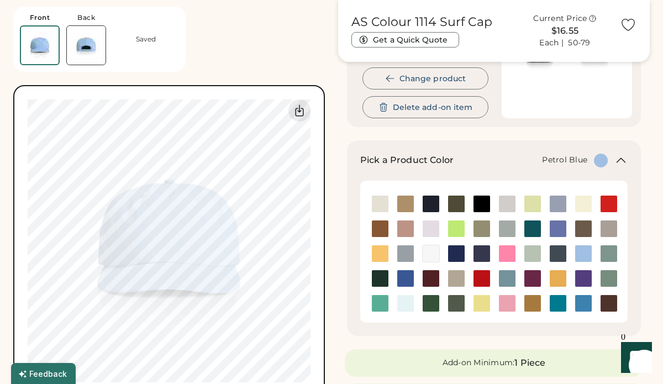
click at [556, 252] on img at bounding box center [557, 253] width 17 height 17
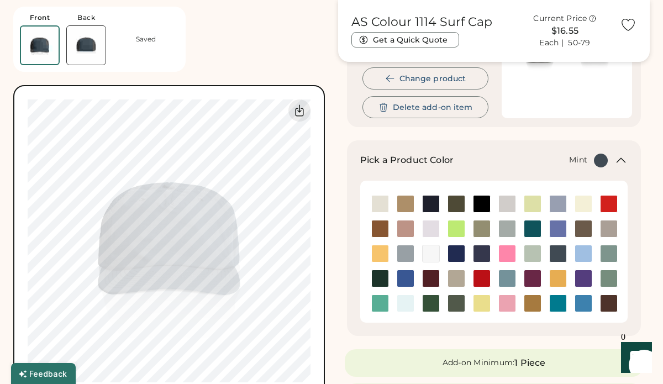
click at [531, 253] on img at bounding box center [532, 253] width 17 height 17
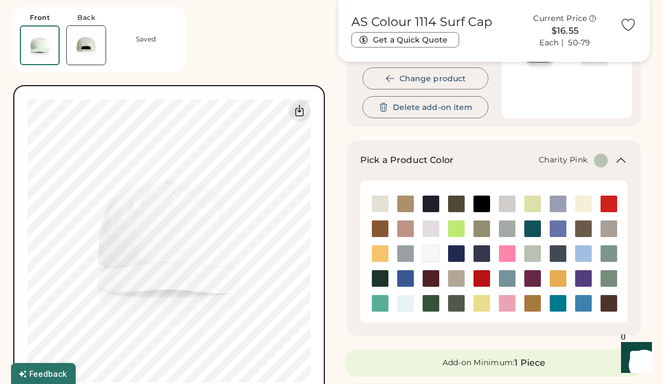
click at [509, 253] on img at bounding box center [507, 253] width 17 height 17
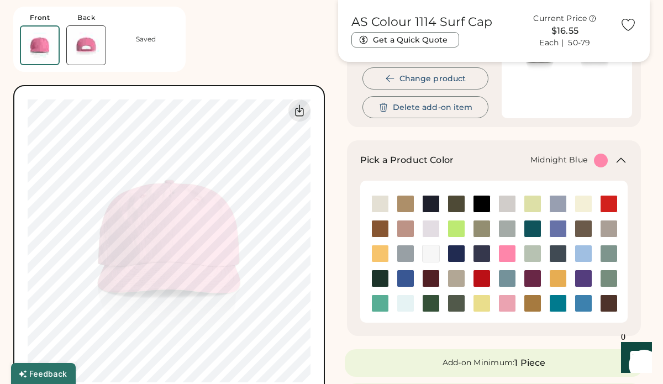
click at [480, 253] on img at bounding box center [481, 253] width 17 height 17
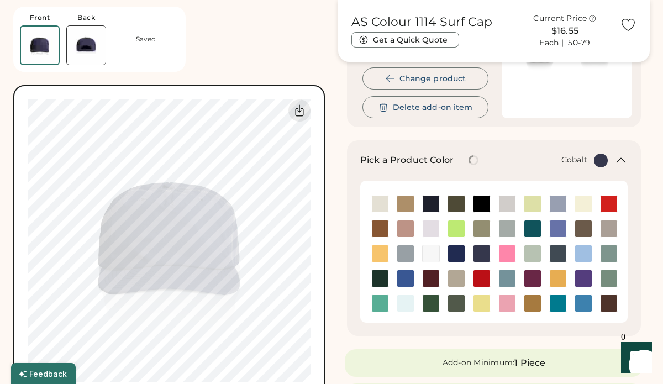
click at [463, 253] on img at bounding box center [456, 253] width 17 height 17
click at [459, 253] on img at bounding box center [456, 253] width 17 height 17
click at [432, 256] on img at bounding box center [430, 253] width 17 height 17
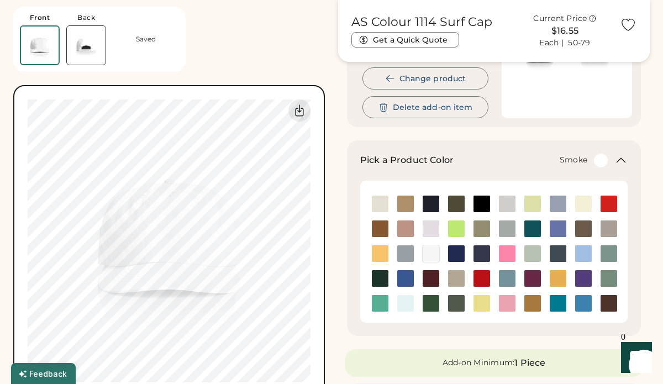
click at [405, 255] on img at bounding box center [405, 253] width 17 height 17
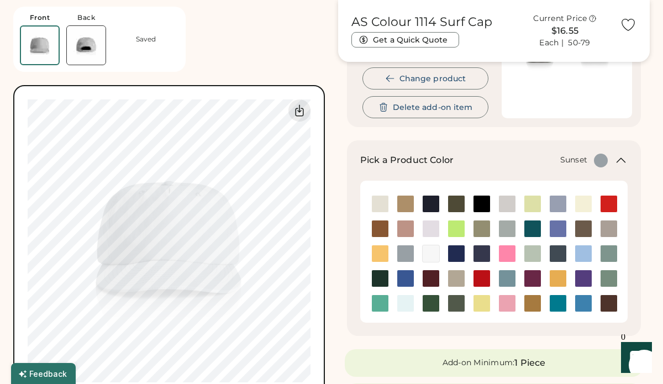
click at [379, 255] on img at bounding box center [380, 253] width 17 height 17
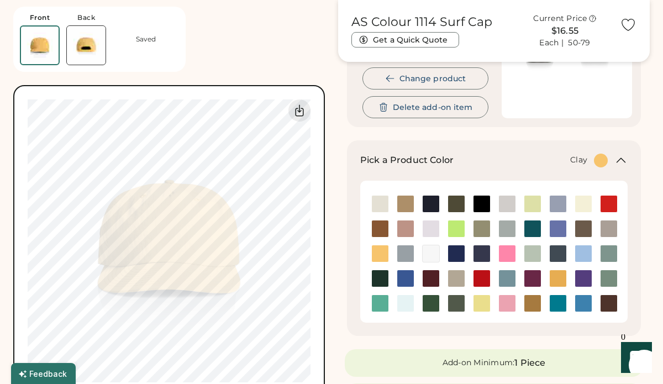
click at [381, 229] on img at bounding box center [380, 228] width 17 height 17
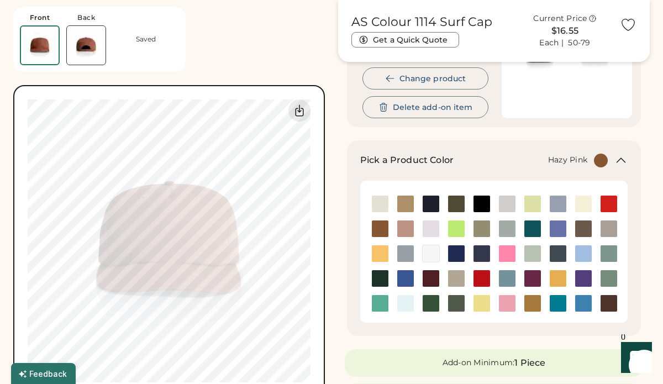
click at [400, 228] on img at bounding box center [405, 228] width 17 height 17
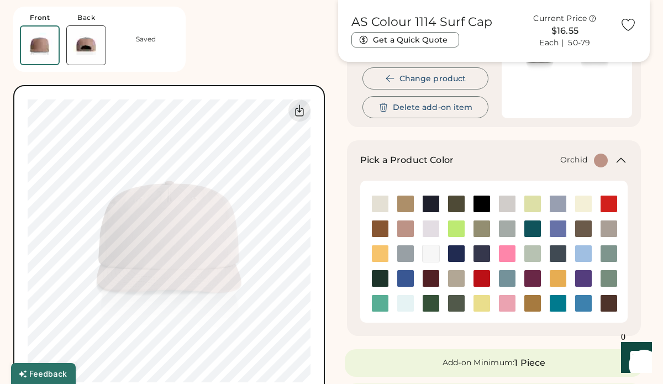
click at [433, 229] on img at bounding box center [430, 228] width 17 height 17
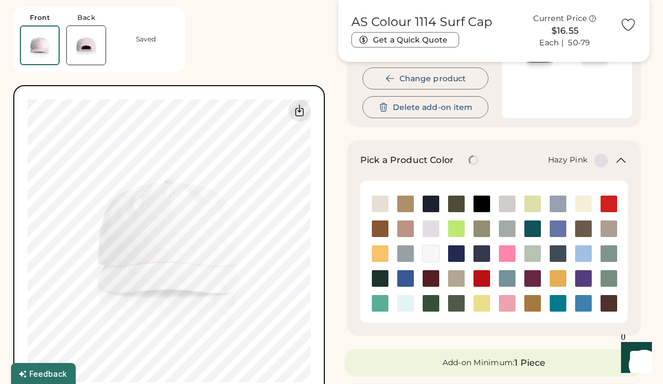
click at [405, 228] on img at bounding box center [405, 228] width 17 height 17
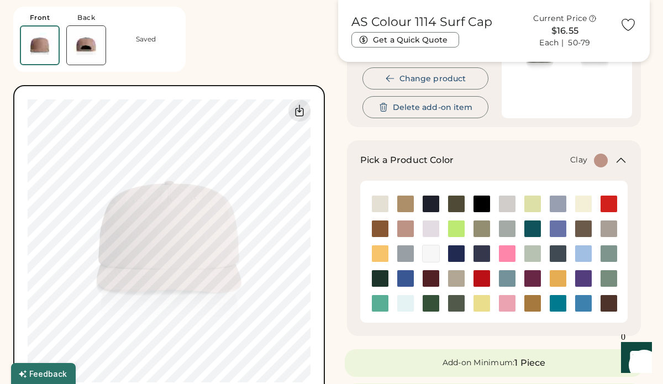
click at [380, 225] on img at bounding box center [380, 228] width 17 height 17
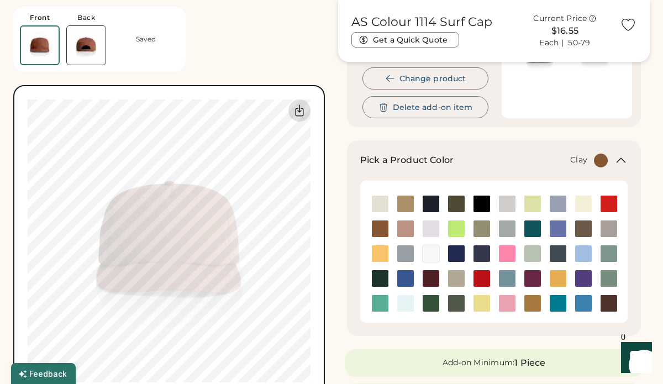
click at [291, 112] on div at bounding box center [299, 110] width 22 height 22
click at [410, 231] on img at bounding box center [405, 228] width 17 height 17
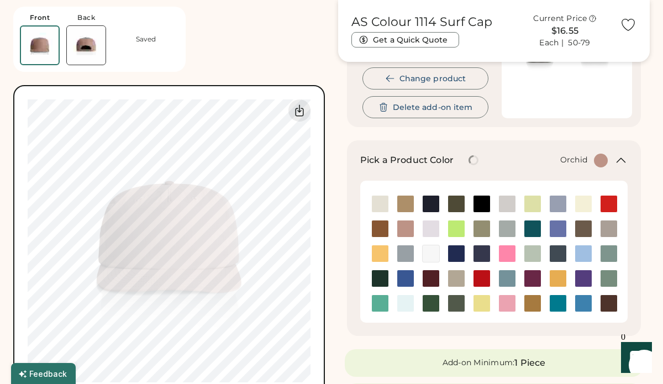
click at [431, 231] on img at bounding box center [430, 228] width 17 height 17
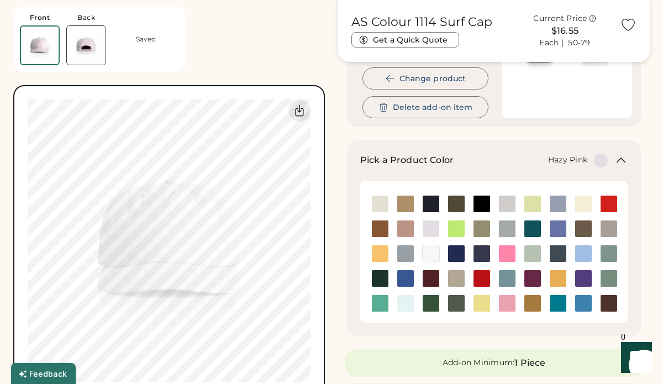
click at [408, 226] on img at bounding box center [405, 228] width 17 height 17
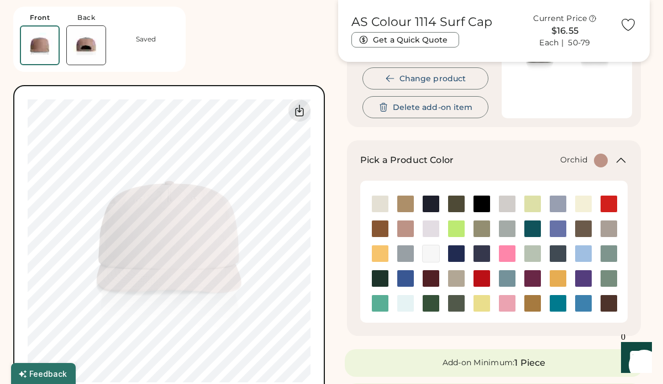
click at [431, 228] on img at bounding box center [430, 228] width 17 height 17
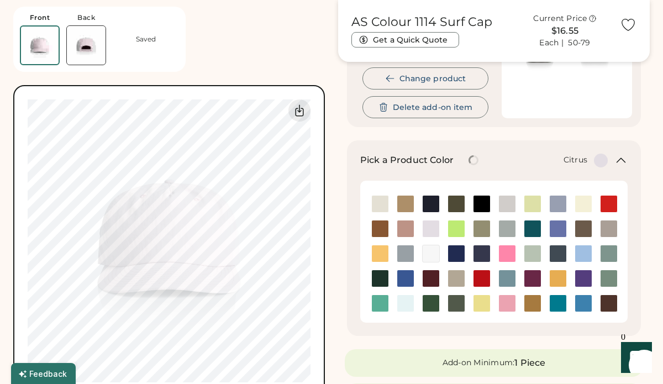
click at [460, 231] on img at bounding box center [456, 228] width 17 height 17
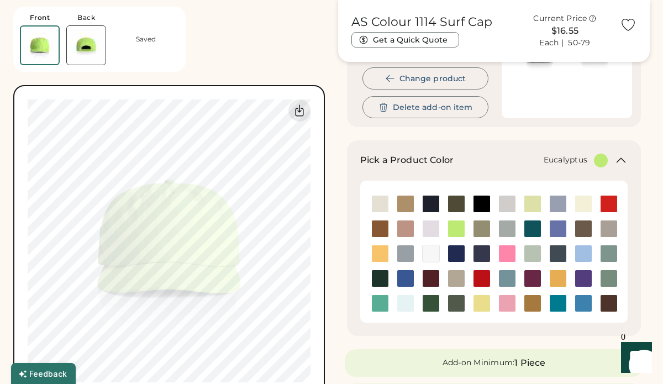
click at [478, 230] on img at bounding box center [481, 228] width 17 height 17
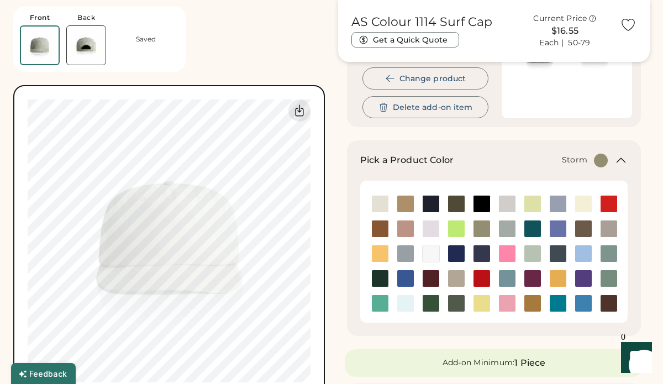
click at [505, 229] on img at bounding box center [507, 228] width 17 height 17
click at [532, 232] on img at bounding box center [532, 228] width 17 height 17
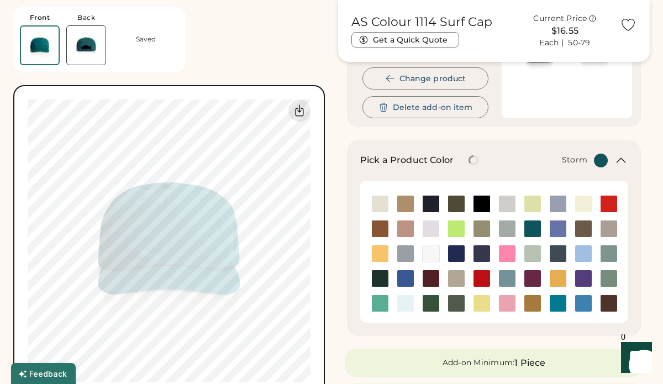
click at [505, 230] on img at bounding box center [507, 228] width 17 height 17
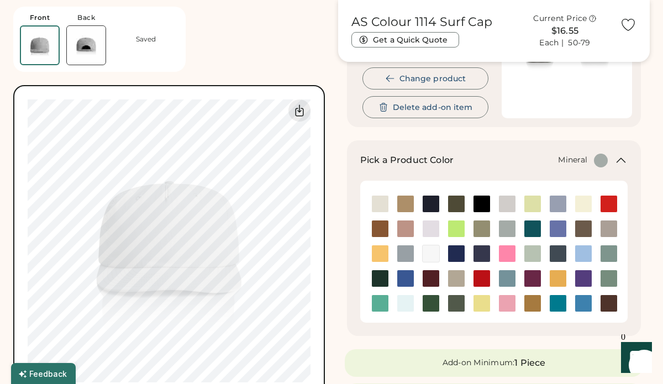
click at [611, 256] on img at bounding box center [608, 253] width 17 height 17
click at [508, 229] on img at bounding box center [507, 228] width 17 height 17
click at [608, 253] on img at bounding box center [608, 253] width 17 height 17
click at [502, 228] on img at bounding box center [507, 228] width 17 height 17
click at [527, 229] on img at bounding box center [532, 228] width 17 height 17
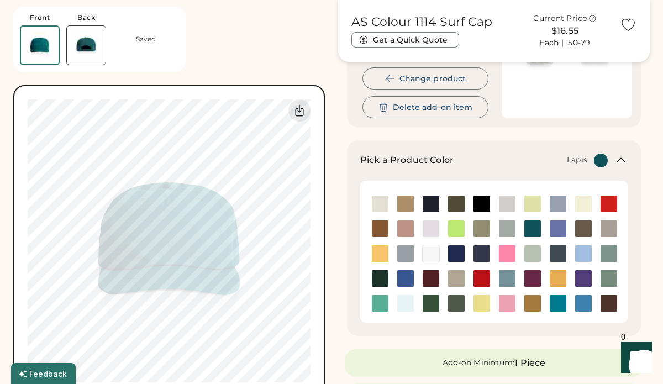
click at [558, 230] on img at bounding box center [557, 228] width 17 height 17
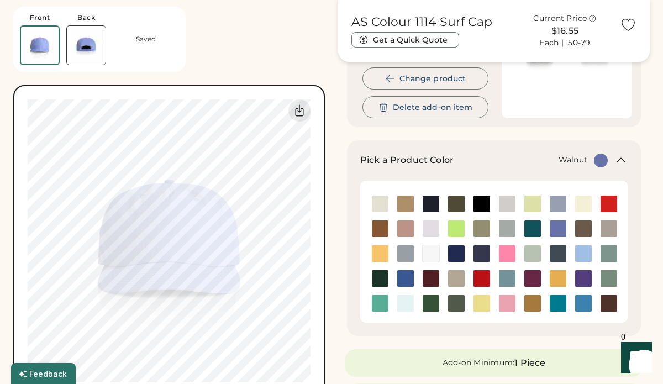
click at [581, 230] on img at bounding box center [583, 228] width 17 height 17
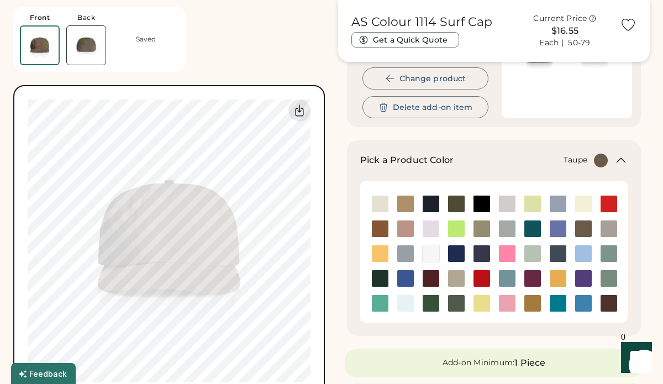
click at [606, 228] on img at bounding box center [608, 228] width 17 height 17
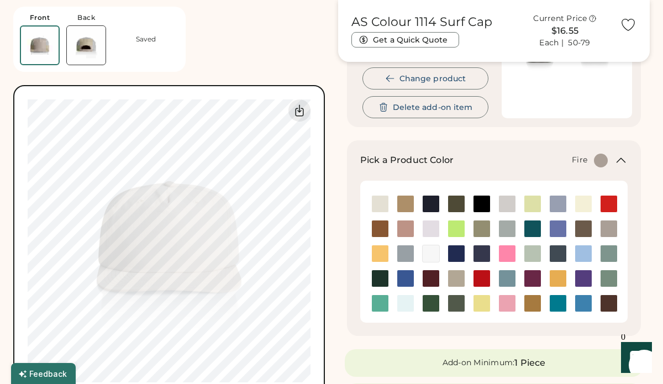
click at [610, 205] on img at bounding box center [608, 203] width 17 height 17
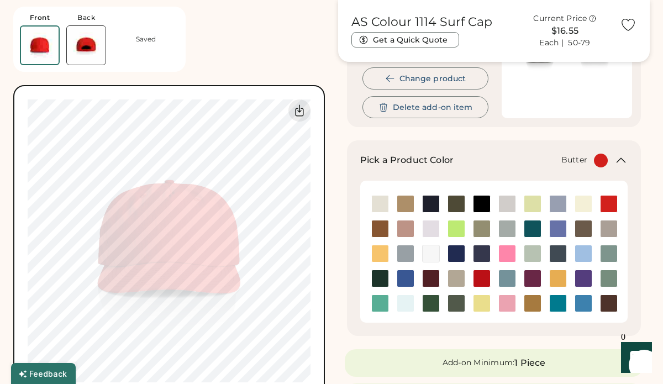
click at [582, 204] on img at bounding box center [583, 203] width 17 height 17
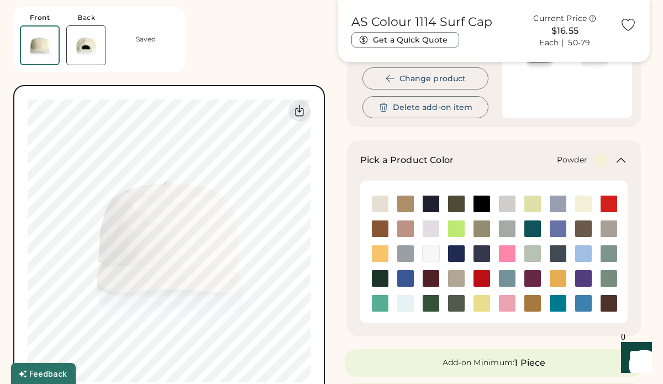
click at [559, 205] on img at bounding box center [557, 203] width 17 height 17
click at [529, 202] on img at bounding box center [532, 203] width 17 height 17
click at [510, 199] on img at bounding box center [507, 203] width 17 height 17
click at [485, 202] on img at bounding box center [481, 203] width 17 height 17
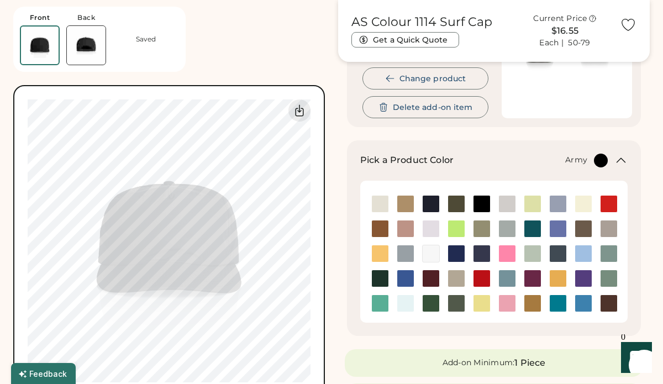
click at [458, 203] on img at bounding box center [456, 203] width 17 height 17
click at [432, 205] on img at bounding box center [430, 203] width 17 height 17
click at [404, 205] on img at bounding box center [405, 203] width 17 height 17
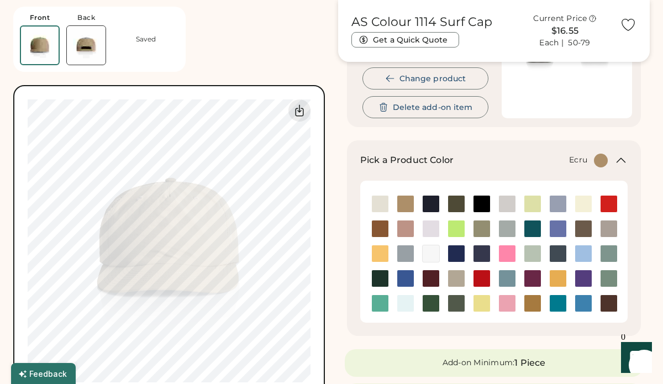
click at [384, 205] on img at bounding box center [380, 203] width 17 height 17
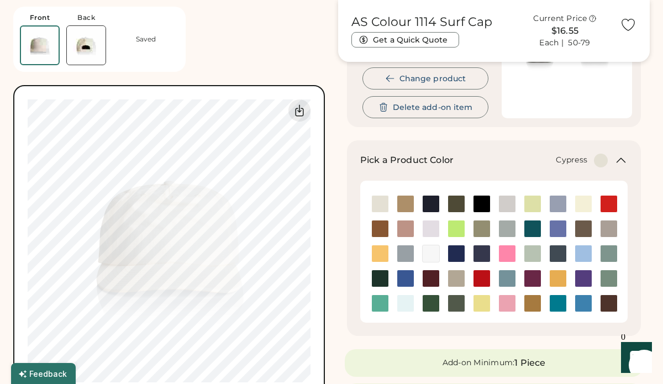
click at [454, 303] on img at bounding box center [456, 303] width 17 height 17
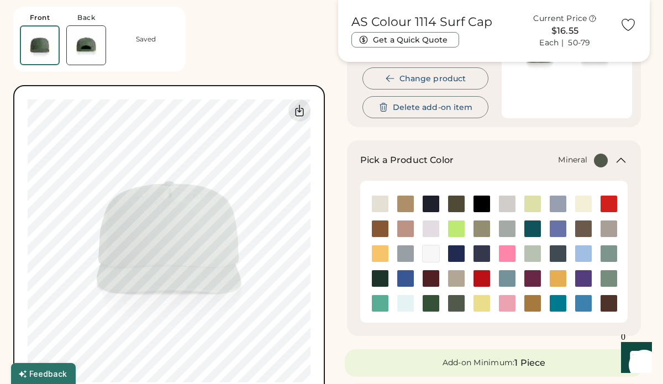
click at [605, 251] on img at bounding box center [608, 253] width 17 height 17
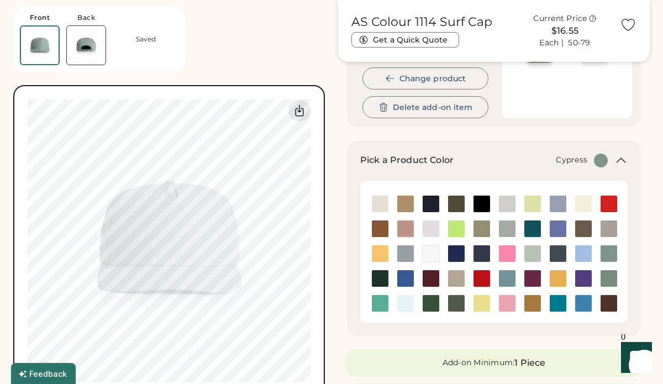
click at [448, 302] on img at bounding box center [456, 303] width 17 height 17
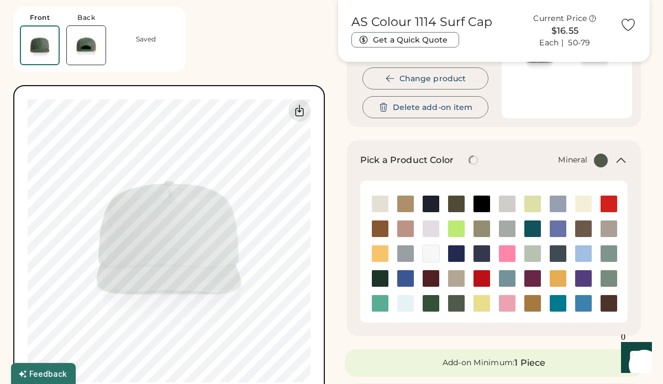
click at [610, 252] on img at bounding box center [608, 253] width 17 height 17
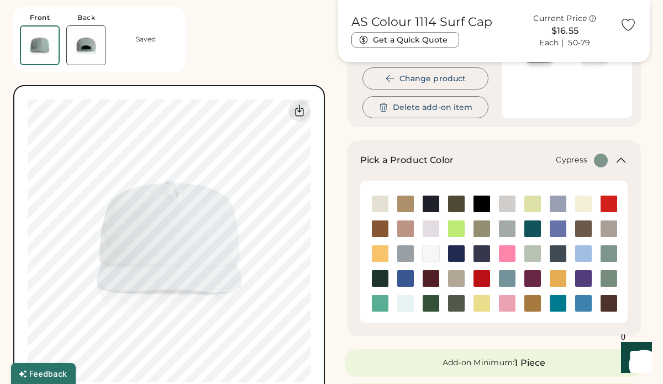
click at [453, 305] on img at bounding box center [456, 303] width 17 height 17
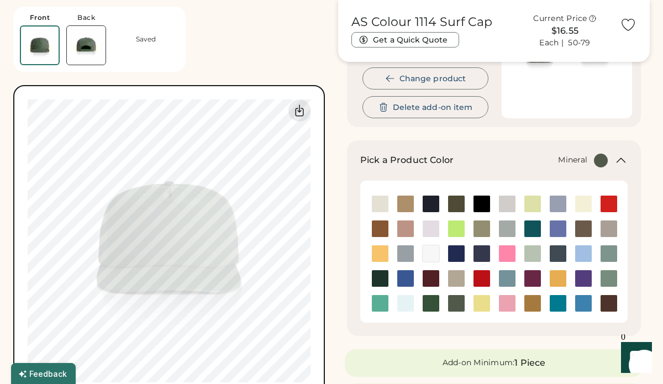
click at [613, 253] on img at bounding box center [608, 253] width 17 height 17
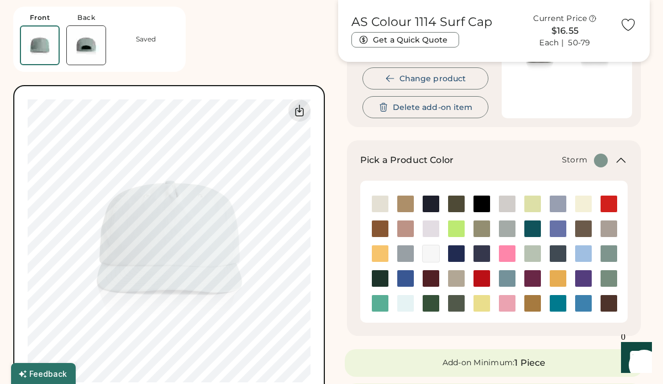
click at [505, 225] on img at bounding box center [507, 228] width 17 height 17
click at [457, 301] on img at bounding box center [456, 303] width 17 height 17
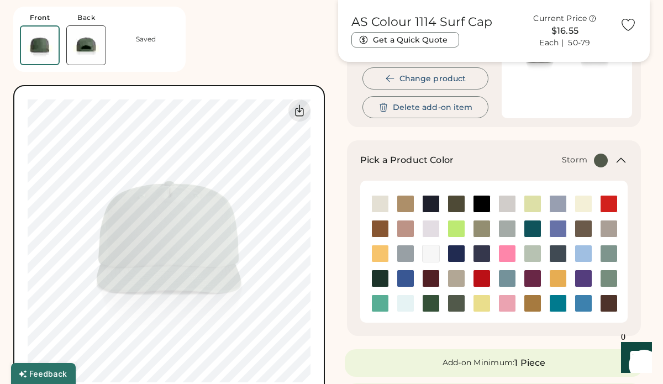
click at [505, 230] on img at bounding box center [507, 228] width 17 height 17
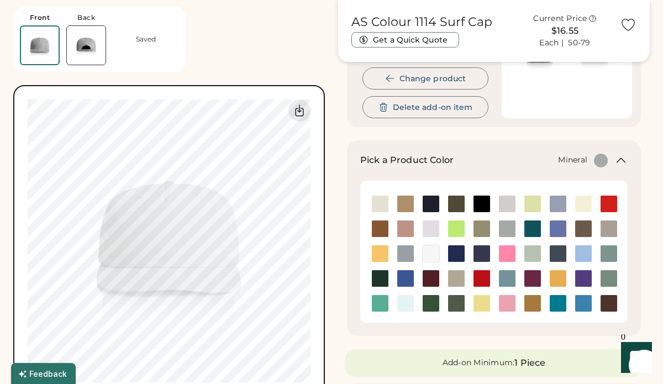
click at [608, 253] on img at bounding box center [608, 253] width 17 height 17
click at [506, 230] on img at bounding box center [507, 228] width 17 height 17
click at [610, 255] on img at bounding box center [608, 253] width 17 height 17
click at [456, 277] on img at bounding box center [456, 278] width 17 height 17
click at [378, 227] on img at bounding box center [380, 228] width 17 height 17
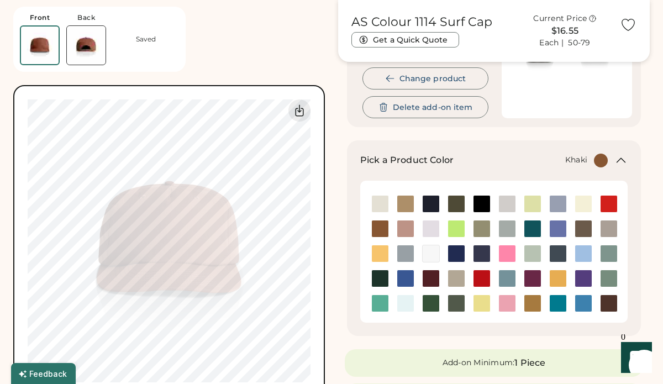
click at [408, 199] on img at bounding box center [405, 203] width 17 height 17
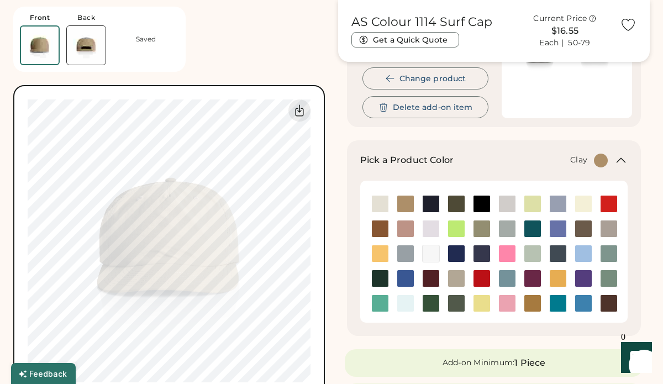
click at [384, 225] on img at bounding box center [380, 228] width 17 height 17
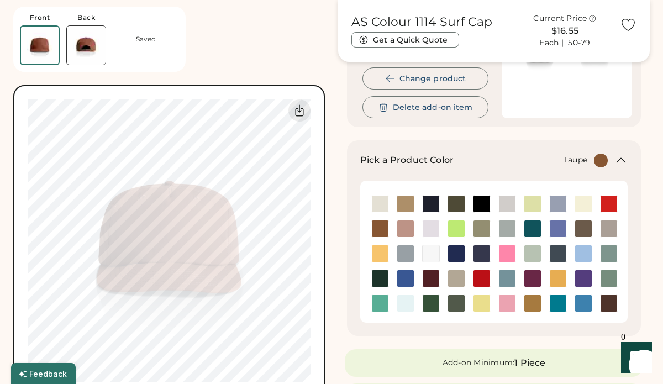
click at [613, 229] on img at bounding box center [608, 228] width 17 height 17
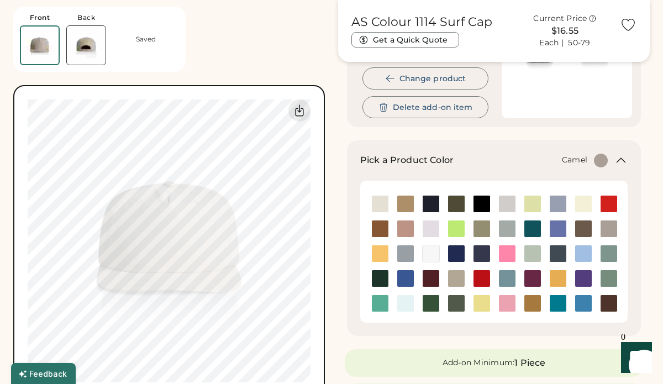
click at [527, 300] on img at bounding box center [532, 303] width 17 height 17
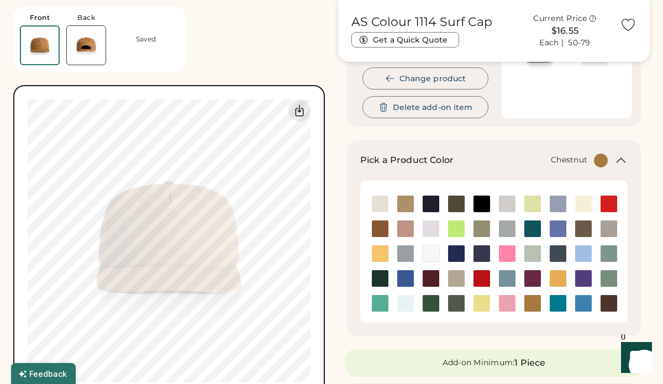
click at [600, 304] on img at bounding box center [608, 303] width 17 height 17
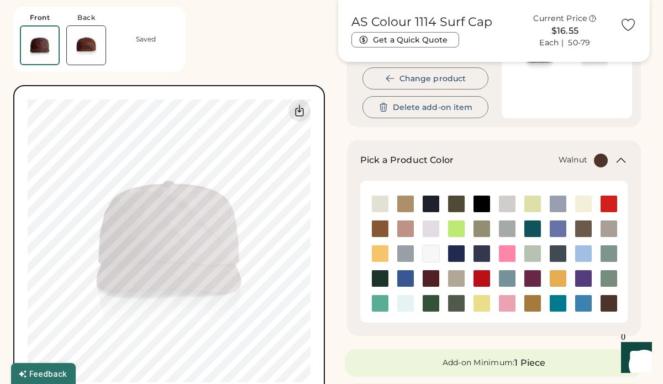
click at [583, 229] on img at bounding box center [583, 228] width 17 height 17
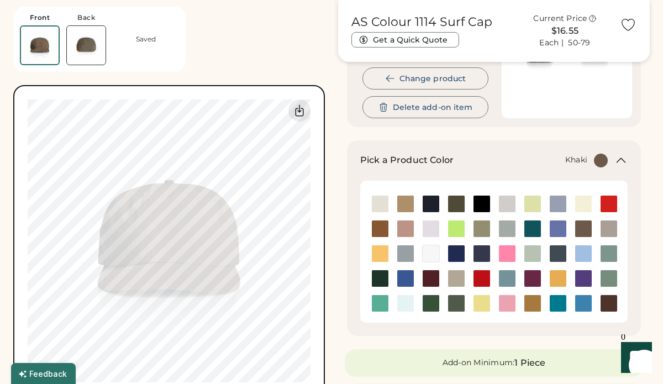
click at [406, 204] on img at bounding box center [405, 203] width 17 height 17
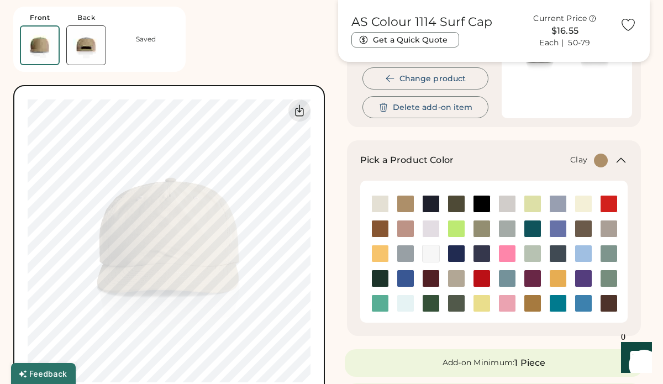
click at [384, 231] on img at bounding box center [380, 228] width 17 height 17
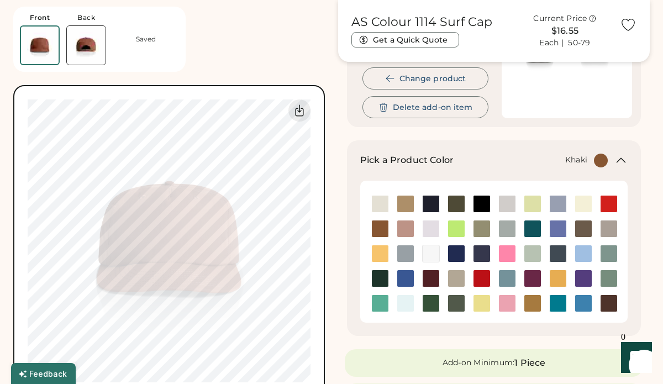
click at [405, 204] on img at bounding box center [405, 203] width 17 height 17
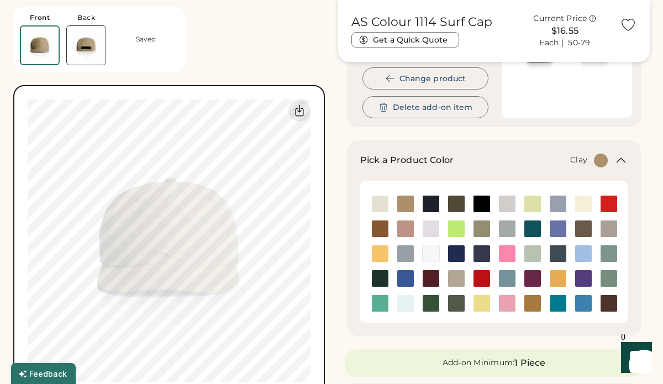
click at [377, 228] on img at bounding box center [380, 228] width 17 height 17
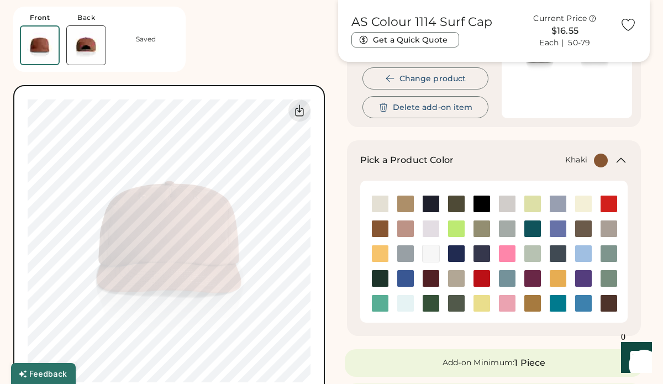
click at [406, 204] on img at bounding box center [405, 203] width 17 height 17
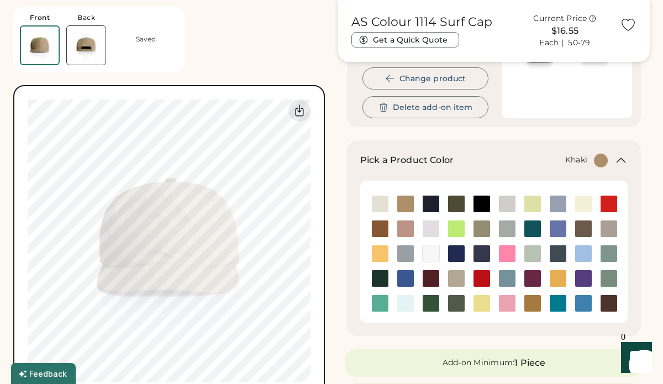
click at [405, 201] on img at bounding box center [405, 203] width 17 height 17
click at [409, 204] on img at bounding box center [405, 203] width 17 height 17
click at [458, 277] on img at bounding box center [456, 278] width 17 height 17
click at [586, 224] on img at bounding box center [583, 228] width 17 height 17
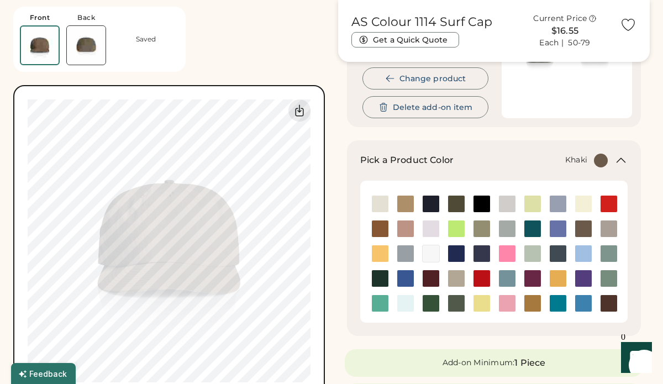
click at [409, 202] on img at bounding box center [405, 203] width 17 height 17
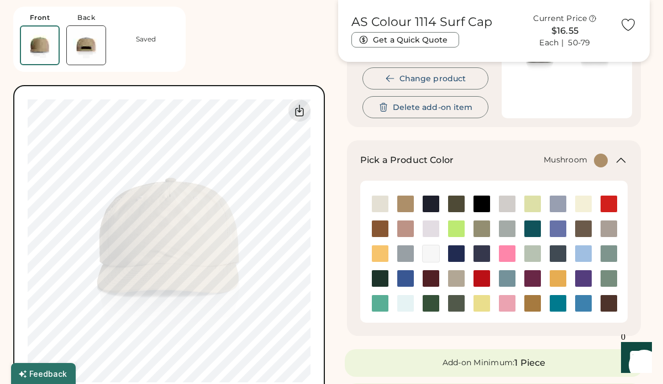
click at [460, 279] on img at bounding box center [456, 278] width 17 height 17
click at [607, 225] on img at bounding box center [608, 228] width 17 height 17
click at [453, 278] on img at bounding box center [456, 278] width 17 height 17
click at [610, 255] on img at bounding box center [608, 253] width 17 height 17
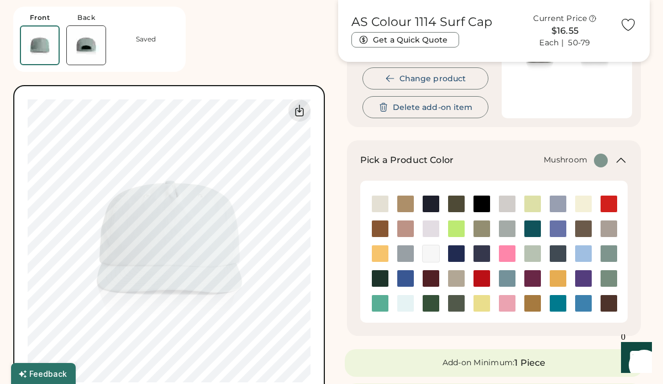
click at [458, 279] on img at bounding box center [456, 278] width 17 height 17
click at [608, 227] on img at bounding box center [608, 228] width 17 height 17
click at [405, 205] on img at bounding box center [405, 203] width 17 height 17
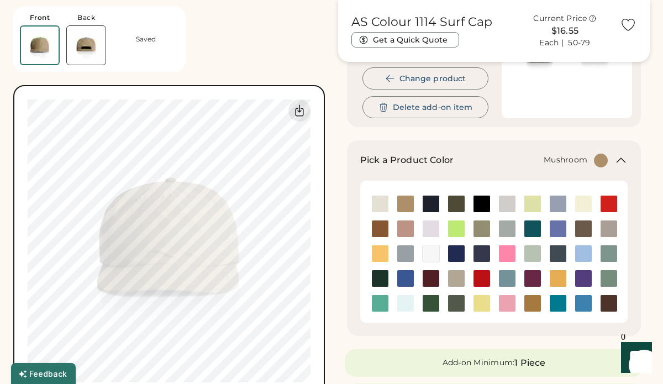
click at [454, 279] on img at bounding box center [456, 278] width 17 height 17
click at [375, 232] on img at bounding box center [380, 228] width 17 height 17
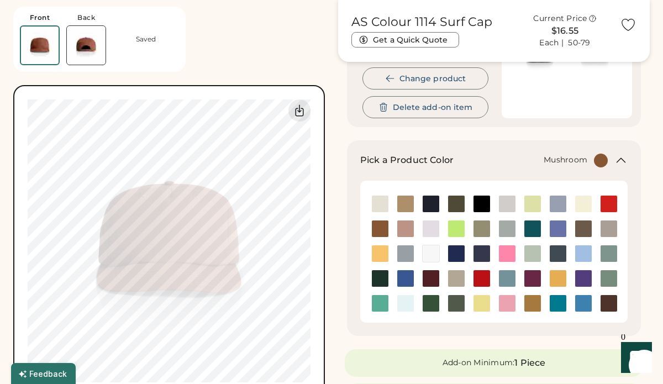
click at [452, 282] on img at bounding box center [456, 278] width 17 height 17
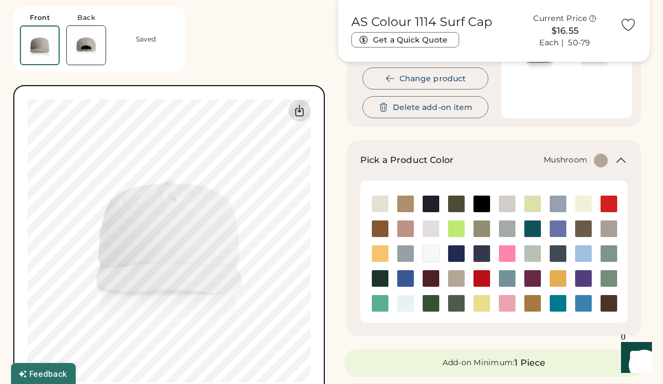
click at [300, 113] on icon at bounding box center [299, 110] width 13 height 13
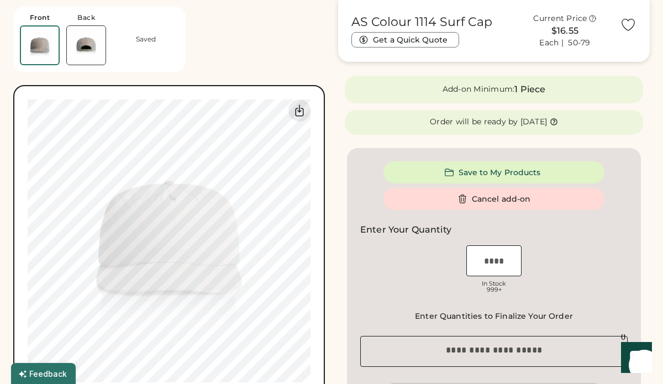
scroll to position [452, 0]
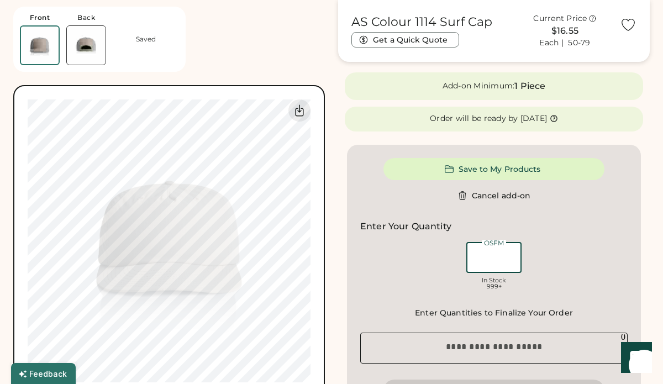
click at [490, 263] on input "input" at bounding box center [493, 257] width 55 height 31
type input "*"
type input "**"
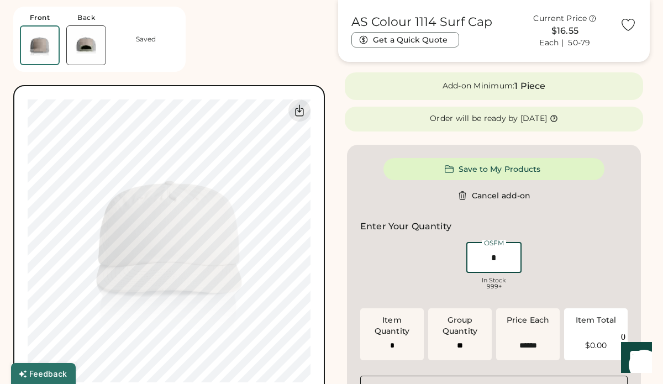
type input "**"
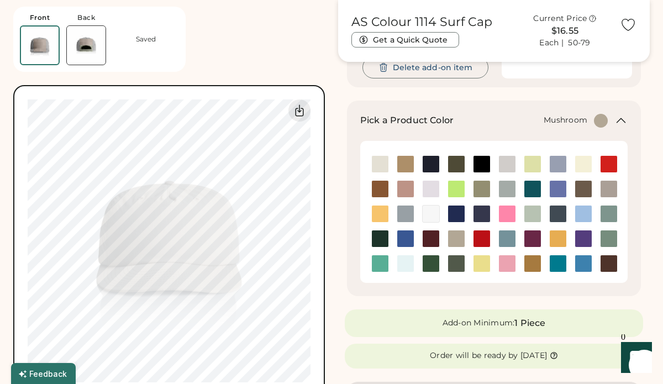
scroll to position [0, 0]
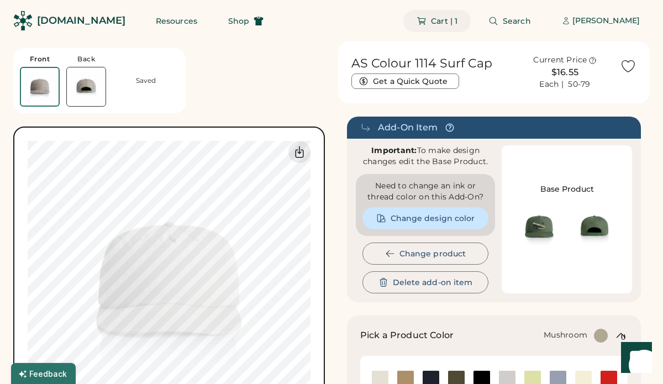
type input "**"
click at [457, 22] on span "Cart | 1" at bounding box center [444, 21] width 27 height 8
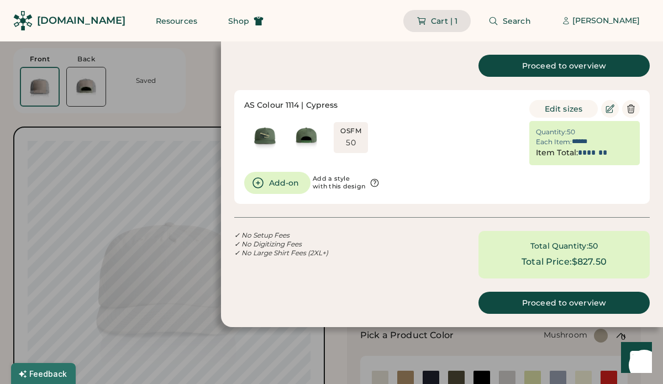
click at [356, 146] on div "OSFM 50" at bounding box center [350, 137] width 25 height 22
click at [199, 81] on div at bounding box center [331, 192] width 663 height 384
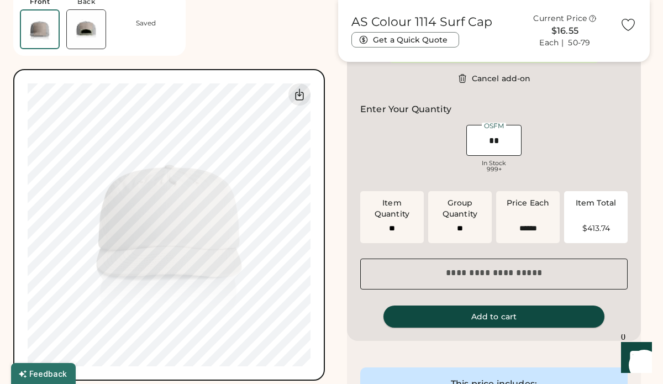
scroll to position [572, 0]
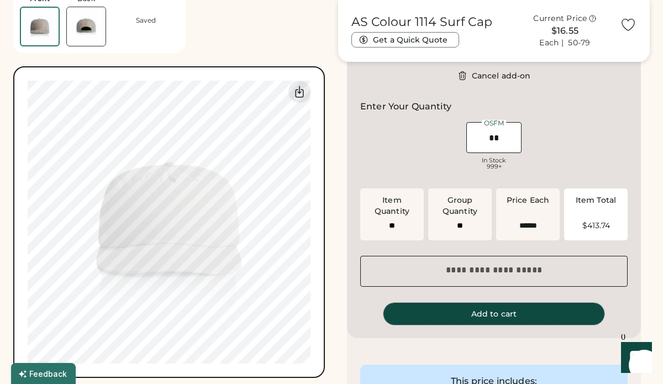
click at [489, 314] on button "Add to cart" at bounding box center [493, 314] width 221 height 22
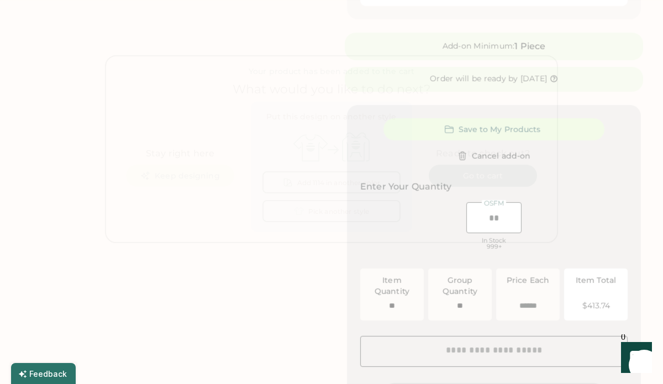
scroll to position [0, 0]
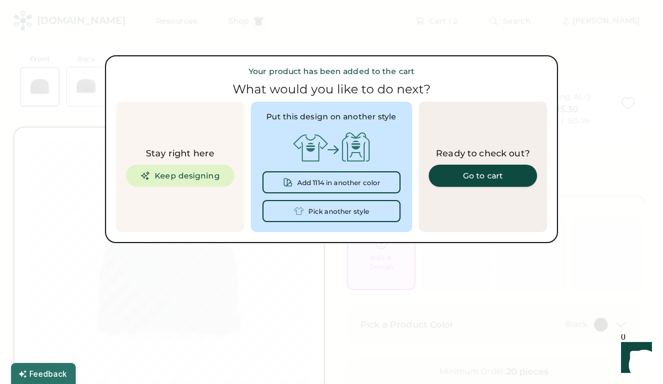
click at [473, 172] on div "Go to cart" at bounding box center [483, 176] width 82 height 8
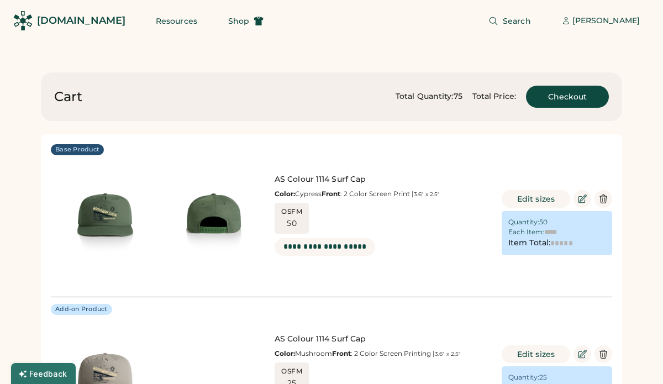
type input "******"
type input "*******"
type input "******"
type input "*******"
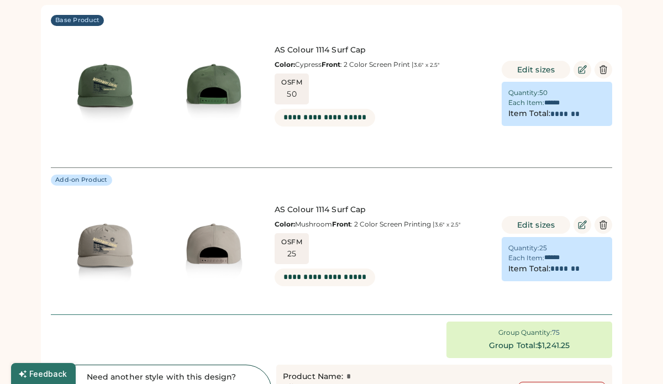
scroll to position [129, 0]
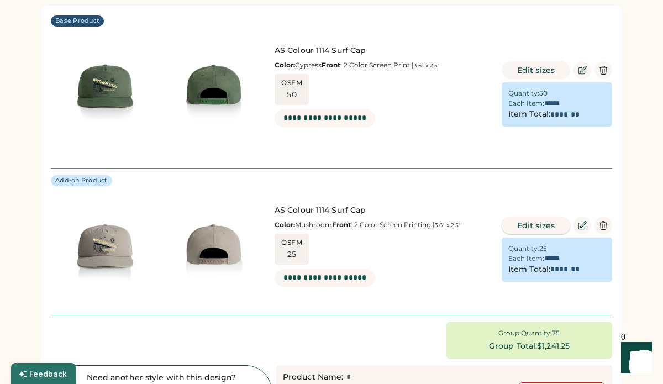
click at [533, 225] on button "Edit sizes" at bounding box center [535, 225] width 68 height 18
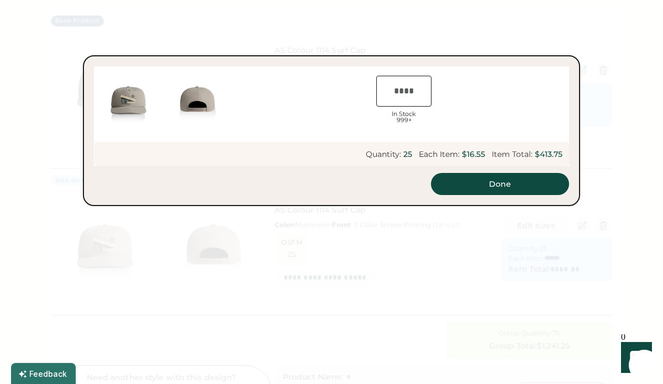
type input "**"
click at [481, 178] on button "Done" at bounding box center [500, 184] width 138 height 22
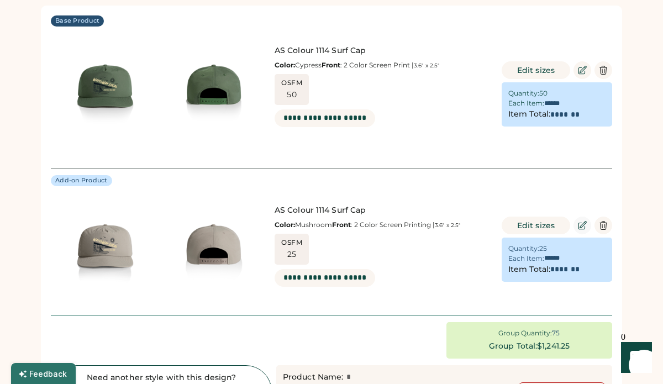
click at [581, 228] on icon at bounding box center [582, 225] width 10 height 10
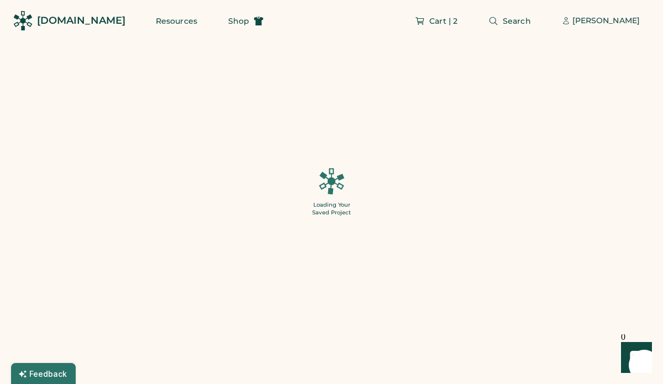
type input "**"
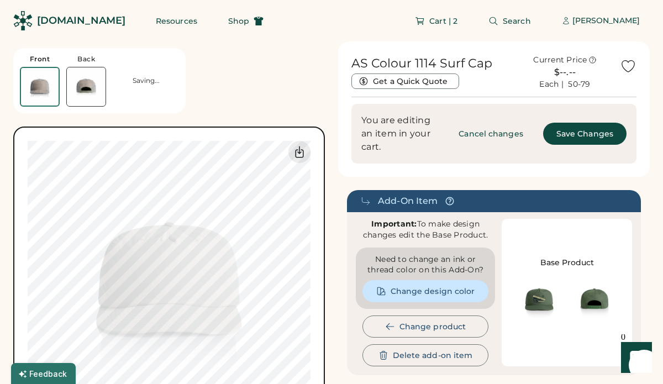
type input "**"
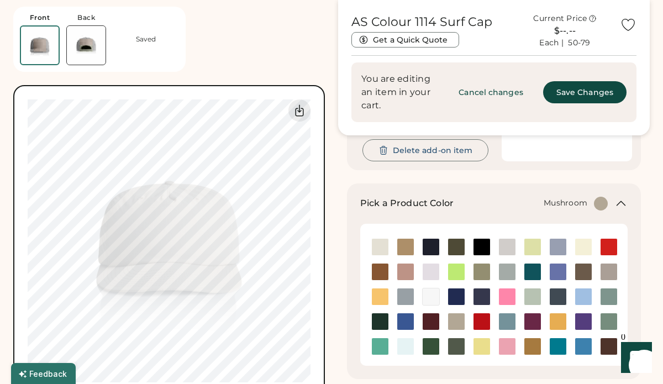
type input "******"
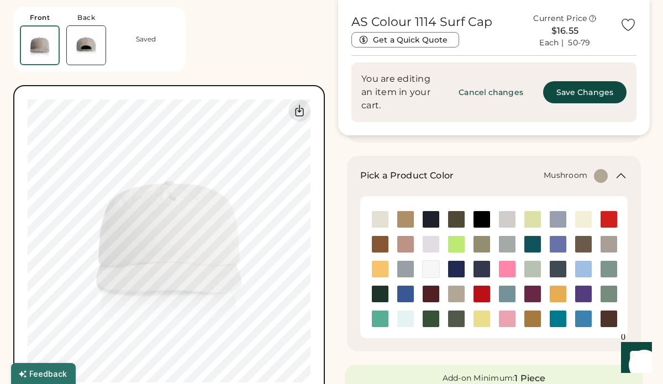
scroll to position [235, 0]
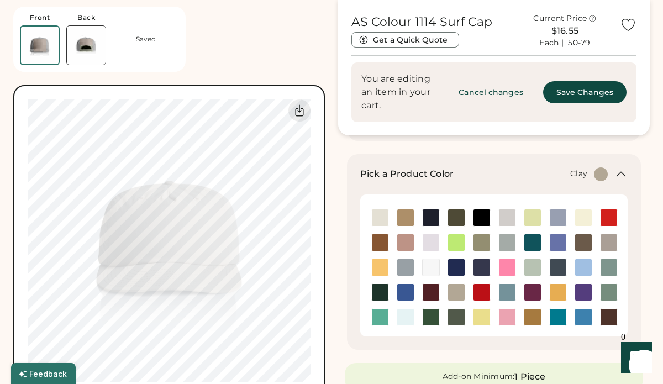
click at [380, 242] on img at bounding box center [380, 242] width 17 height 17
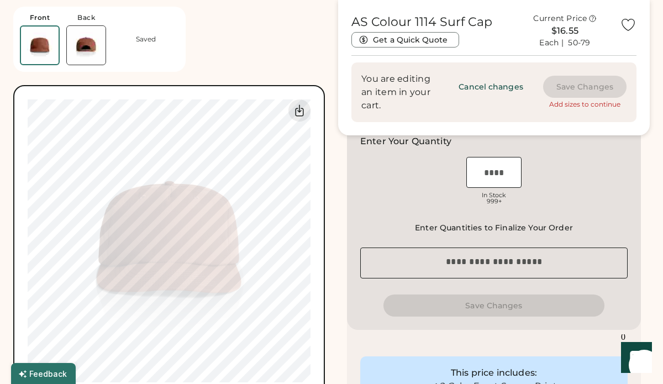
scroll to position [611, 0]
click at [495, 174] on input "input" at bounding box center [493, 171] width 55 height 31
type input "**"
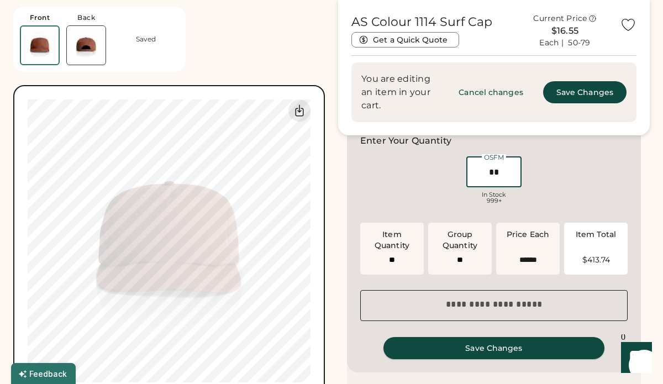
type input "**"
click at [519, 353] on button "Save Changes" at bounding box center [493, 348] width 221 height 22
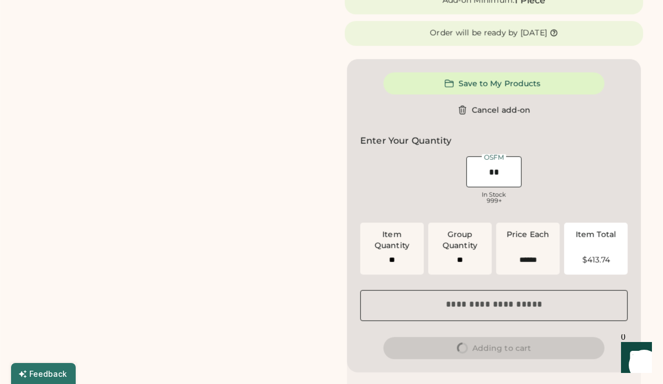
scroll to position [0, 0]
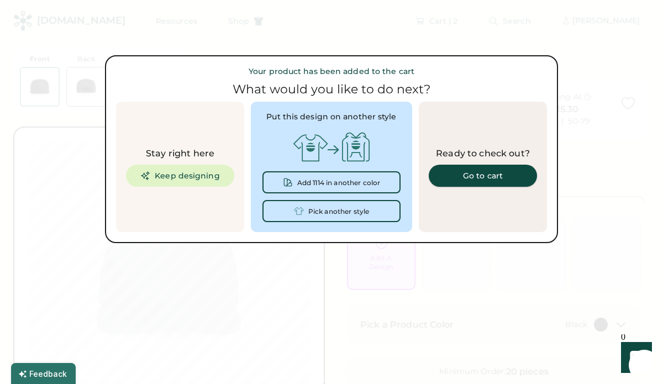
click at [493, 181] on link "Go to cart" at bounding box center [483, 176] width 108 height 22
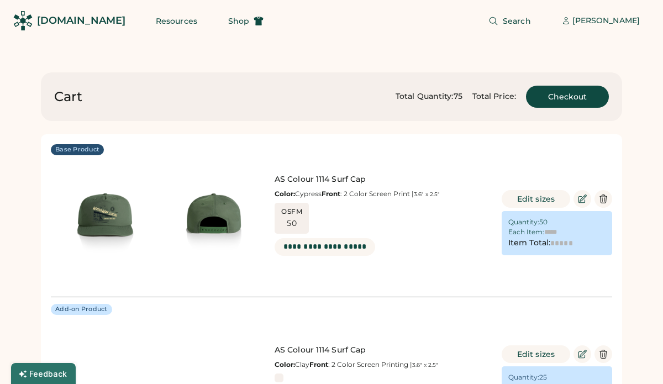
type input "******"
type input "*******"
type input "******"
type input "*******"
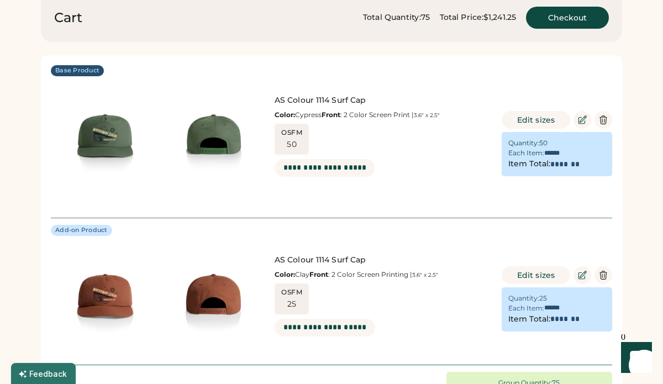
scroll to position [77, 0]
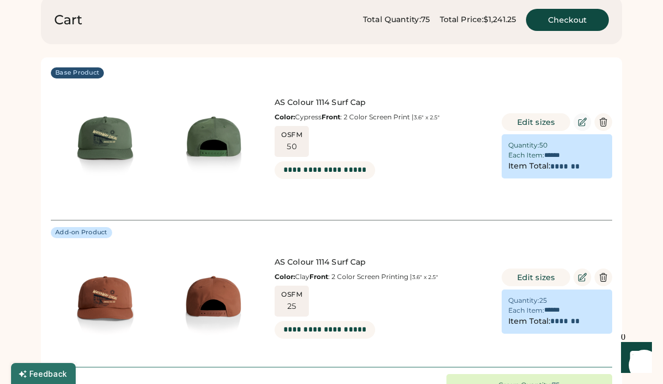
click at [583, 120] on icon at bounding box center [582, 122] width 10 height 10
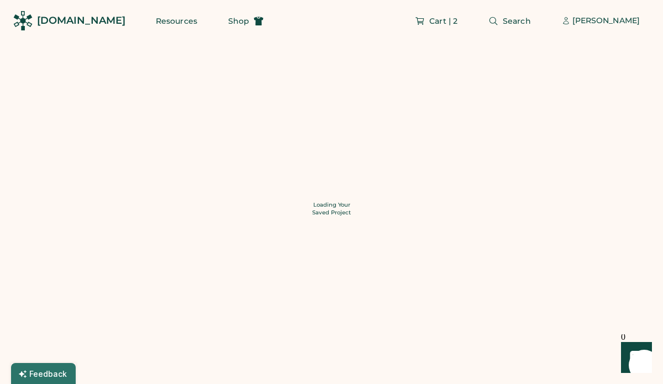
type input "**"
type input "******"
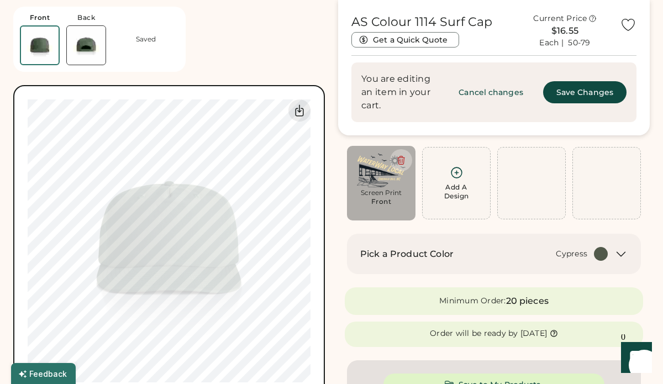
scroll to position [71, 0]
click at [622, 256] on icon at bounding box center [620, 253] width 13 height 13
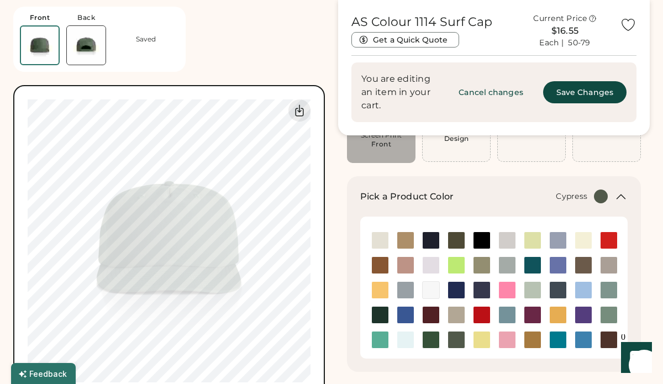
scroll to position [130, 0]
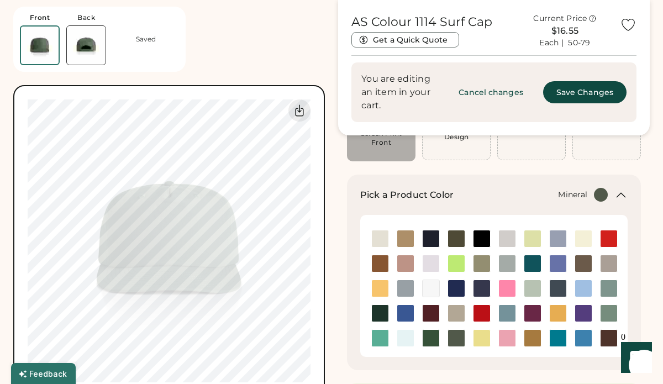
click at [609, 285] on img at bounding box center [608, 288] width 17 height 17
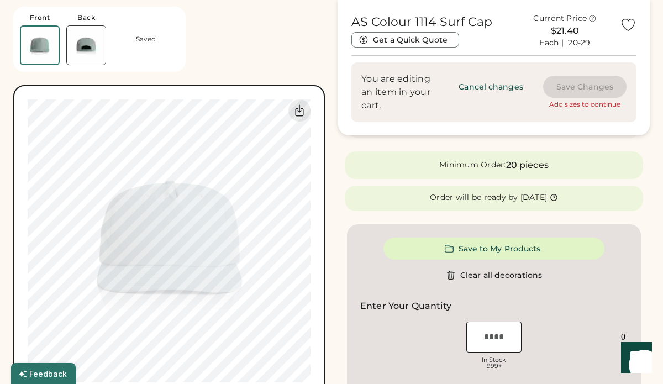
scroll to position [363, 0]
click at [499, 331] on input "input" at bounding box center [493, 335] width 55 height 31
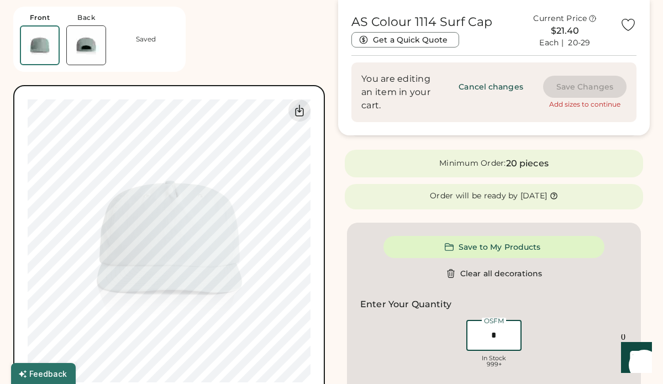
type input "**"
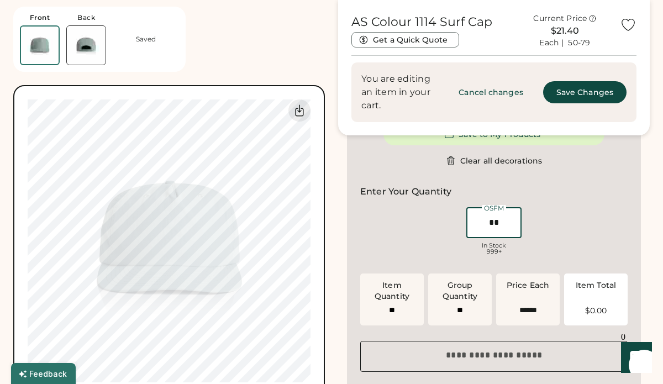
type input "******"
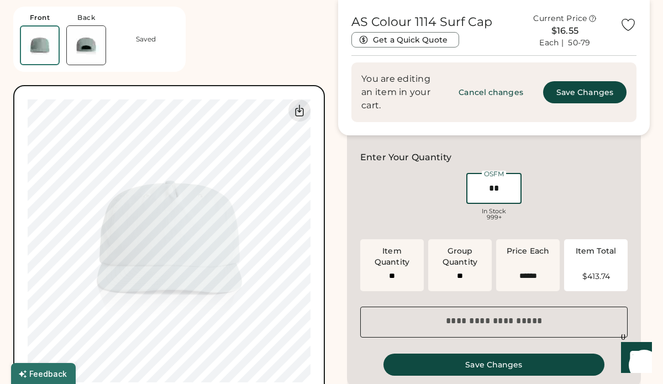
scroll to position [512, 0]
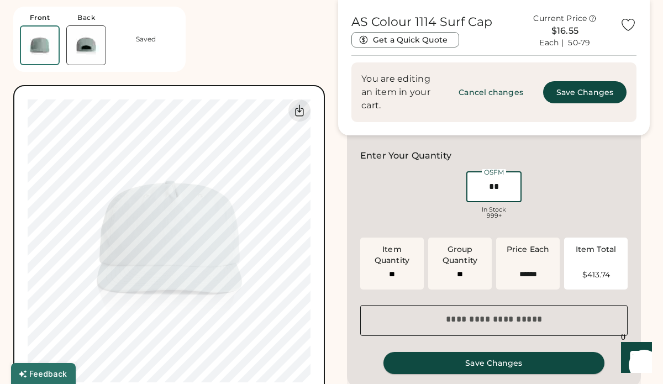
type input "**"
click at [496, 365] on button "Save Changes" at bounding box center [493, 363] width 221 height 22
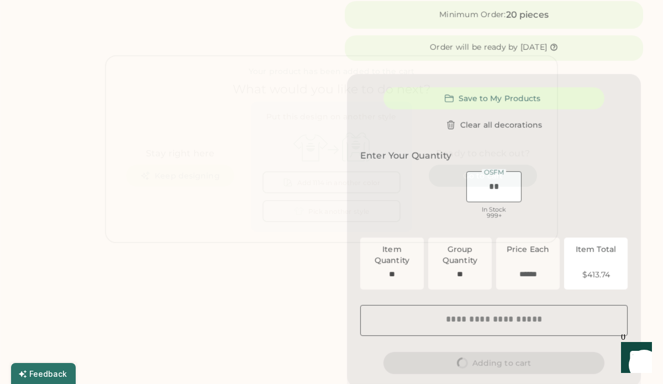
scroll to position [0, 0]
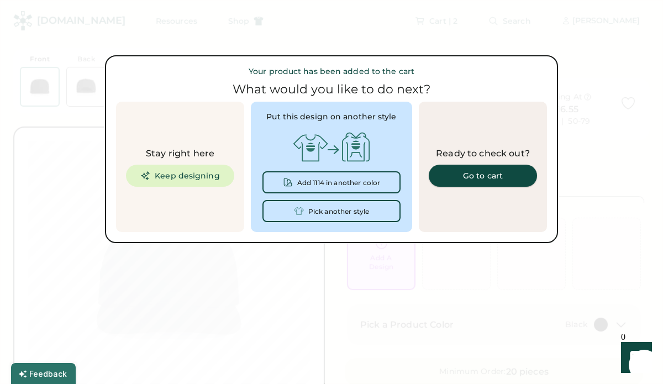
click at [485, 181] on link "Go to cart" at bounding box center [483, 176] width 108 height 22
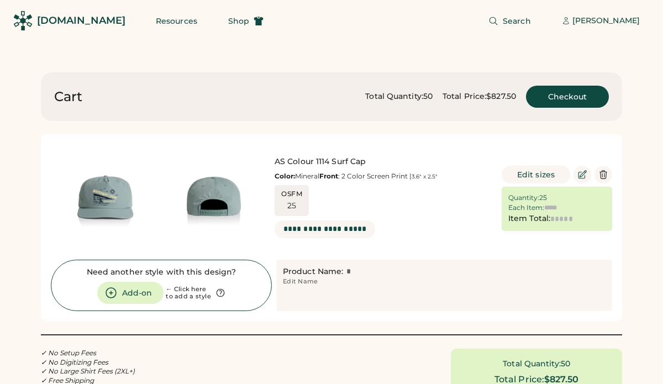
type input "******"
type input "*******"
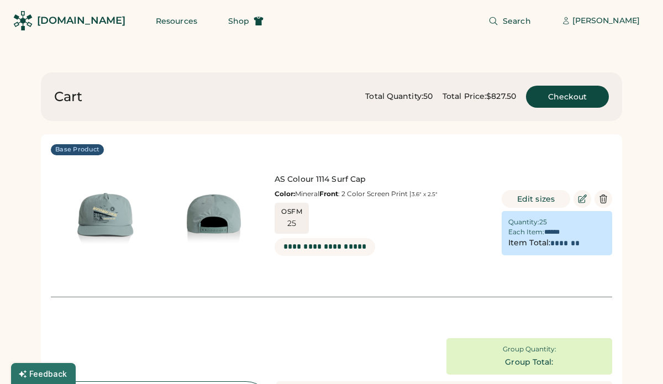
scroll to position [180, 0]
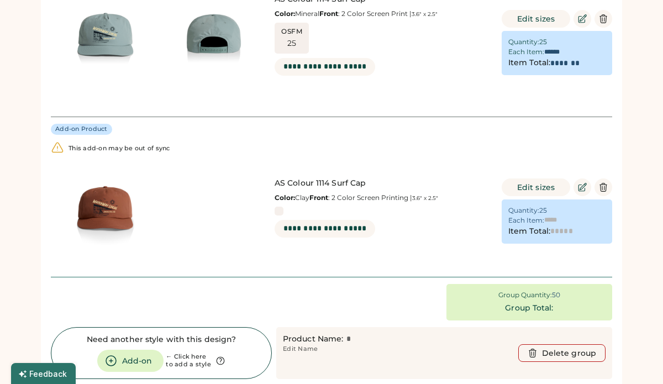
type input "******"
type input "*******"
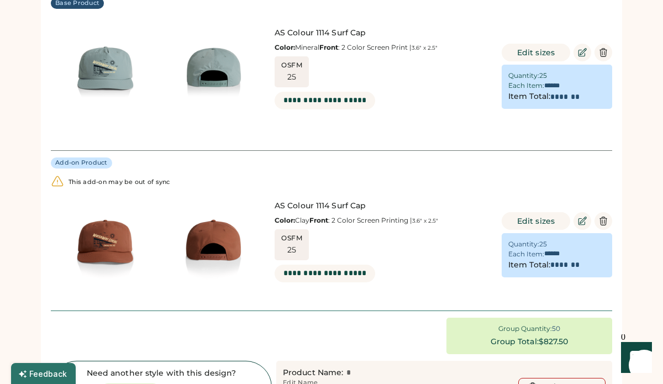
scroll to position [167, 0]
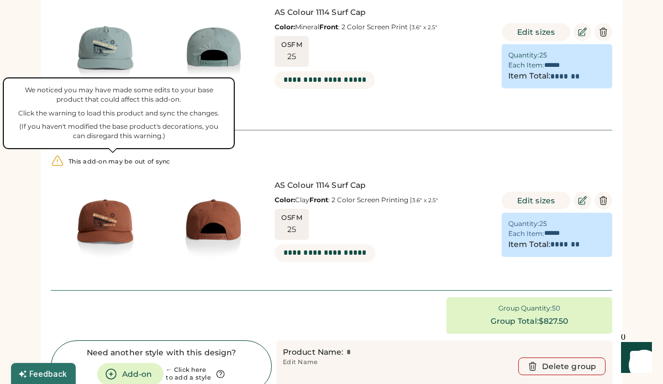
click at [104, 162] on div "This add-on may be out of sync" at bounding box center [119, 162] width 102 height 8
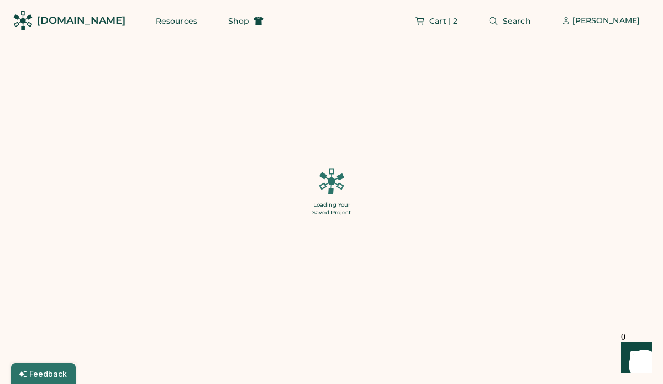
type input "**"
type input "******"
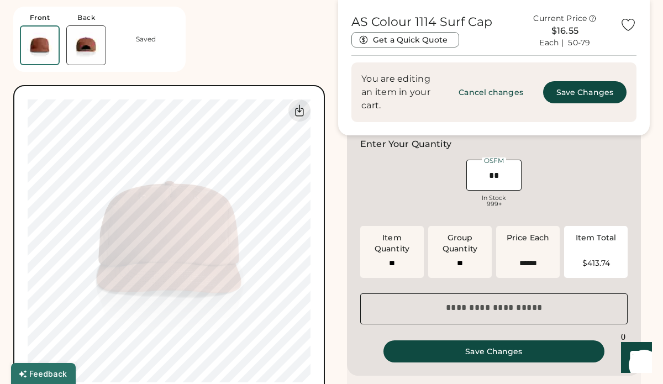
scroll to position [612, 0]
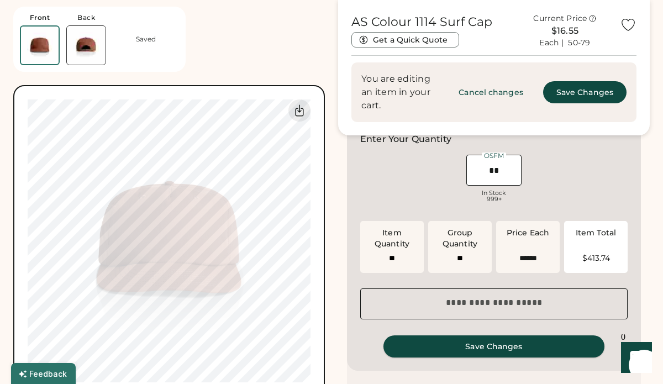
click at [495, 352] on button "Save Changes" at bounding box center [493, 346] width 221 height 22
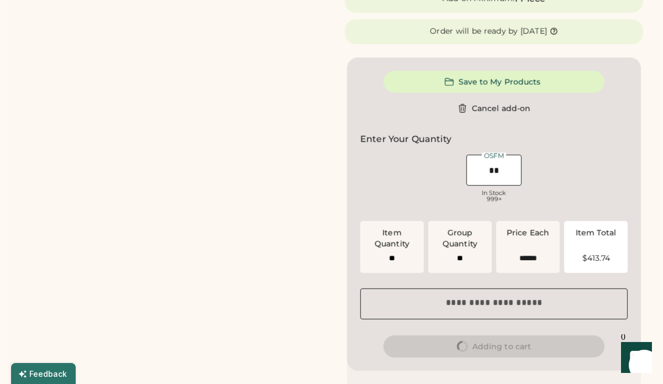
scroll to position [0, 0]
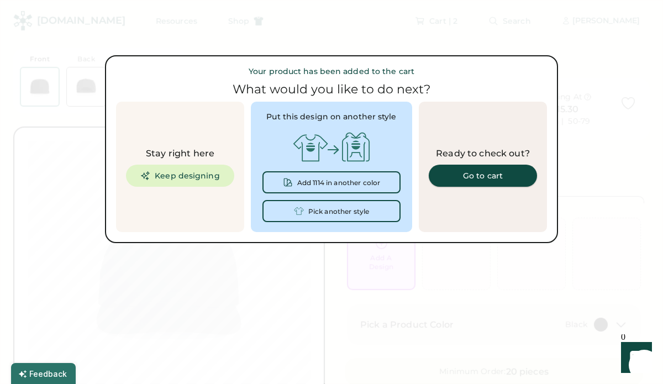
click at [489, 168] on link "Go to cart" at bounding box center [483, 176] width 108 height 22
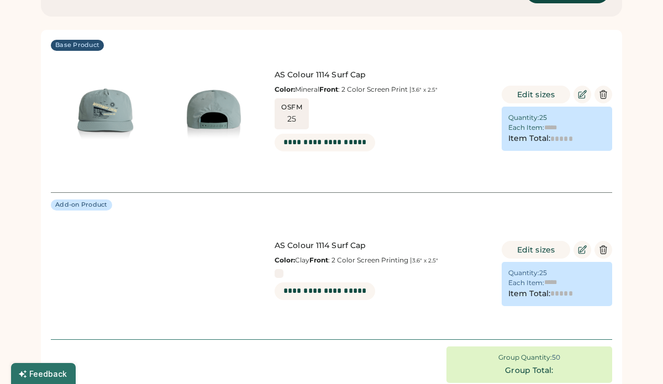
type input "******"
type input "*******"
type input "******"
type input "*******"
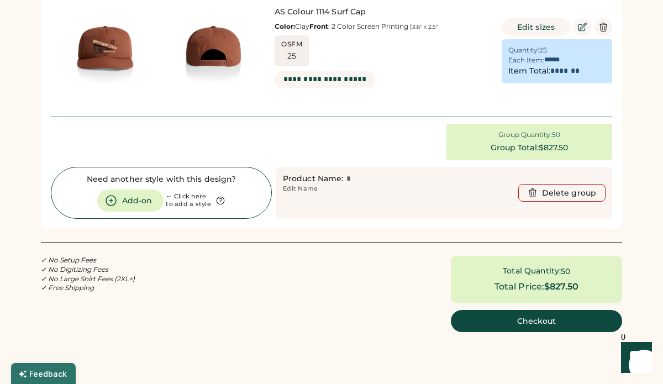
scroll to position [318, 0]
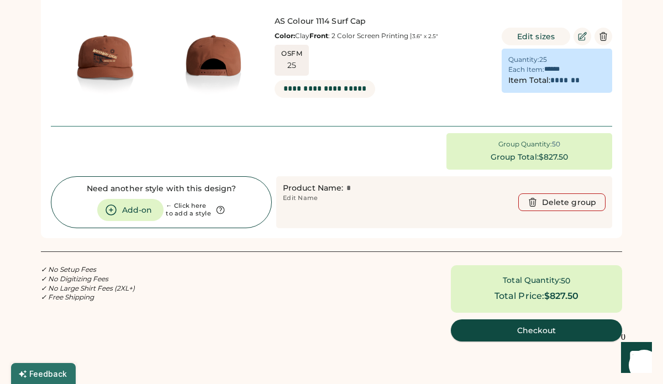
click at [528, 337] on button "Checkout" at bounding box center [536, 330] width 171 height 22
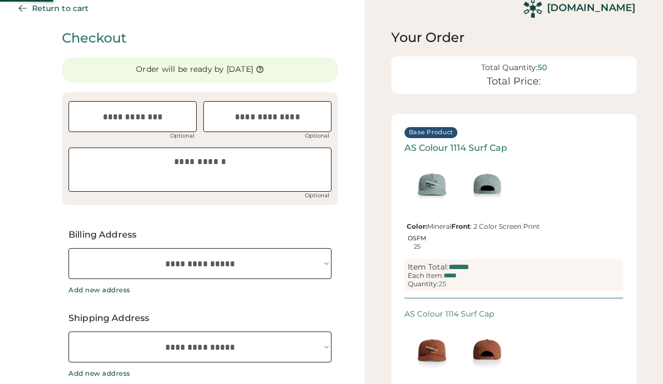
scroll to position [13, 0]
select select "**********"
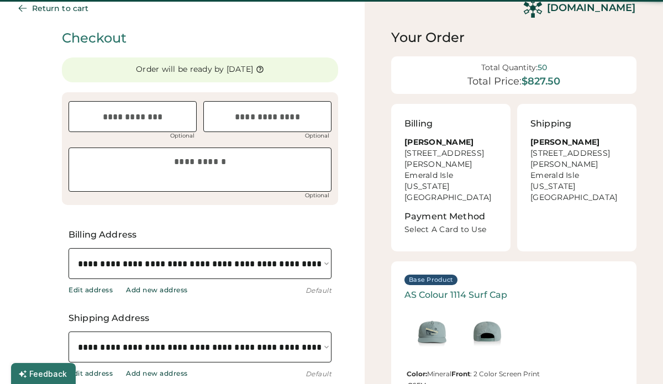
scroll to position [0, 0]
select select "**********"
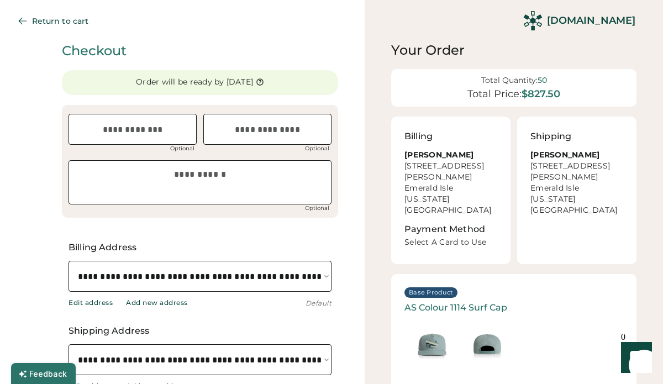
click at [312, 276] on select "**********" at bounding box center [199, 276] width 263 height 31
click at [181, 304] on div "Add new address" at bounding box center [157, 302] width 62 height 9
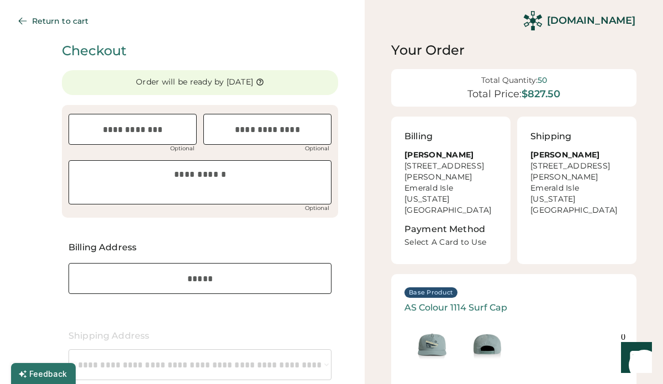
select select "**********"
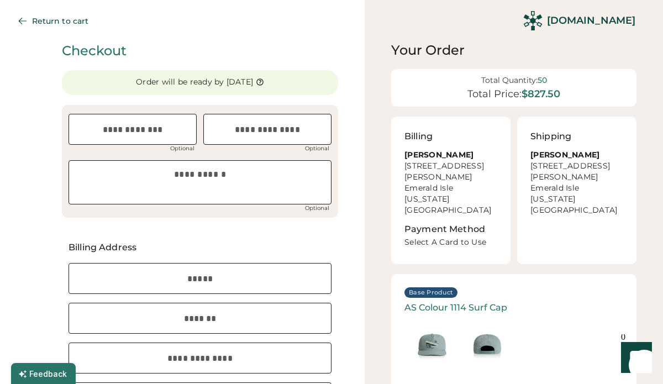
click at [220, 271] on input "input" at bounding box center [199, 278] width 263 height 31
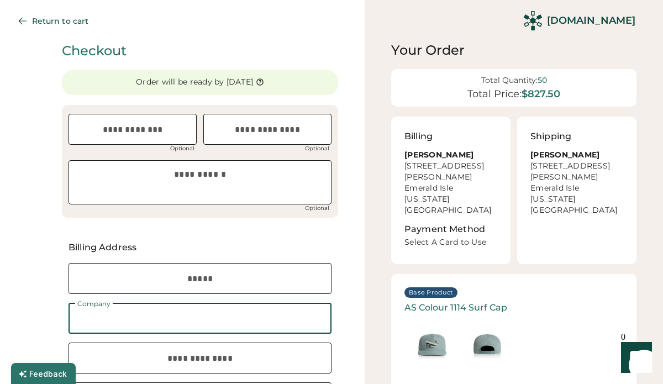
click at [211, 314] on input "input" at bounding box center [199, 318] width 263 height 31
type input "**********"
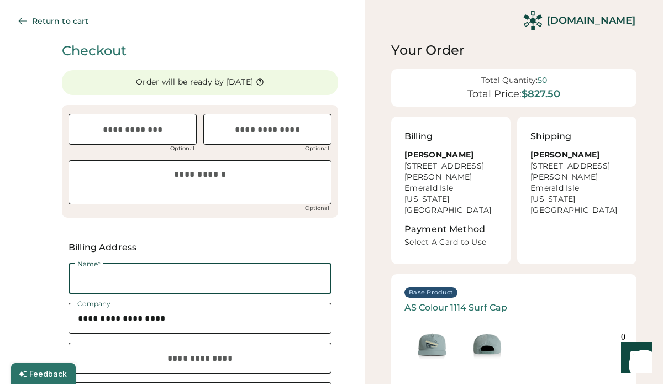
click at [259, 276] on input "input" at bounding box center [199, 278] width 263 height 31
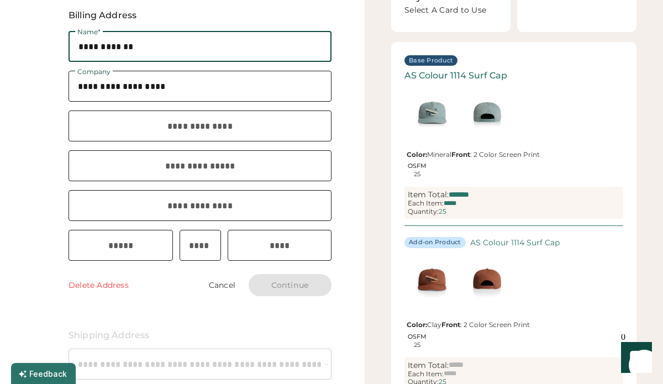
scroll to position [199, 0]
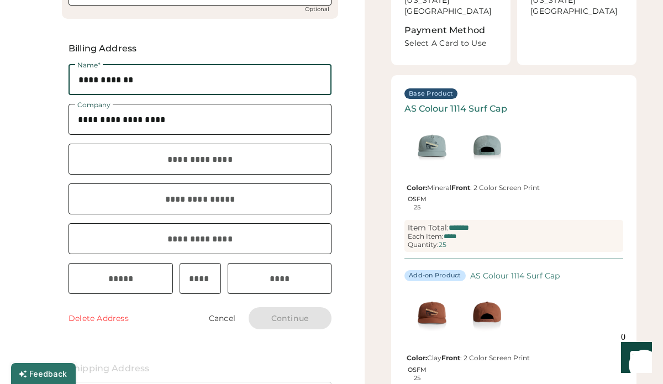
type input "**********"
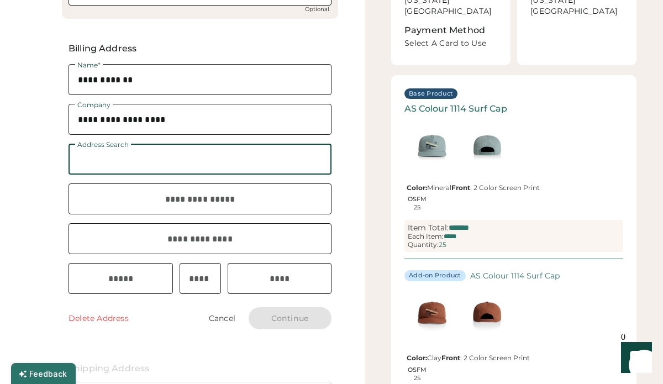
click at [175, 174] on input "text" at bounding box center [199, 159] width 263 height 31
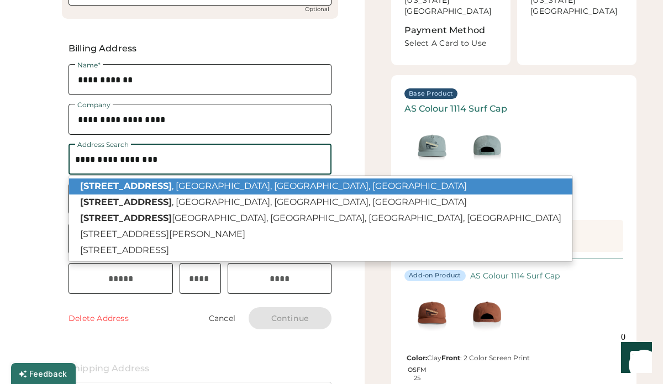
click at [183, 187] on p "8305 Emerald Drive , Emerald Isle, NC, USA" at bounding box center [320, 186] width 503 height 16
type input "**********"
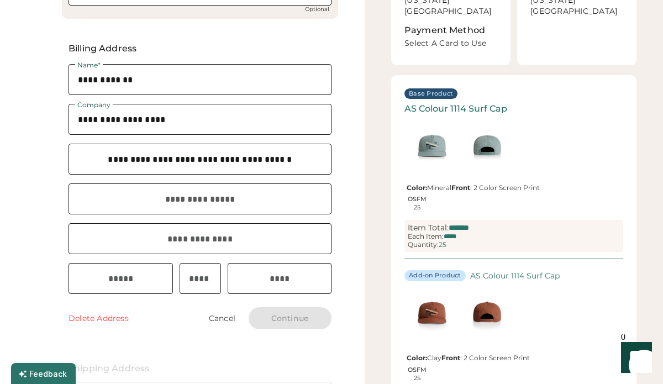
type input "**********"
type input "**"
type input "*****"
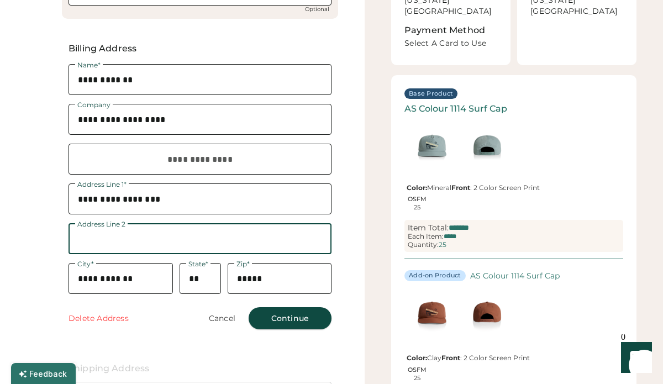
click at [296, 319] on button "Continue" at bounding box center [289, 318] width 83 height 22
select select "**********"
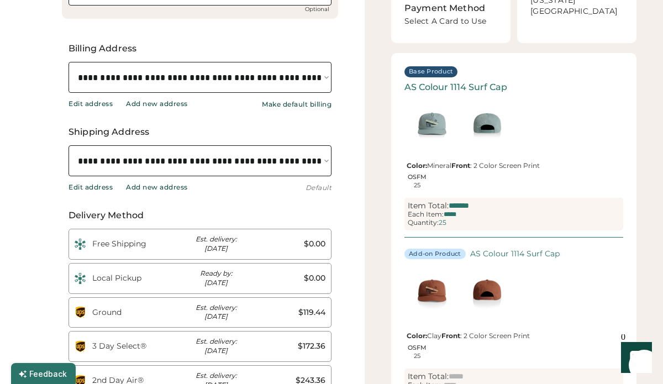
click at [147, 186] on div "Add new address" at bounding box center [157, 187] width 62 height 9
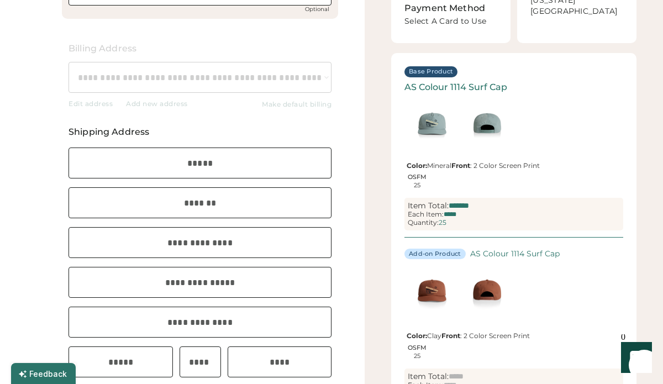
select select "**********"
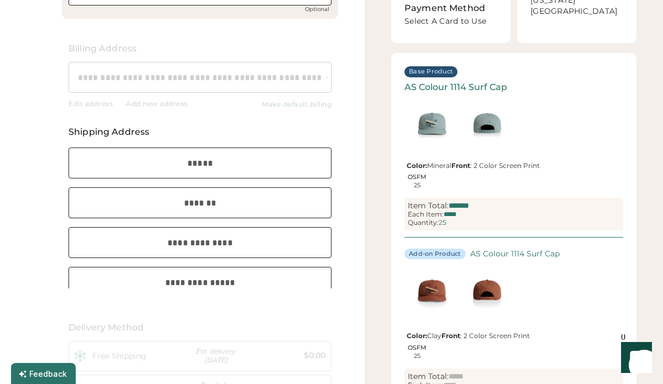
scroll to position [0, 0]
click at [188, 166] on input "input" at bounding box center [199, 162] width 263 height 31
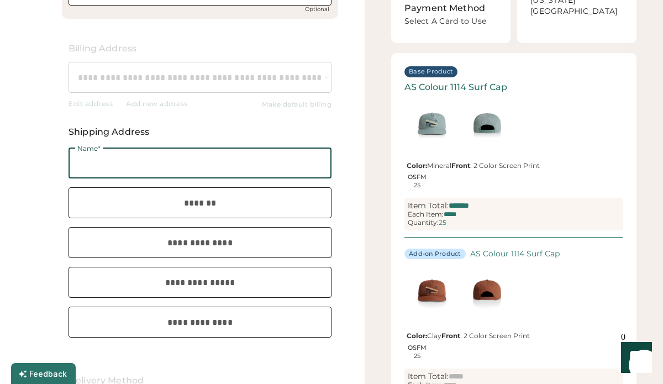
click at [218, 160] on input "input" at bounding box center [199, 162] width 263 height 31
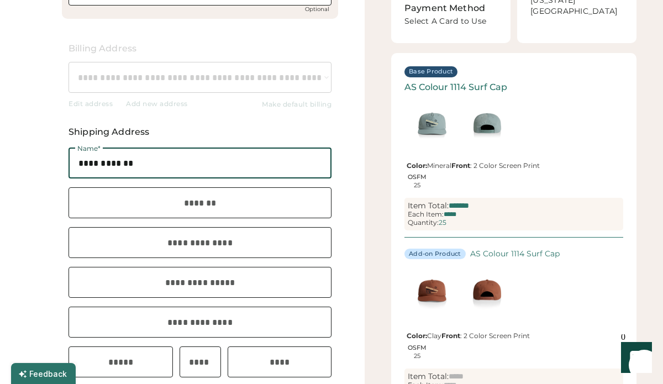
type input "**********"
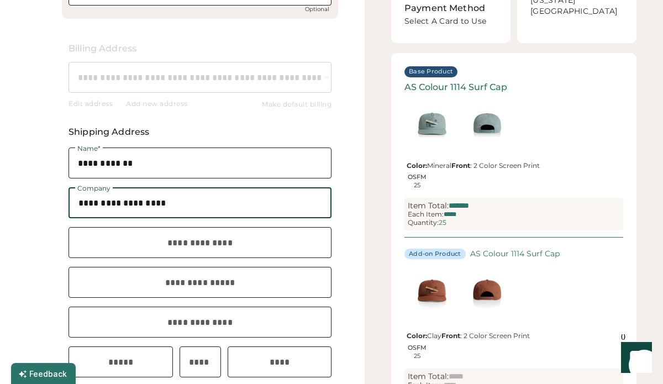
type input "**********"
click at [202, 239] on input "text" at bounding box center [199, 242] width 263 height 31
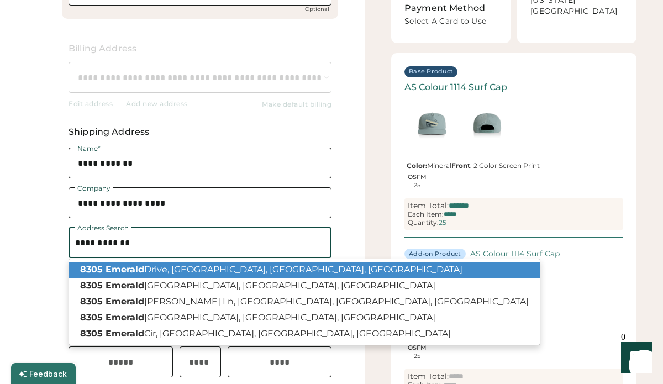
click at [199, 267] on p "8305 Emerald Drive, Emerald Isle, NC, USA" at bounding box center [304, 270] width 470 height 16
type input "**********"
type input "**"
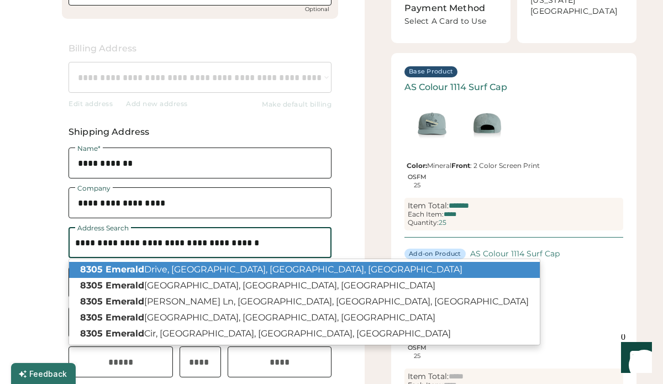
type input "*****"
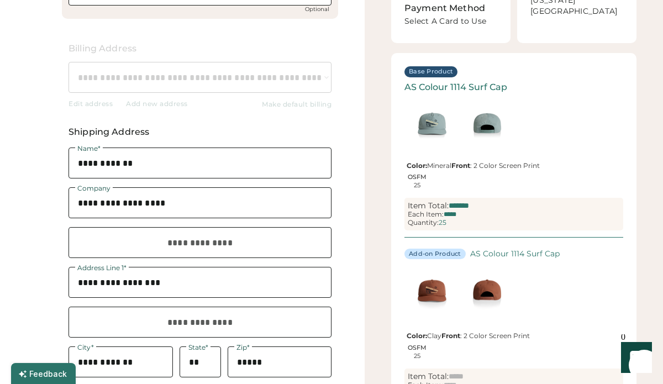
click at [347, 289] on div "**********" at bounding box center [182, 387] width 364 height 1173
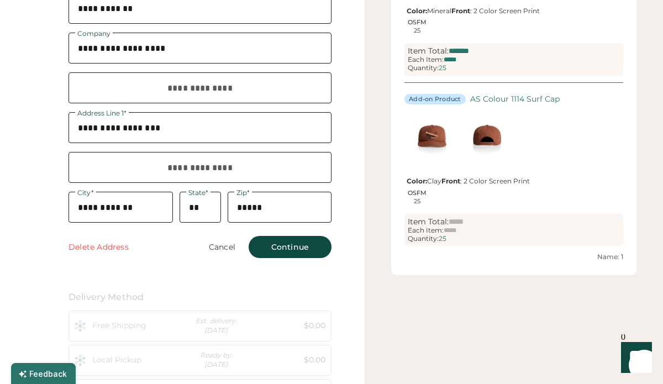
scroll to position [363, 0]
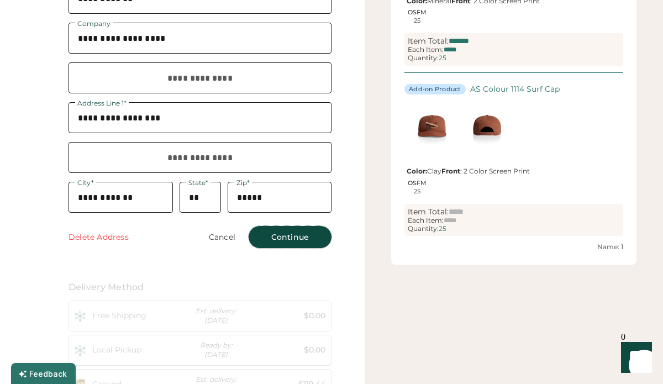
click at [313, 238] on button "Continue" at bounding box center [289, 237] width 83 height 22
select select "**********"
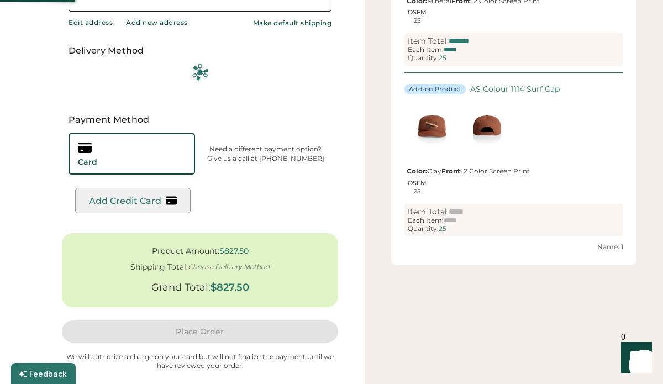
type input "*******"
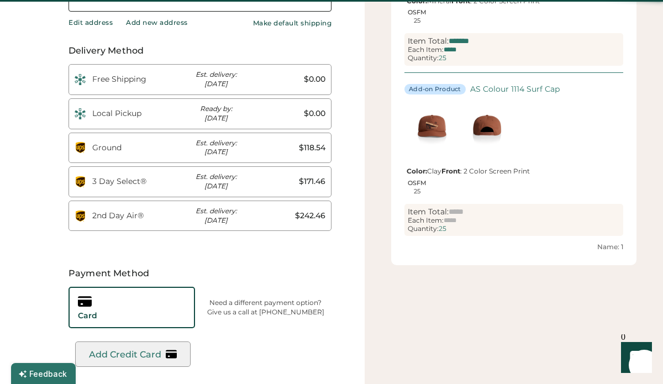
scroll to position [0, 27]
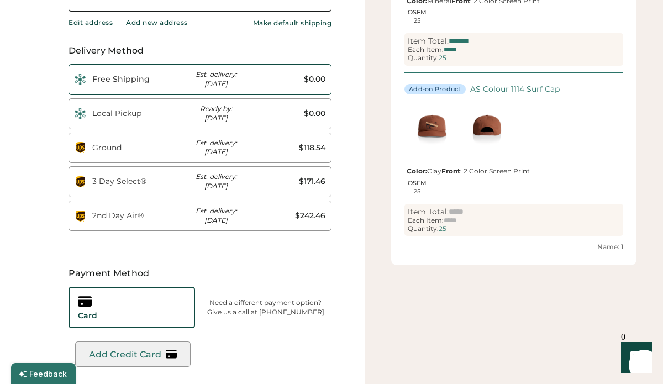
click at [282, 82] on div "$0.00" at bounding box center [291, 79] width 68 height 11
type input "*"
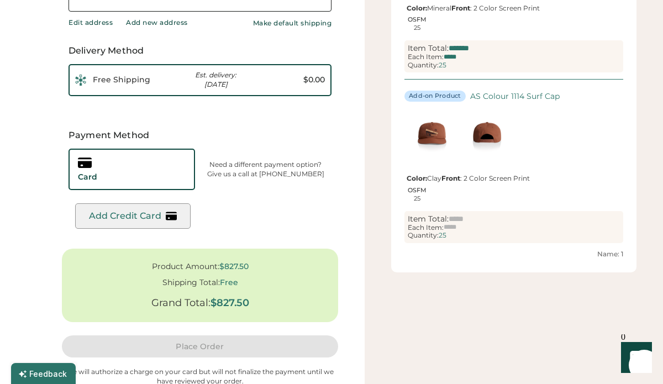
click at [132, 161] on div "Card" at bounding box center [131, 169] width 126 height 41
click at [131, 188] on div "Card" at bounding box center [131, 169] width 126 height 41
click at [137, 166] on div "Card" at bounding box center [131, 169] width 126 height 41
click at [137, 217] on div "Add Credit Card" at bounding box center [125, 215] width 72 height 10
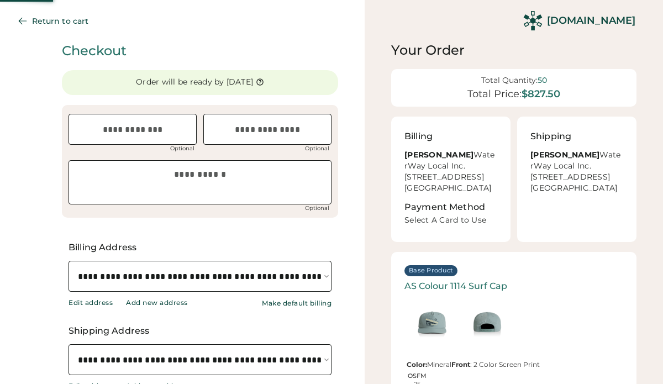
select select "**********"
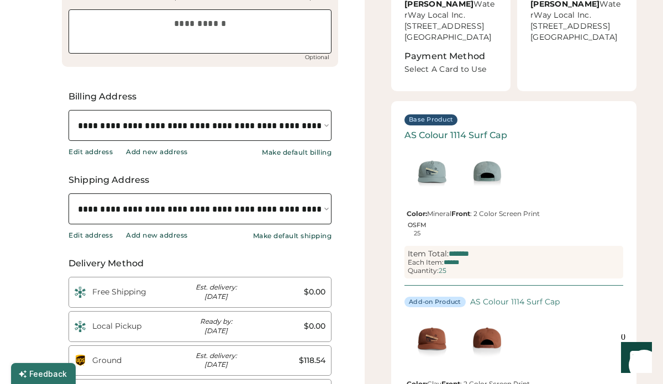
click at [343, 229] on div "**********" at bounding box center [182, 317] width 364 height 937
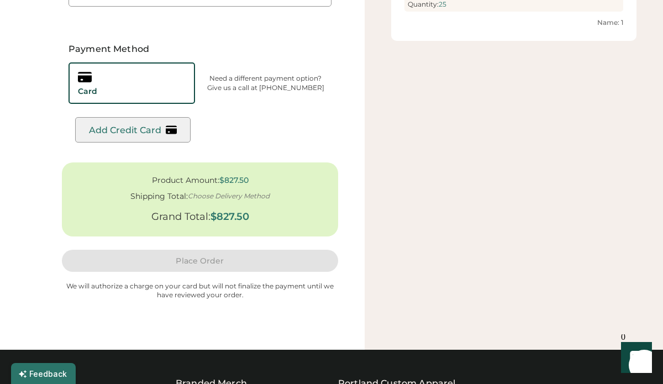
scroll to position [584, 0]
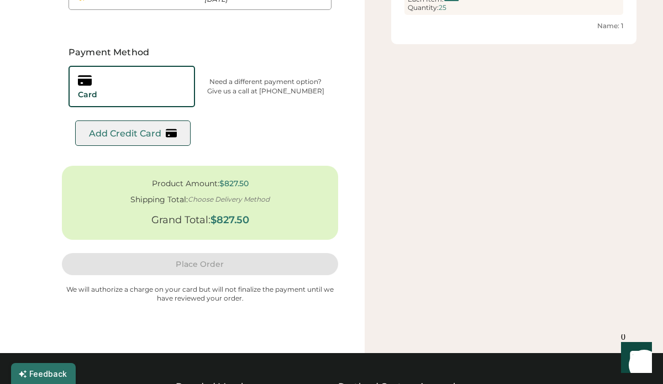
click at [142, 134] on div "Add Credit Card" at bounding box center [125, 133] width 72 height 10
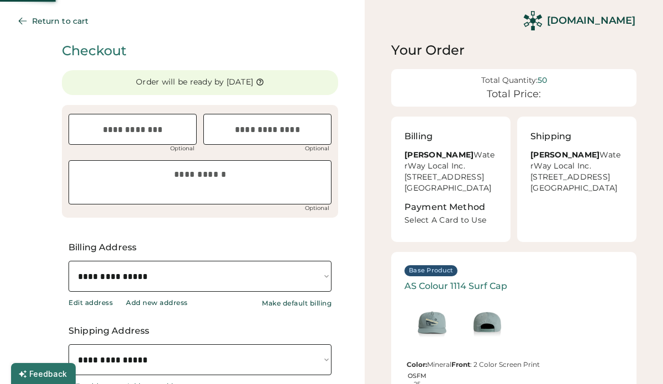
select select "**********"
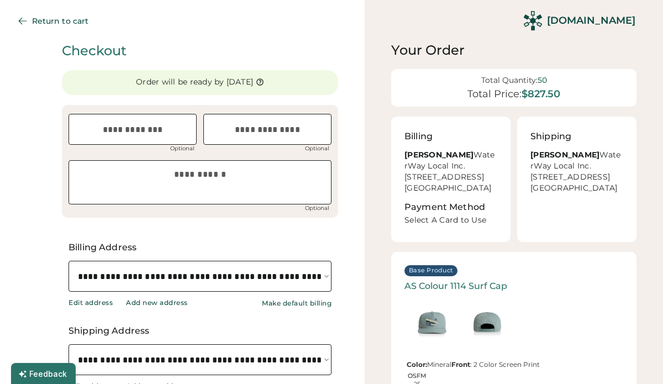
select select "**********"
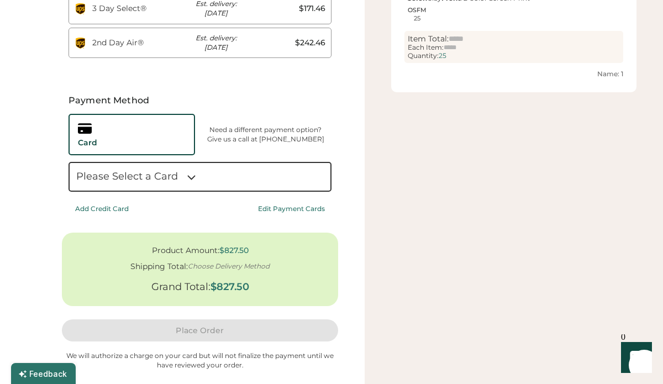
scroll to position [537, 0]
click at [192, 181] on icon at bounding box center [191, 177] width 14 height 14
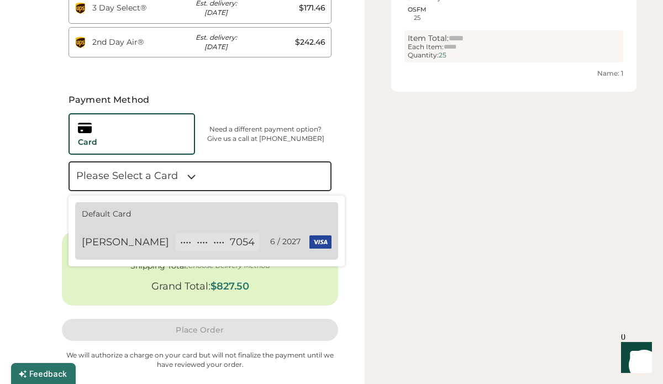
click at [193, 242] on div "•••• •••• •••• 7054" at bounding box center [217, 242] width 75 height 14
select select "**********"
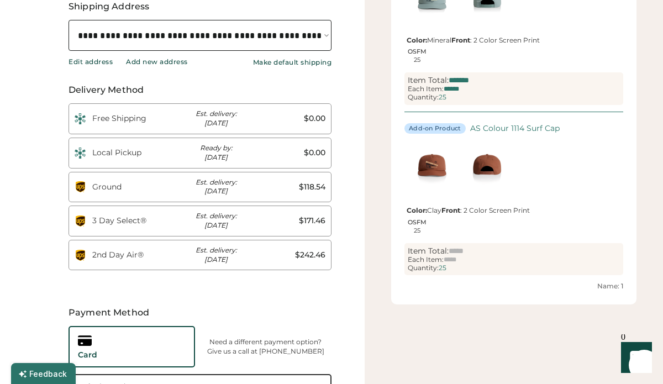
scroll to position [325, 0]
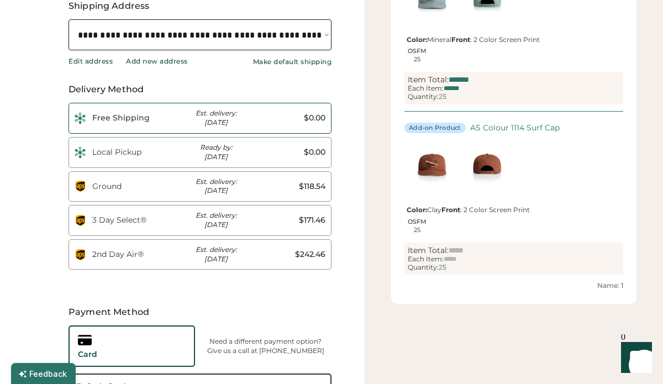
click at [305, 127] on div "Free Shipping Est. delivery: [DATE] $0.00" at bounding box center [199, 118] width 263 height 31
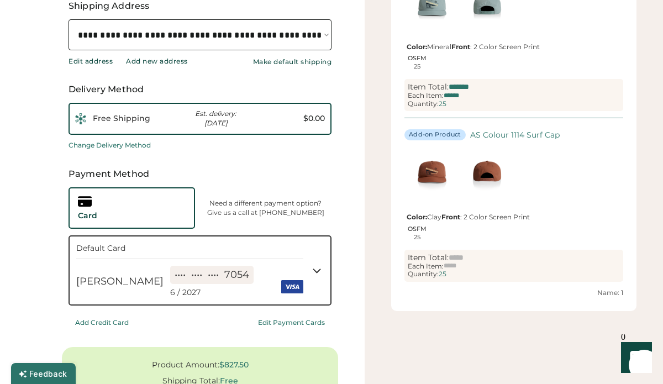
type input "*"
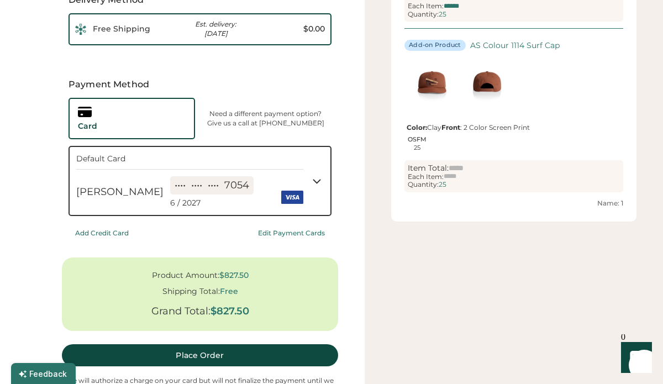
scroll to position [423, 0]
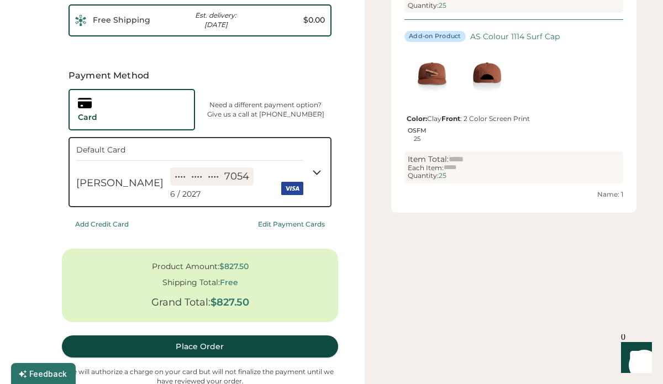
click at [318, 335] on button "Place Order" at bounding box center [200, 346] width 276 height 22
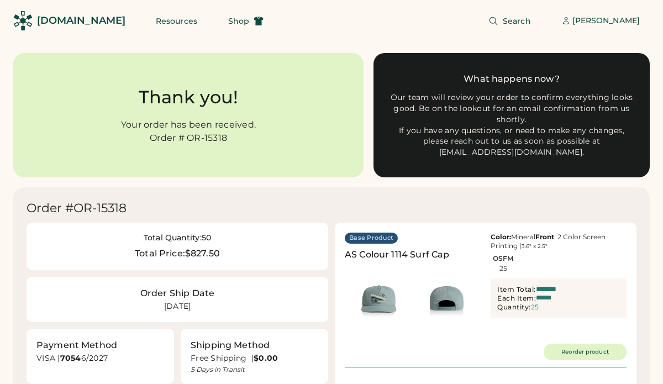
type input "******"
